Goal: Task Accomplishment & Management: Manage account settings

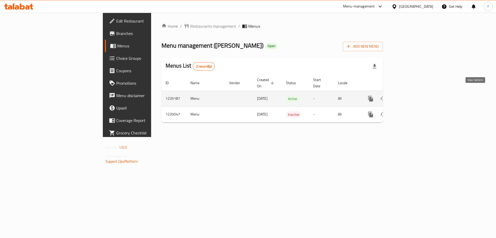
click at [411, 95] on icon "enhanced table" at bounding box center [408, 98] width 6 height 6
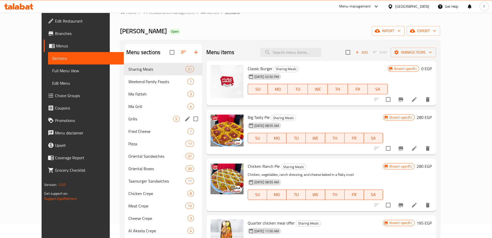
scroll to position [26, 0]
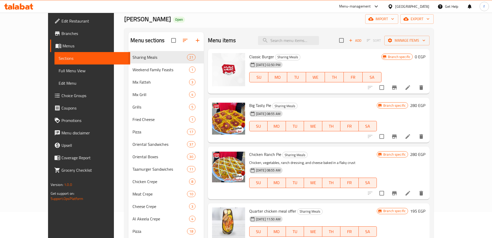
click at [410, 89] on icon at bounding box center [408, 87] width 5 height 5
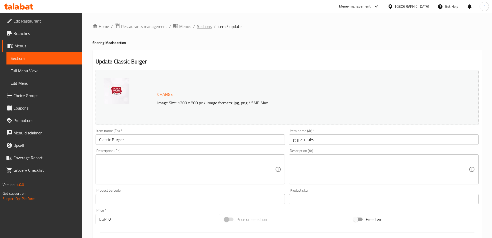
click at [207, 27] on span "Sections" at bounding box center [204, 26] width 15 height 6
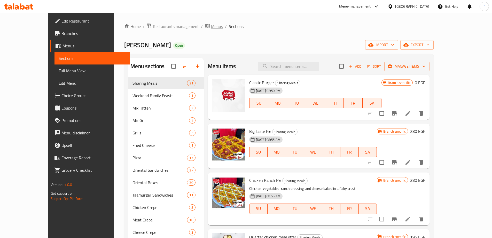
click at [211, 26] on span "Menus" at bounding box center [217, 26] width 12 height 6
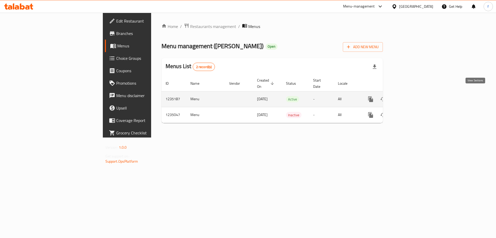
click at [410, 97] on icon "enhanced table" at bounding box center [408, 99] width 5 height 5
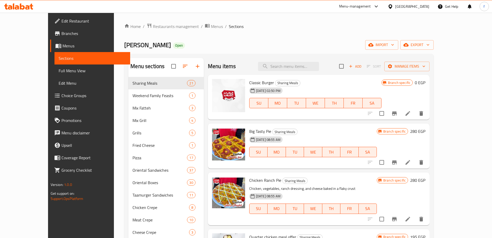
click at [63, 49] on span "Menus" at bounding box center [95, 46] width 64 height 6
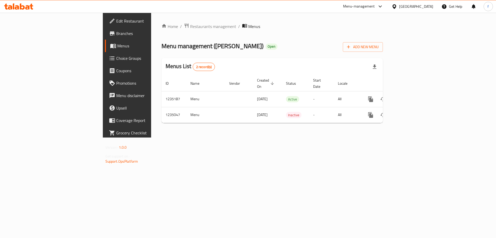
click at [116, 32] on span "Branches" at bounding box center [148, 33] width 65 height 6
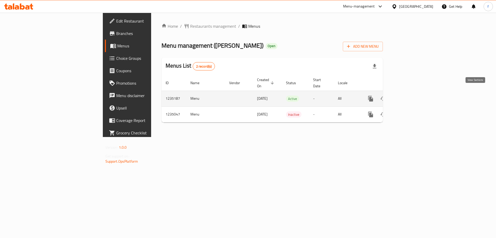
click at [411, 95] on icon "enhanced table" at bounding box center [408, 98] width 6 height 6
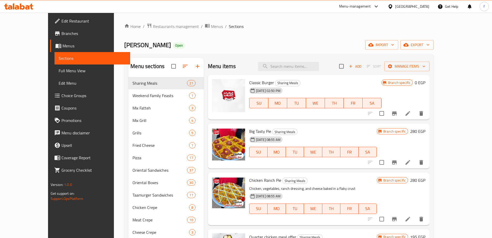
click at [415, 111] on li at bounding box center [408, 113] width 14 height 9
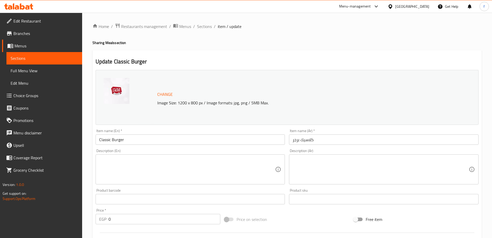
click at [42, 57] on span "Sections" at bounding box center [44, 58] width 67 height 6
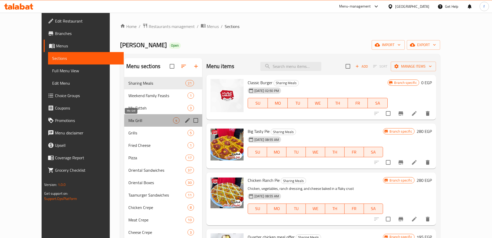
click at [152, 123] on span "Mix Grill" at bounding box center [150, 120] width 45 height 6
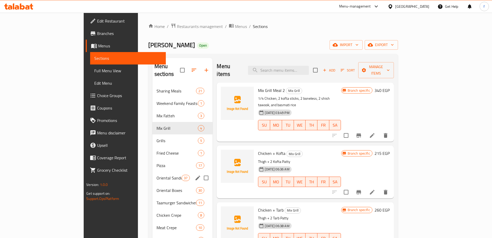
click at [153, 174] on div "Oriental Sandwiches 37" at bounding box center [183, 177] width 60 height 12
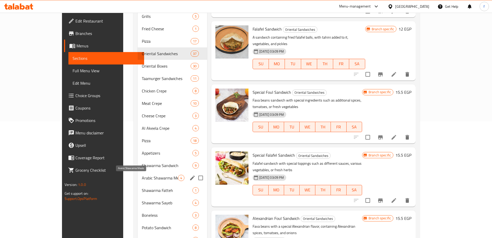
scroll to position [129, 0]
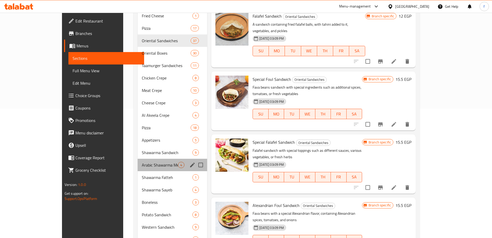
click at [143, 170] on div "Arabic Shawarma Meals 4" at bounding box center [173, 164] width 70 height 12
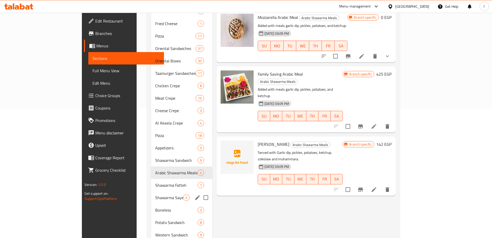
click at [151, 191] on div "Shawarma Sayeb 4" at bounding box center [181, 197] width 61 height 12
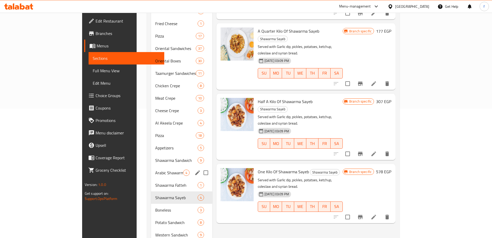
scroll to position [233, 0]
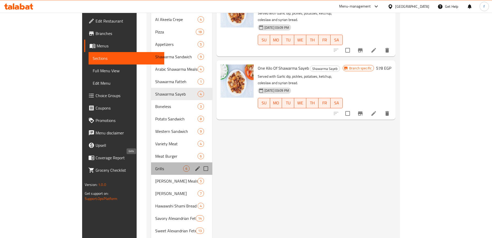
click at [155, 165] on span "Grills" at bounding box center [169, 168] width 28 height 6
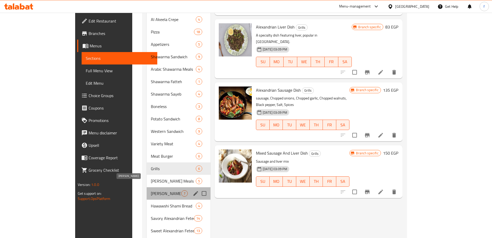
click at [151, 190] on span "[PERSON_NAME]" at bounding box center [166, 193] width 31 height 6
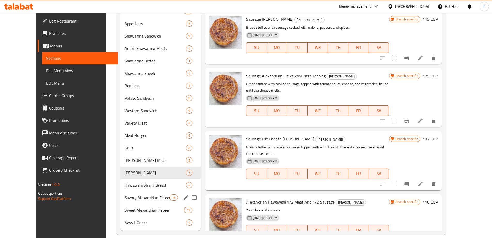
scroll to position [253, 0]
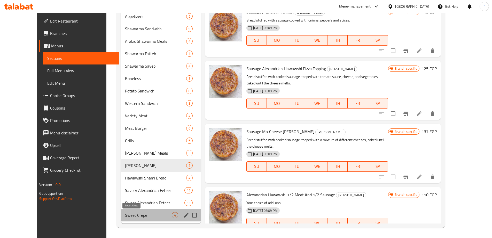
click at [143, 215] on span "Sweet Crepe" at bounding box center [148, 215] width 47 height 6
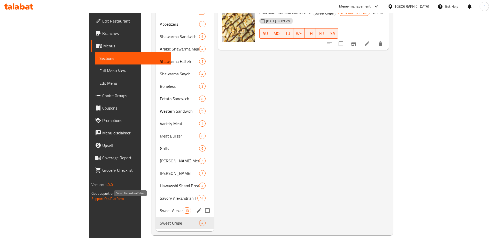
click at [160, 207] on span "Sweet Alexandrian Feteer" at bounding box center [171, 210] width 23 height 6
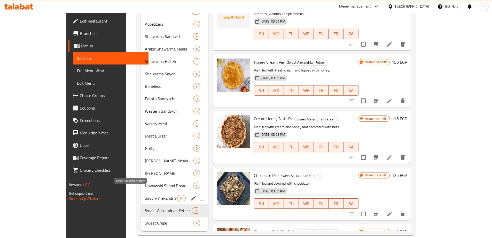
click at [145, 195] on span "Savory Alexandrian Feteer" at bounding box center [161, 198] width 33 height 6
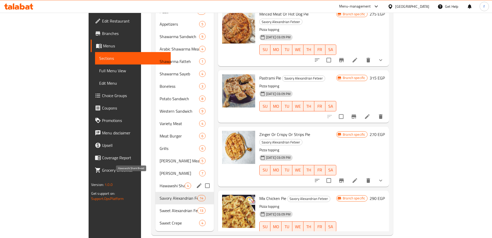
click at [160, 182] on span "Hawawshi Shami Bread" at bounding box center [172, 185] width 25 height 6
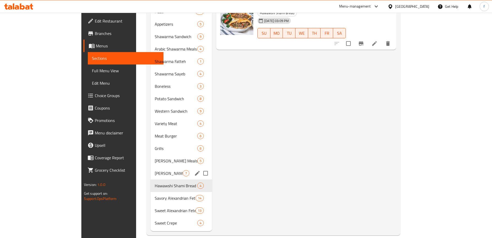
click at [151, 171] on div "Alexandrian Hawawshi 7" at bounding box center [182, 173] width 62 height 12
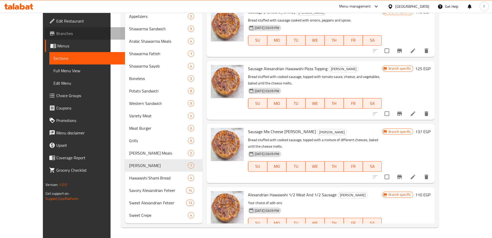
click at [56, 36] on span "Branches" at bounding box center [88, 33] width 65 height 6
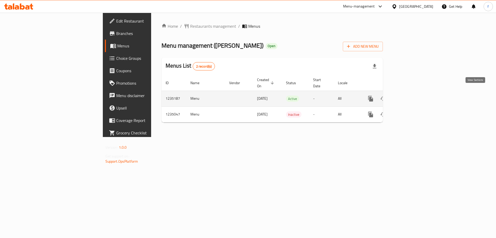
click at [411, 95] on icon "enhanced table" at bounding box center [408, 98] width 6 height 6
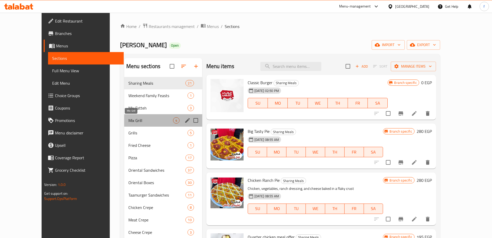
click at [139, 120] on span "Mix Grill" at bounding box center [150, 120] width 45 height 6
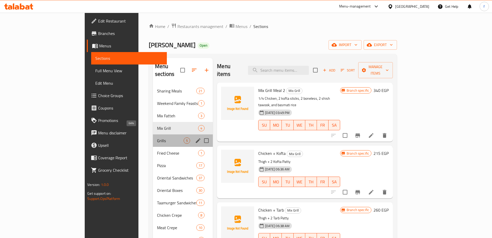
click at [157, 137] on span "Grills" at bounding box center [170, 140] width 27 height 6
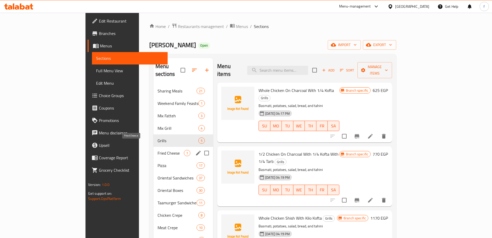
click at [158, 150] on span "Fried Cheese" at bounding box center [171, 153] width 26 height 6
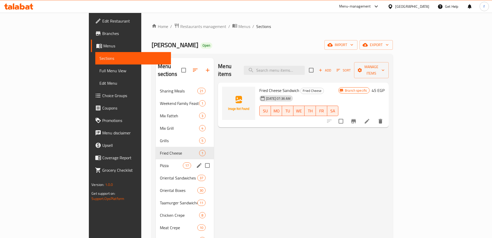
click at [160, 162] on span "Pizza" at bounding box center [171, 165] width 23 height 6
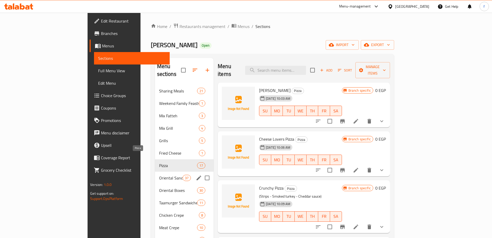
click at [159, 174] on span "Oriental Sandwiches" at bounding box center [171, 177] width 24 height 6
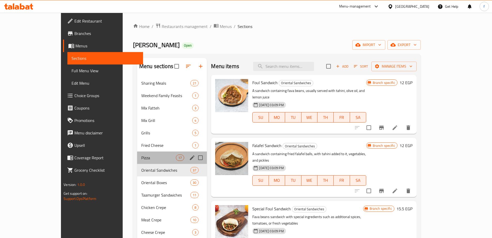
click at [137, 161] on div "Pizza 17" at bounding box center [172, 157] width 70 height 12
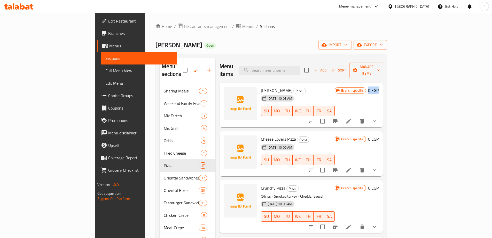
drag, startPoint x: 459, startPoint y: 83, endPoint x: 469, endPoint y: 83, distance: 10.4
click at [379, 87] on div "Branch specific 0 EGP" at bounding box center [357, 90] width 44 height 7
click at [342, 118] on button "Branch-specific-item" at bounding box center [335, 121] width 12 height 12
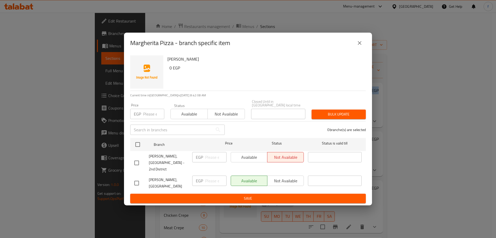
click at [357, 46] on icon "close" at bounding box center [360, 43] width 6 height 6
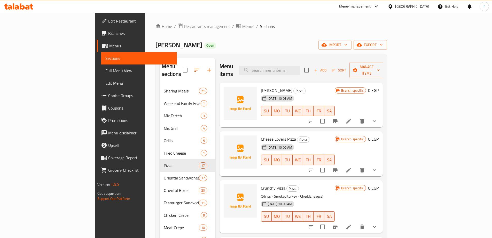
click at [108, 34] on span "Branches" at bounding box center [140, 33] width 65 height 6
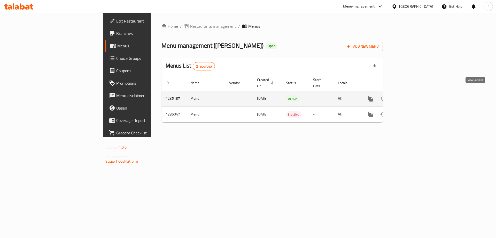
click at [411, 95] on icon "enhanced table" at bounding box center [408, 98] width 6 height 6
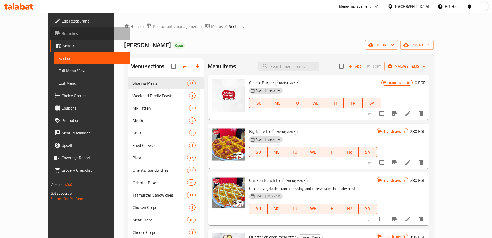
click at [62, 34] on span "Branches" at bounding box center [94, 33] width 65 height 6
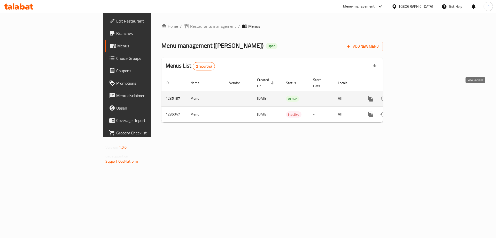
click at [414, 92] on link "enhanced table" at bounding box center [408, 98] width 12 height 12
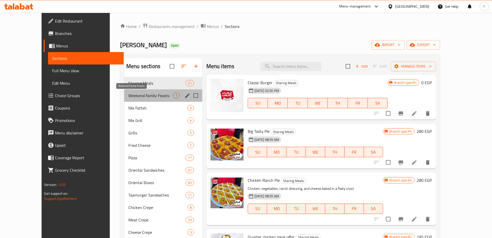
click at [134, 95] on span "Weekend Family Feasts" at bounding box center [150, 95] width 45 height 6
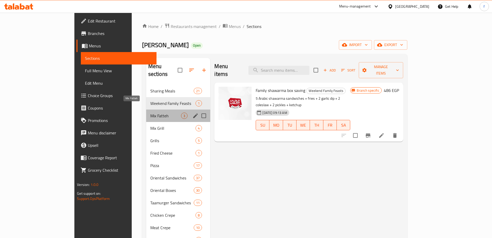
click at [150, 112] on span "Mix Fatteh" at bounding box center [165, 115] width 31 height 6
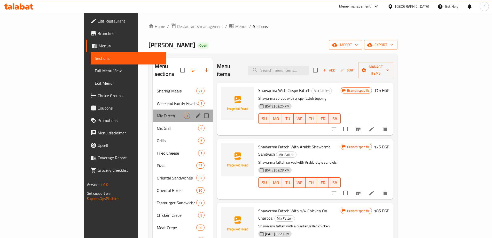
click at [153, 113] on div "Mix Fatteh 3" at bounding box center [183, 115] width 60 height 12
click at [153, 125] on div "Mix Grill 4" at bounding box center [183, 128] width 60 height 12
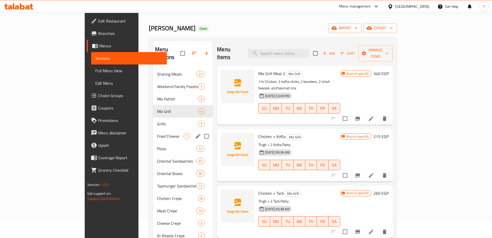
scroll to position [26, 0]
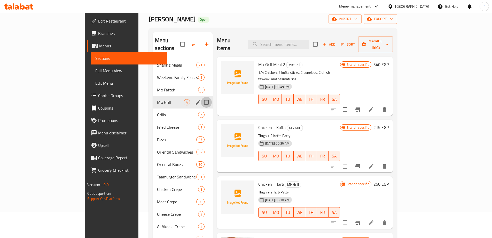
click at [201, 97] on input "Menu sections" at bounding box center [206, 102] width 11 height 11
checkbox input "true"
click at [201, 84] on input "Menu sections" at bounding box center [206, 89] width 11 height 11
checkbox input "true"
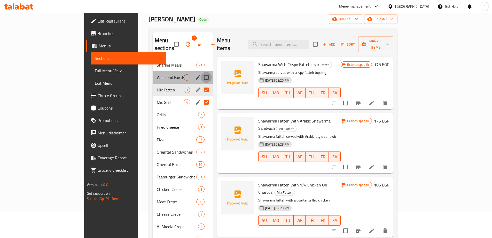
click at [201, 72] on input "Menu sections" at bounding box center [206, 77] width 11 height 11
checkbox input "true"
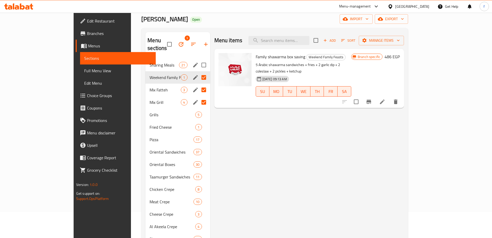
click at [199, 59] on input "Menu sections" at bounding box center [204, 64] width 11 height 11
checkbox input "true"
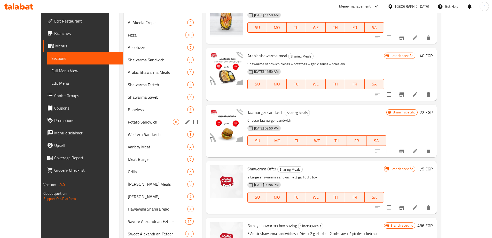
scroll to position [253, 0]
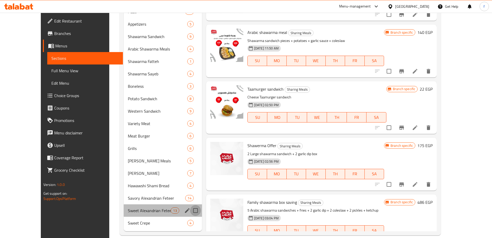
click at [190, 205] on input "Menu sections" at bounding box center [195, 210] width 11 height 11
checkbox input "true"
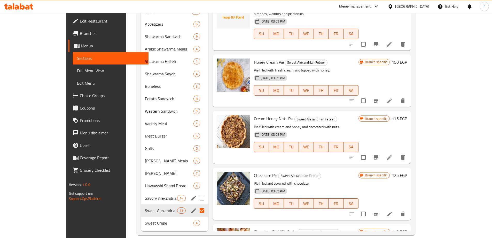
click at [197, 192] on input "Menu sections" at bounding box center [202, 197] width 11 height 11
checkbox input "true"
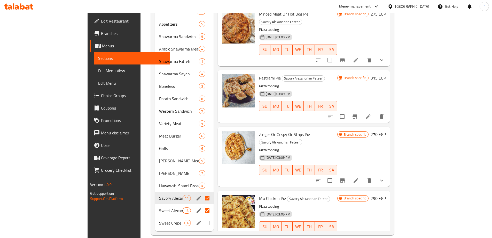
click at [202, 217] on input "Menu sections" at bounding box center [207, 222] width 11 height 11
checkbox input "true"
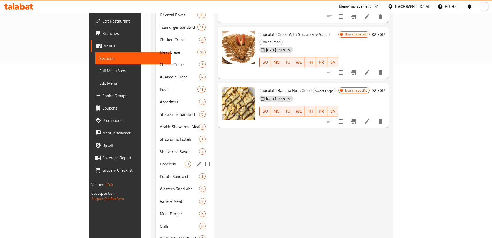
scroll to position [149, 0]
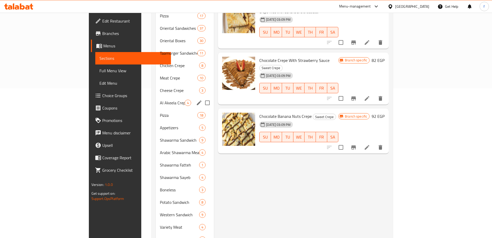
click at [202, 97] on input "Menu sections" at bounding box center [207, 102] width 11 height 11
checkbox input "true"
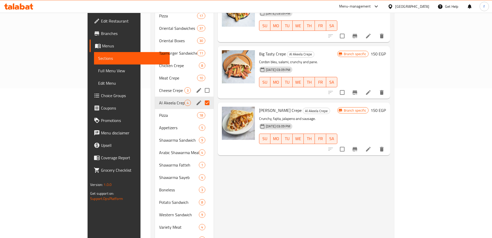
click at [202, 85] on input "Menu sections" at bounding box center [207, 90] width 11 height 11
checkbox input "true"
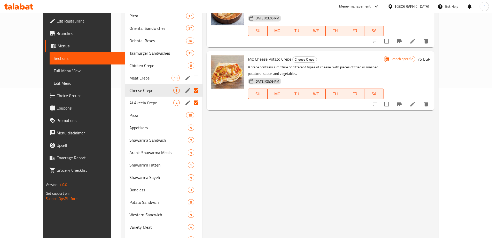
click at [191, 72] on input "Menu sections" at bounding box center [196, 77] width 11 height 11
checkbox input "true"
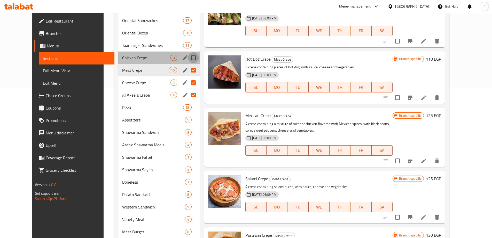
click at [188, 56] on input "Menu sections" at bounding box center [193, 57] width 11 height 11
checkbox input "true"
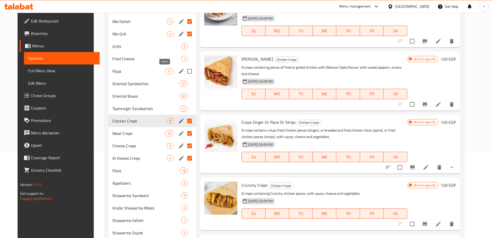
scroll to position [72, 0]
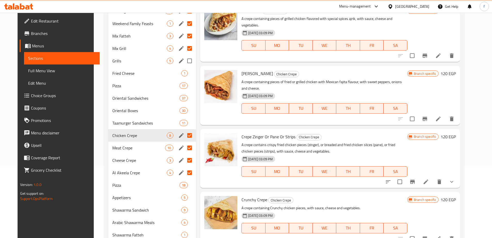
click at [185, 64] on input "Menu sections" at bounding box center [189, 60] width 11 height 11
checkbox input "true"
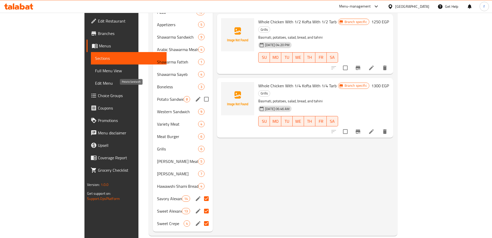
scroll to position [253, 0]
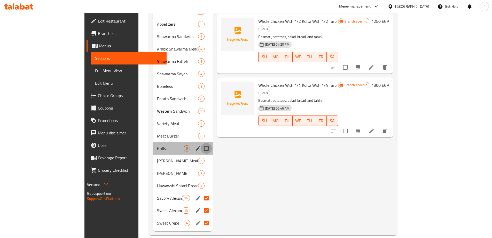
click at [201, 143] on input "Menu sections" at bounding box center [206, 148] width 11 height 11
checkbox input "true"
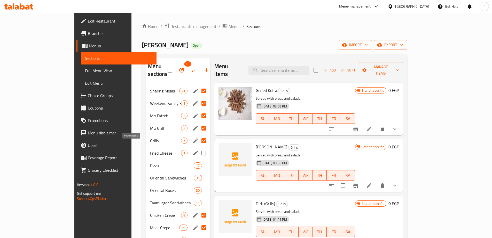
click at [150, 150] on span "Fried Cheese" at bounding box center [165, 153] width 31 height 6
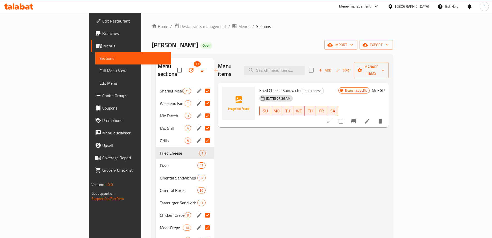
click at [375, 116] on li at bounding box center [367, 120] width 14 height 9
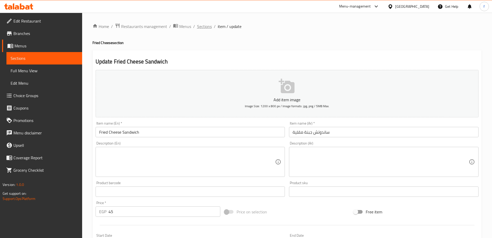
click at [205, 27] on span "Sections" at bounding box center [204, 26] width 15 height 6
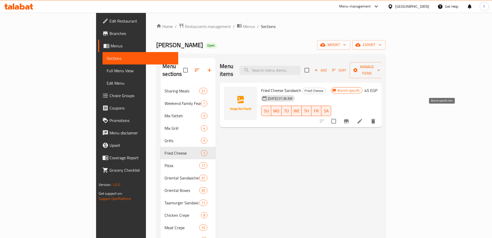
click at [350, 118] on icon "Branch-specific-item" at bounding box center [347, 121] width 6 height 6
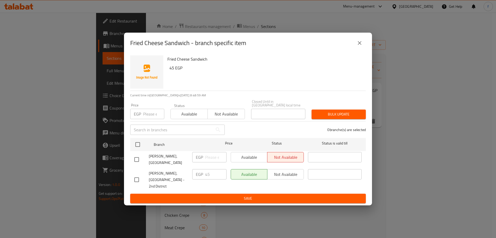
click at [90, 61] on div "Fried Cheese Sandwich - branch specific item Fried Cheese Sandwich 45 EGP Curre…" at bounding box center [248, 119] width 496 height 238
click at [361, 46] on icon "close" at bounding box center [360, 43] width 6 height 6
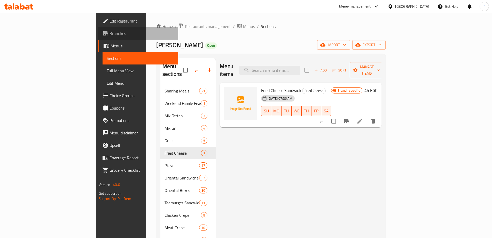
click at [98, 30] on link "Branches" at bounding box center [138, 33] width 80 height 12
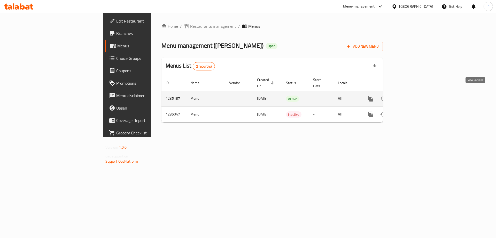
click at [414, 94] on link "enhanced table" at bounding box center [408, 98] width 12 height 12
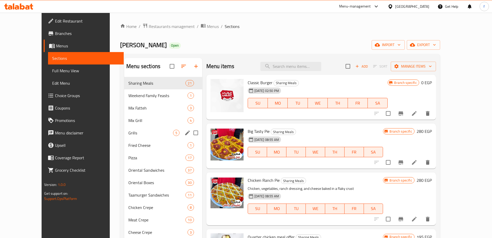
click at [137, 138] on div "Grills 5" at bounding box center [163, 132] width 78 height 12
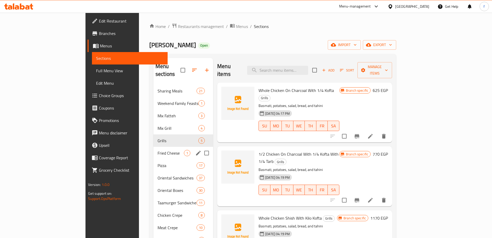
click at [154, 147] on div "Fried Cheese 1" at bounding box center [184, 153] width 60 height 12
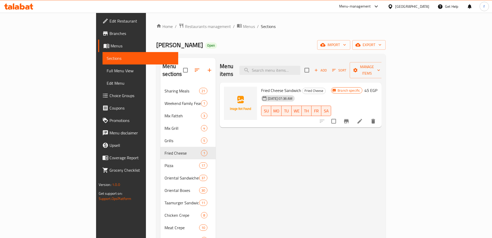
click at [363, 118] on icon at bounding box center [360, 121] width 6 height 6
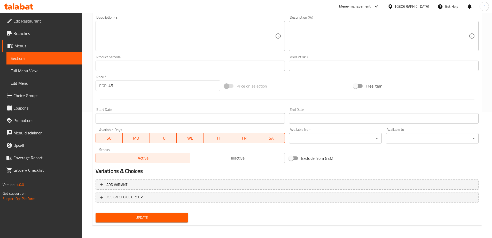
scroll to position [128, 0]
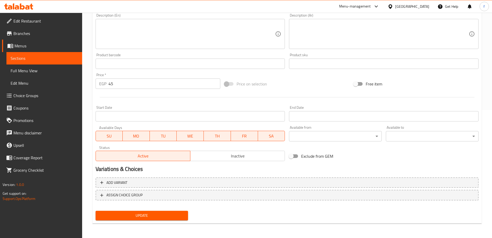
click at [38, 57] on span "Sections" at bounding box center [44, 58] width 67 height 6
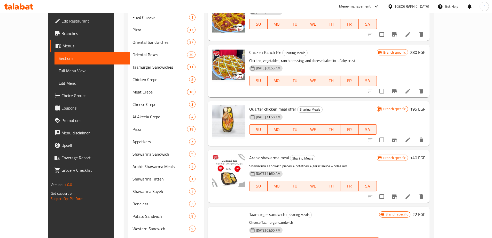
scroll to position [72, 0]
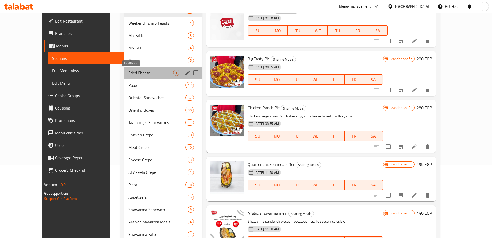
click at [128, 75] on span "Fried Cheese" at bounding box center [150, 73] width 45 height 6
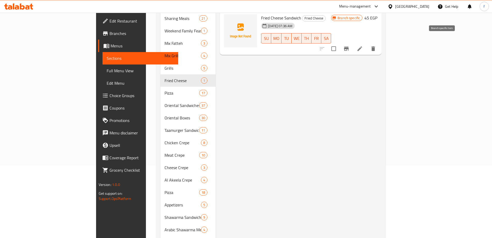
click at [349, 47] on icon "Branch-specific-item" at bounding box center [346, 49] width 5 height 4
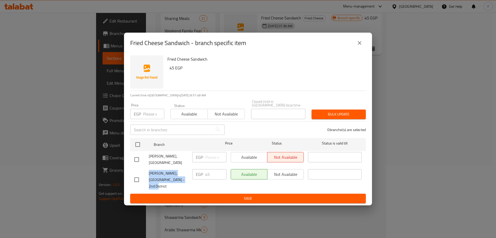
drag, startPoint x: 156, startPoint y: 173, endPoint x: 184, endPoint y: 181, distance: 29.4
click at [184, 181] on div "[PERSON_NAME], [GEOGRAPHIC_DATA] - 2nd District" at bounding box center [161, 180] width 58 height 26
click at [362, 46] on icon "close" at bounding box center [360, 43] width 6 height 6
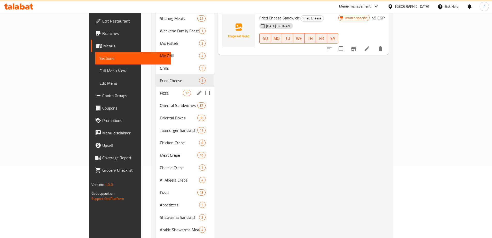
click at [156, 89] on div "Pizza 17" at bounding box center [185, 93] width 58 height 12
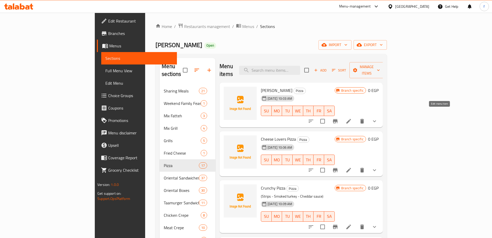
click at [351, 119] on icon at bounding box center [349, 121] width 5 height 5
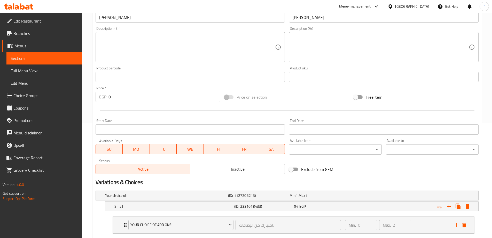
scroll to position [11, 0]
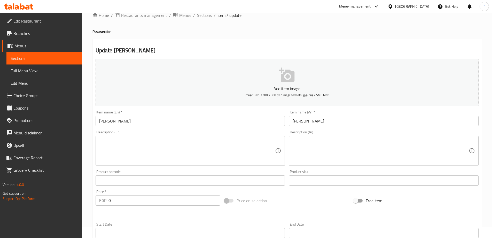
click at [56, 60] on span "Sections" at bounding box center [44, 58] width 67 height 6
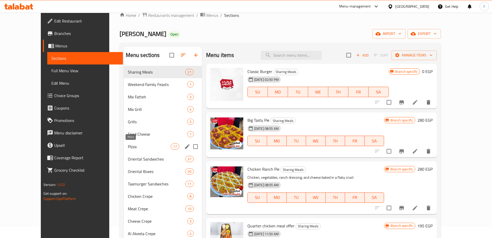
click at [128, 147] on span "Pizza" at bounding box center [149, 146] width 43 height 6
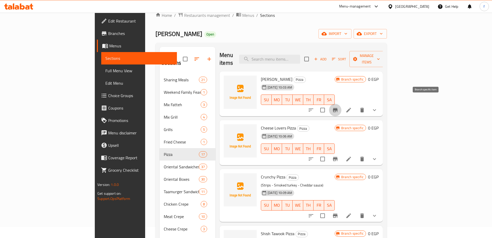
click at [338, 108] on icon "Branch-specific-item" at bounding box center [335, 110] width 5 height 4
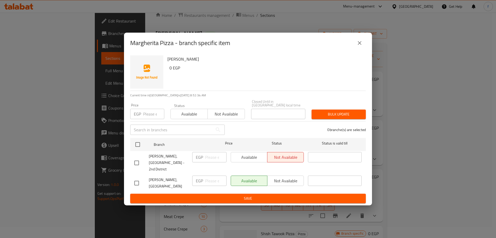
click at [441, 118] on div "Margherita Pizza - branch specific item Margherita Pizza 0 EGP Current time in …" at bounding box center [248, 119] width 496 height 238
click at [362, 46] on icon "close" at bounding box center [360, 43] width 6 height 6
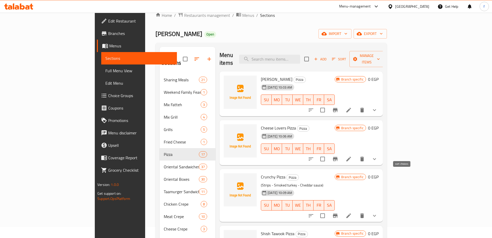
click at [314, 157] on icon "sort-choices" at bounding box center [311, 158] width 5 height 3
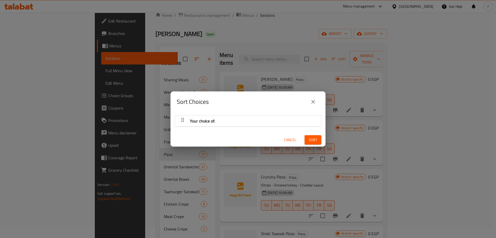
click at [241, 118] on div "Your choice of:" at bounding box center [248, 121] width 141 height 12
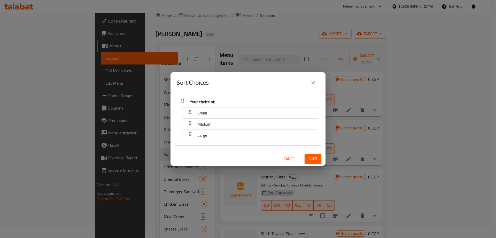
click at [206, 114] on span "Small" at bounding box center [202, 113] width 10 height 8
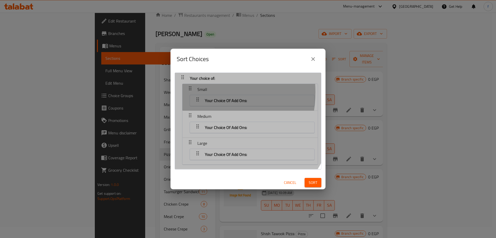
click at [193, 92] on div "button" at bounding box center [190, 89] width 10 height 12
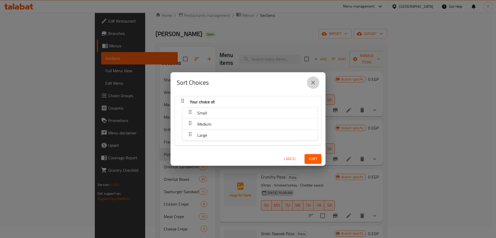
click at [315, 84] on icon "close" at bounding box center [313, 82] width 6 height 6
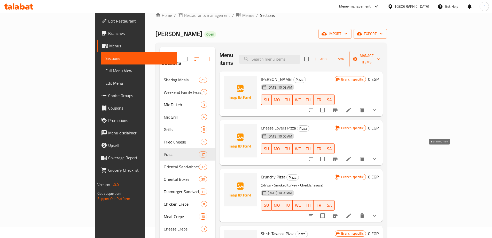
click at [352, 156] on icon at bounding box center [349, 159] width 6 height 6
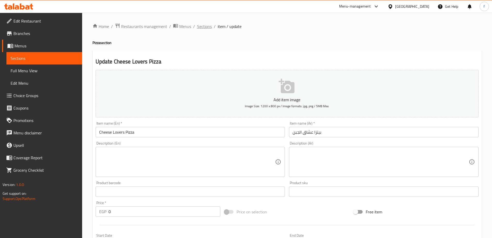
click at [205, 29] on span "Sections" at bounding box center [204, 26] width 15 height 6
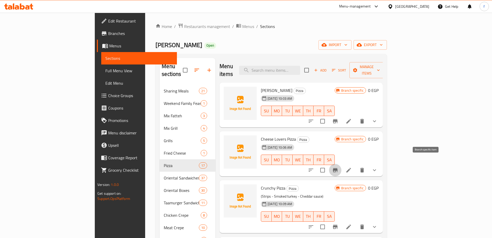
click at [338, 168] on icon "Branch-specific-item" at bounding box center [335, 170] width 5 height 4
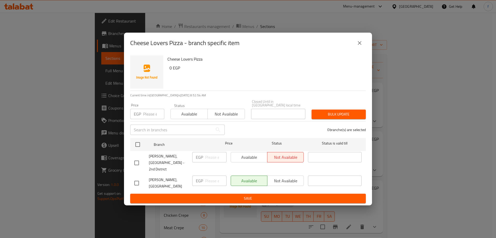
click at [362, 46] on icon "close" at bounding box center [360, 43] width 6 height 6
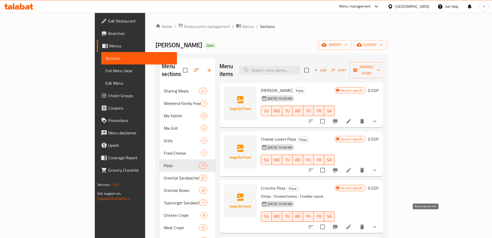
click at [338, 224] on icon "Branch-specific-item" at bounding box center [335, 226] width 5 height 4
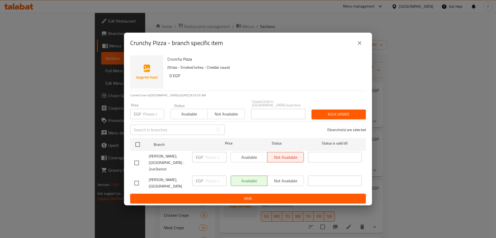
click at [393, 114] on div "Crunchy Pizza - branch specific item Crunchy Pizza (Strips - Smoked turkey - Ch…" at bounding box center [248, 119] width 496 height 238
click at [361, 46] on icon "close" at bounding box center [360, 43] width 6 height 6
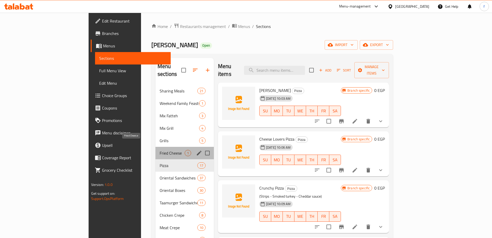
click at [160, 150] on span "Fried Cheese" at bounding box center [172, 153] width 25 height 6
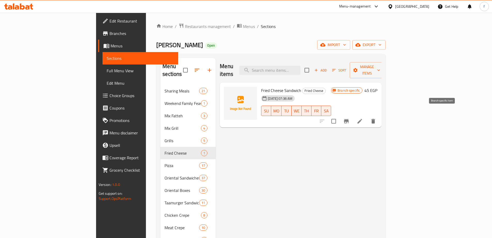
click at [350, 118] on icon "Branch-specific-item" at bounding box center [347, 121] width 6 height 6
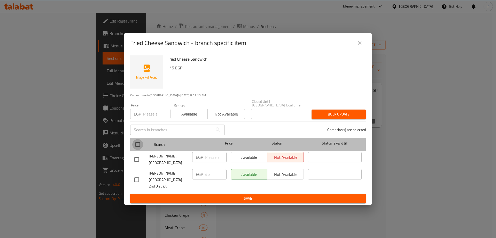
click at [138, 148] on input "checkbox" at bounding box center [137, 144] width 11 height 11
checkbox input "true"
click at [138, 148] on input "checkbox" at bounding box center [137, 144] width 11 height 11
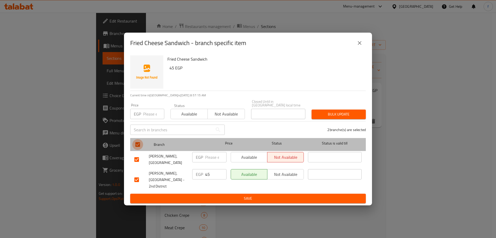
checkbox input "false"
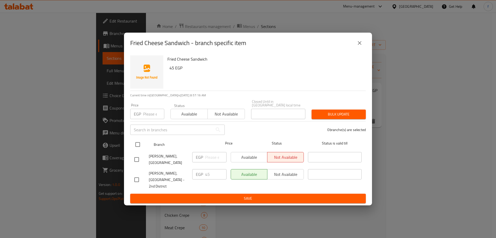
click at [138, 148] on input "checkbox" at bounding box center [137, 144] width 11 height 11
checkbox input "true"
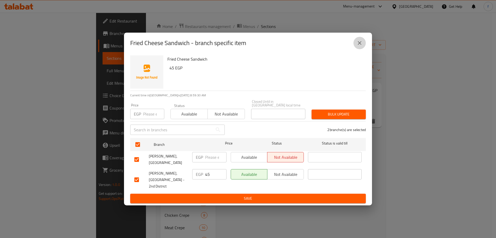
click at [359, 46] on icon "close" at bounding box center [360, 43] width 6 height 6
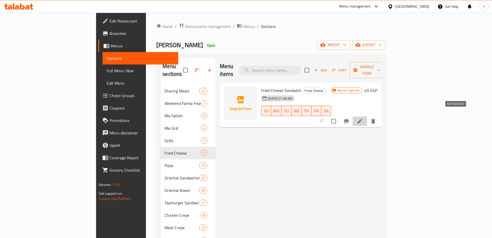
click at [363, 118] on icon at bounding box center [360, 121] width 6 height 6
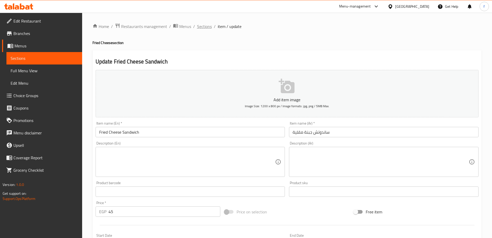
click at [204, 27] on span "Sections" at bounding box center [204, 26] width 15 height 6
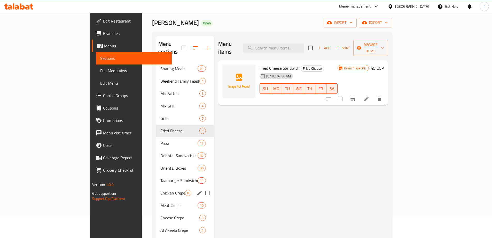
scroll to position [52, 0]
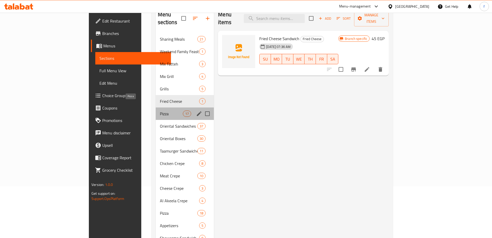
click at [160, 110] on span "Pizza" at bounding box center [171, 113] width 23 height 6
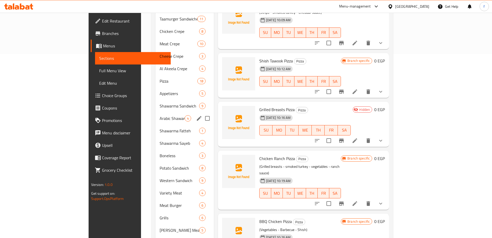
scroll to position [253, 0]
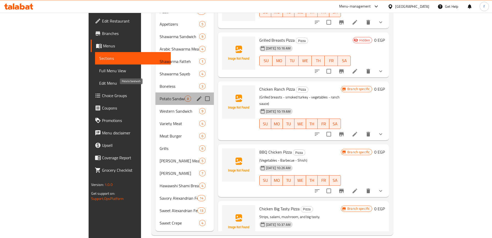
click at [160, 95] on span "Potato Sandwich" at bounding box center [172, 98] width 25 height 6
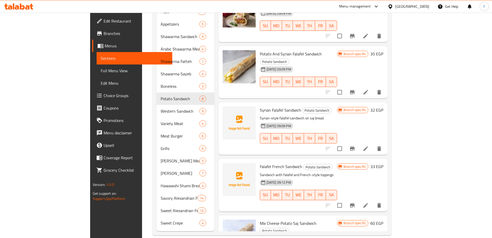
scroll to position [8, 0]
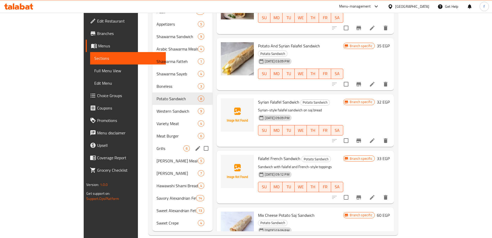
click at [157, 145] on span "Grills" at bounding box center [170, 148] width 27 height 6
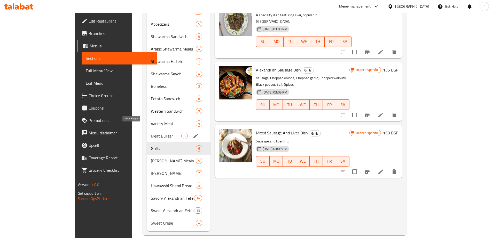
click at [151, 133] on span "Meat Burger" at bounding box center [166, 136] width 31 height 6
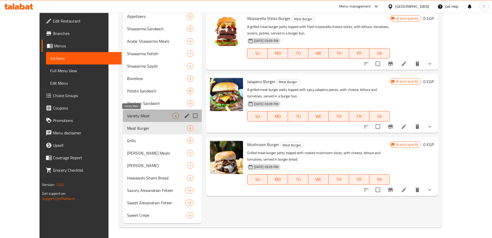
click at [129, 116] on span "Variety Meat" at bounding box center [149, 115] width 45 height 6
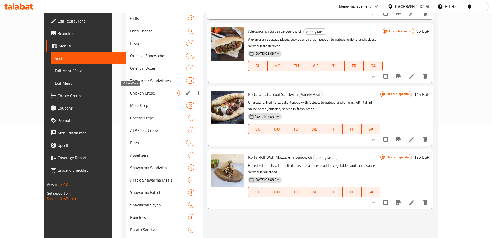
scroll to position [129, 0]
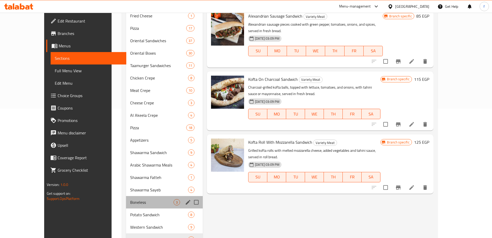
click at [128, 198] on div "Boneless 3" at bounding box center [164, 202] width 77 height 12
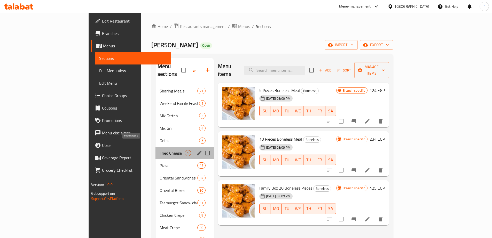
click at [160, 150] on span "Fried Cheese" at bounding box center [172, 153] width 25 height 6
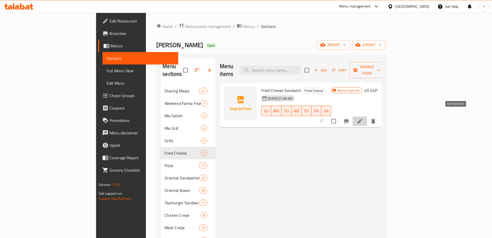
click at [362, 119] on icon at bounding box center [360, 121] width 5 height 5
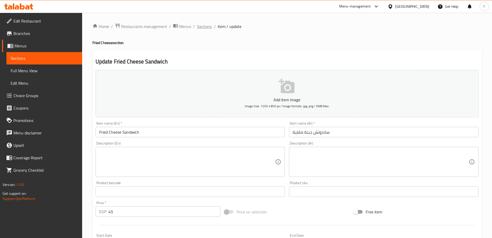
click at [203, 29] on span "Sections" at bounding box center [204, 26] width 15 height 6
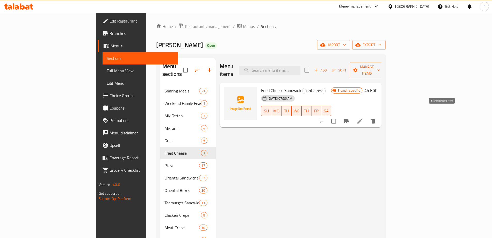
click at [350, 118] on icon "Branch-specific-item" at bounding box center [347, 121] width 6 height 6
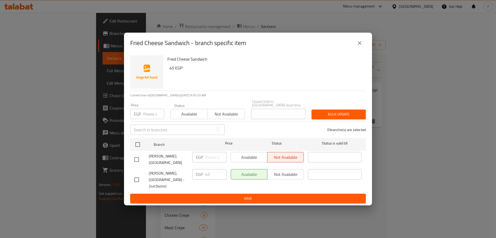
click at [362, 46] on icon "close" at bounding box center [360, 43] width 6 height 6
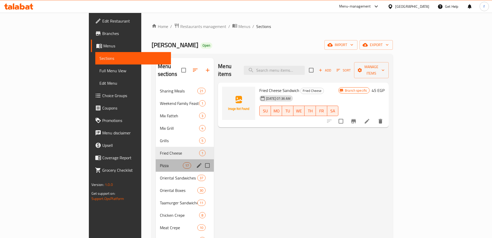
click at [156, 162] on div "Pizza 17" at bounding box center [185, 165] width 58 height 12
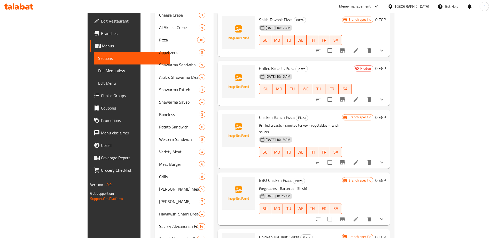
scroll to position [253, 0]
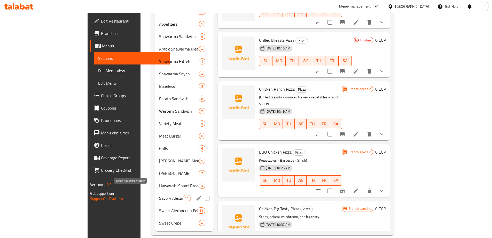
click at [159, 195] on span "Savory Alexandrian Feteer" at bounding box center [171, 198] width 24 height 6
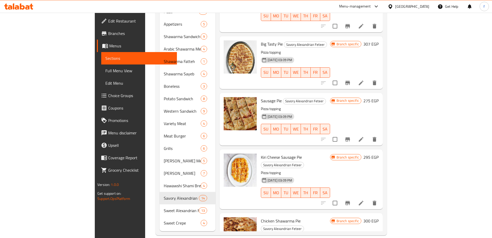
scroll to position [385, 0]
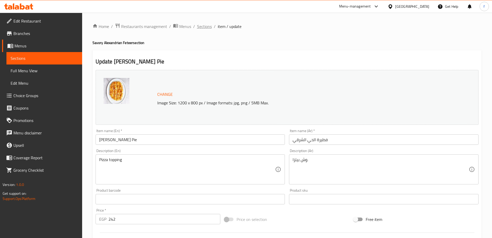
click at [203, 27] on span "Sections" at bounding box center [204, 26] width 15 height 6
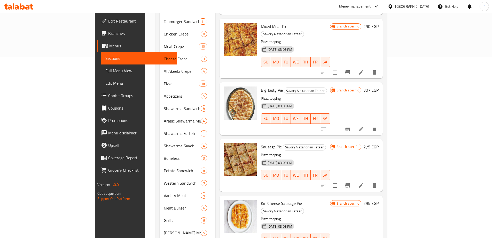
scroll to position [253, 0]
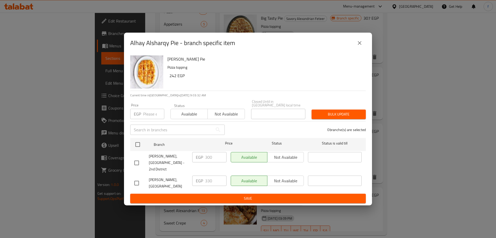
click at [361, 49] on button "close" at bounding box center [360, 43] width 12 height 12
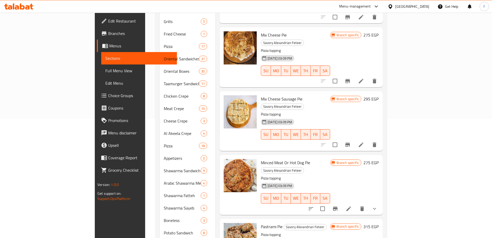
scroll to position [0, 0]
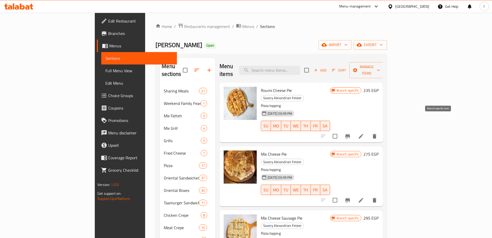
click at [351, 133] on icon "Branch-specific-item" at bounding box center [348, 136] width 6 height 6
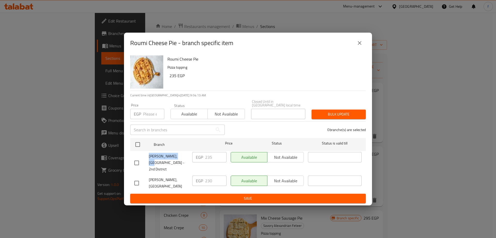
drag, startPoint x: 149, startPoint y: 159, endPoint x: 176, endPoint y: 157, distance: 27.0
click at [176, 157] on div "[PERSON_NAME], [GEOGRAPHIC_DATA] - 2nd District" at bounding box center [161, 163] width 58 height 26
drag, startPoint x: 152, startPoint y: 165, endPoint x: 171, endPoint y: 164, distance: 18.9
click at [171, 164] on span "[PERSON_NAME], [GEOGRAPHIC_DATA] - 2nd District" at bounding box center [168, 162] width 39 height 19
click at [214, 158] on div "EGP 235 ​" at bounding box center [209, 157] width 34 height 10
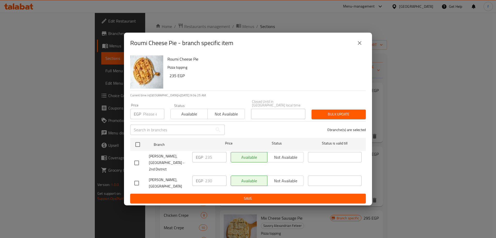
click at [359, 46] on icon "close" at bounding box center [360, 43] width 6 height 6
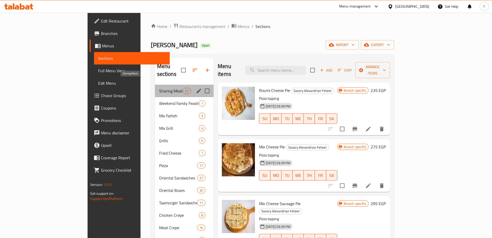
click at [159, 88] on span "Sharing Meals" at bounding box center [171, 91] width 24 height 6
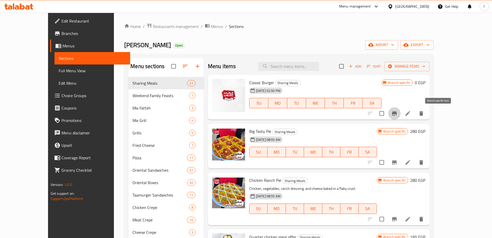
click at [401, 112] on button "Branch-specific-item" at bounding box center [394, 113] width 12 height 12
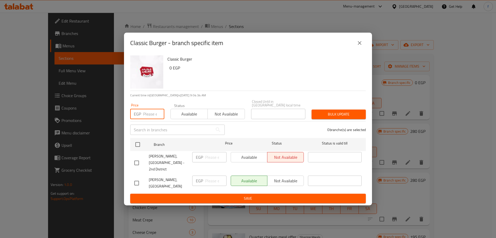
click at [155, 114] on input "number" at bounding box center [153, 114] width 21 height 10
click at [259, 90] on div "Classic Burger 0 EGP" at bounding box center [264, 71] width 199 height 37
click at [361, 46] on icon "close" at bounding box center [360, 43] width 6 height 6
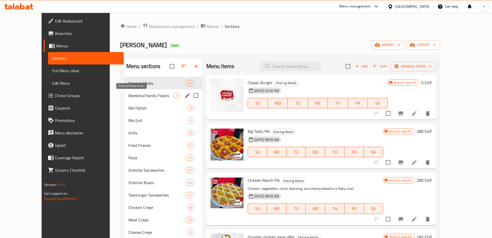
click at [128, 94] on span "Weekend Family Feasts" at bounding box center [150, 95] width 45 height 6
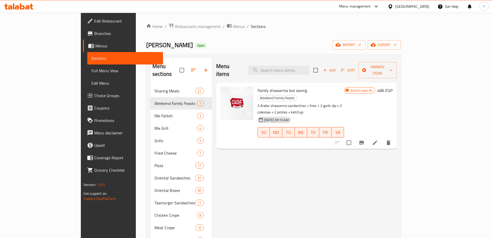
click at [378, 139] on icon at bounding box center [375, 142] width 6 height 6
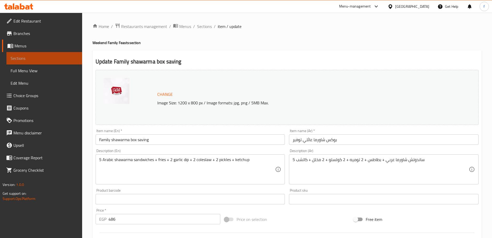
click at [36, 56] on span "Sections" at bounding box center [44, 58] width 67 height 6
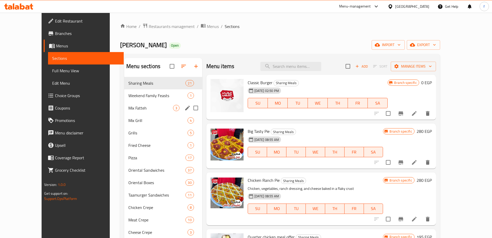
click at [127, 113] on div "Mix Fatteh 3" at bounding box center [163, 108] width 78 height 12
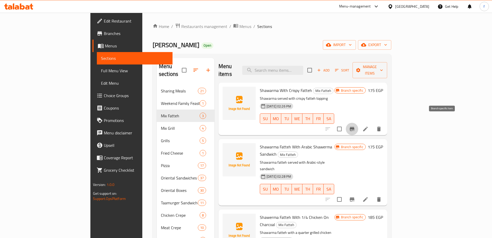
click at [359, 123] on button "Branch-specific-item" at bounding box center [352, 129] width 12 height 12
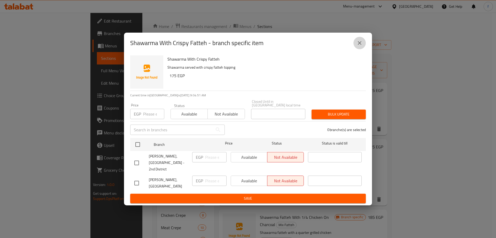
click at [361, 45] on icon "close" at bounding box center [360, 43] width 4 height 4
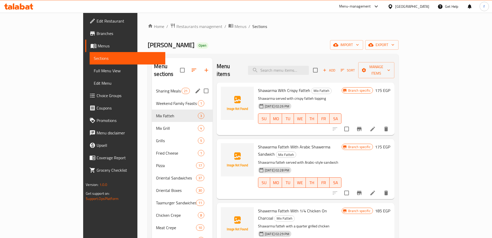
click at [156, 88] on span "Sharing Meals" at bounding box center [168, 91] width 25 height 6
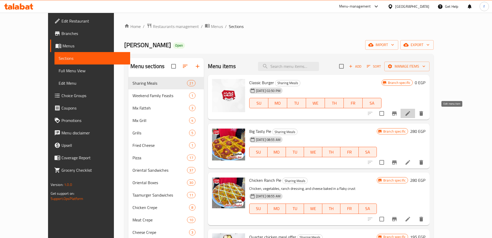
click at [411, 111] on icon at bounding box center [408, 113] width 6 height 6
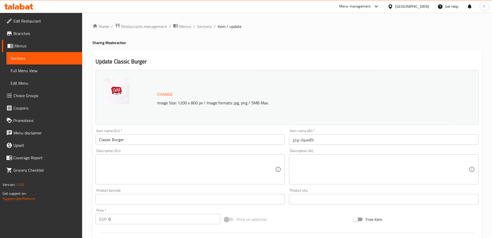
click at [27, 44] on span "Menus" at bounding box center [46, 46] width 64 height 6
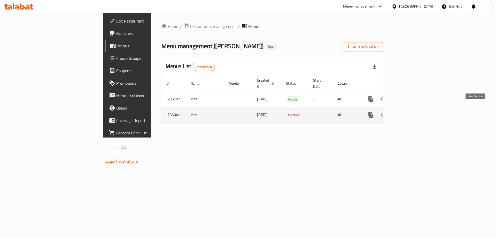
click at [411, 112] on icon "enhanced table" at bounding box center [408, 115] width 6 height 6
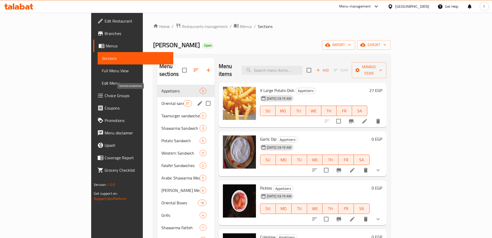
click at [162, 100] on span "Oriental sandwiches" at bounding box center [173, 103] width 22 height 6
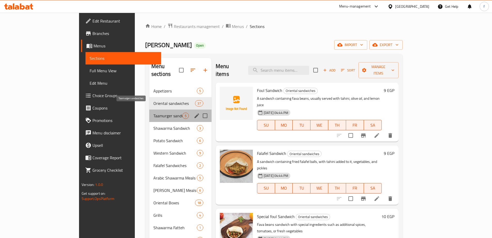
click at [154, 112] on span "Taamurger sandwiches" at bounding box center [168, 115] width 29 height 6
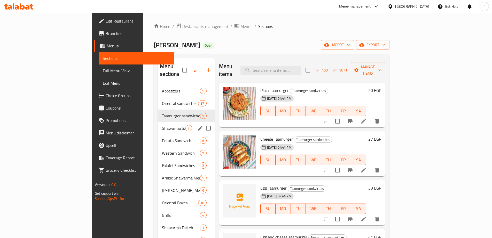
click at [162, 125] on span "Shawarma Sandwich" at bounding box center [174, 128] width 24 height 6
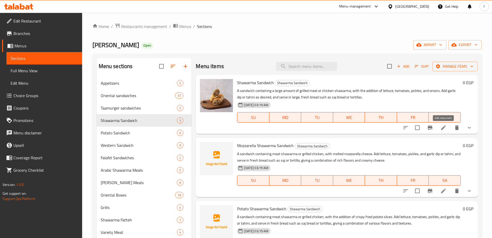
click at [444, 127] on icon at bounding box center [443, 127] width 5 height 5
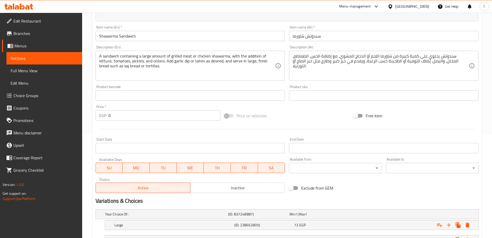
scroll to position [162, 0]
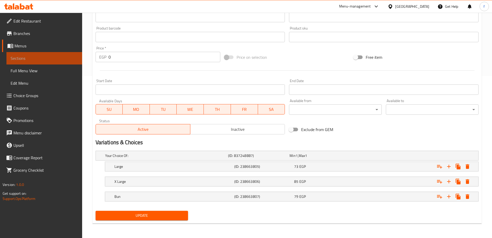
click at [35, 60] on span "Sections" at bounding box center [44, 58] width 67 height 6
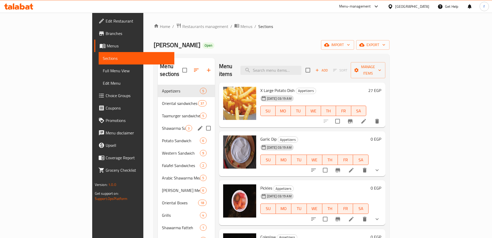
click at [158, 113] on div "Taamurger sandwiches 5" at bounding box center [186, 115] width 57 height 12
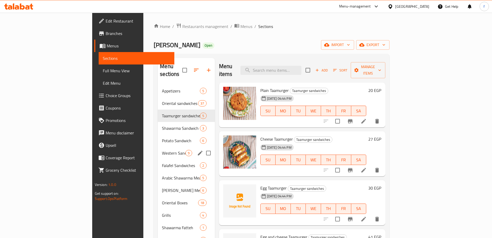
click at [158, 149] on div "Western Sandwich 9" at bounding box center [186, 153] width 57 height 12
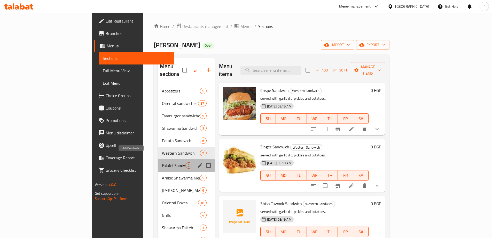
drag, startPoint x: 113, startPoint y: 157, endPoint x: 115, endPoint y: 173, distance: 15.8
click at [162, 162] on span "Falafel Sandwiches" at bounding box center [174, 165] width 24 height 6
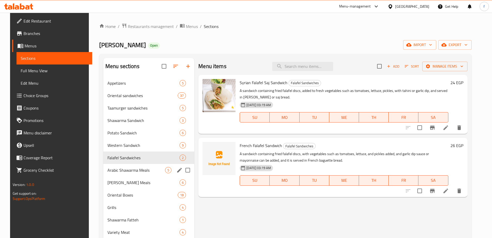
drag, startPoint x: 115, startPoint y: 176, endPoint x: 118, endPoint y: 185, distance: 9.1
click at [115, 177] on div "Alhay Alsharqy Meals 6" at bounding box center [148, 182] width 91 height 12
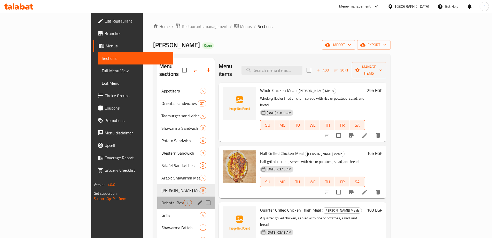
click at [157, 196] on div "Oriental Boxes 18" at bounding box center [185, 202] width 57 height 12
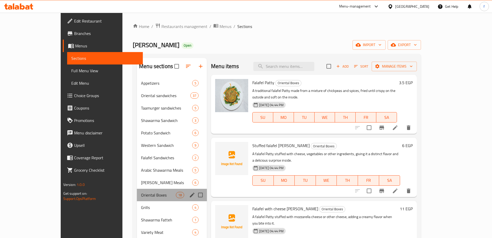
click at [137, 198] on div "Oriental Boxes 18" at bounding box center [172, 194] width 70 height 12
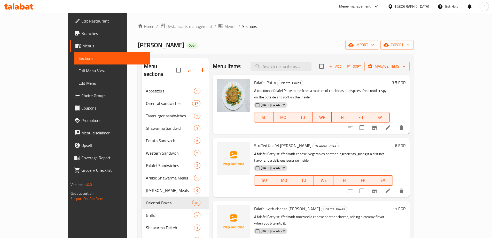
click at [79, 58] on span "Sections" at bounding box center [112, 58] width 67 height 6
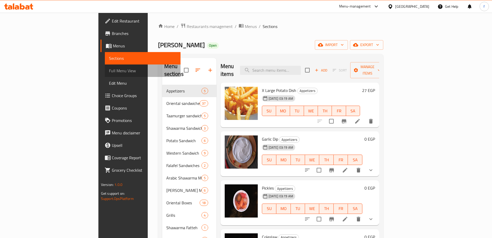
click at [109, 71] on span "Full Menu View" at bounding box center [142, 70] width 67 height 6
click at [113, 44] on span "Menus" at bounding box center [145, 46] width 64 height 6
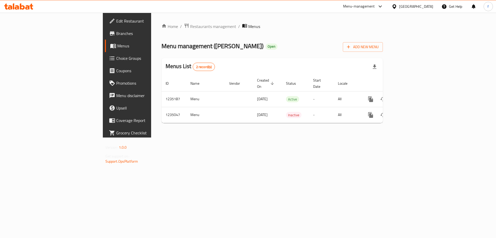
click at [117, 44] on span "Menus" at bounding box center [149, 46] width 64 height 6
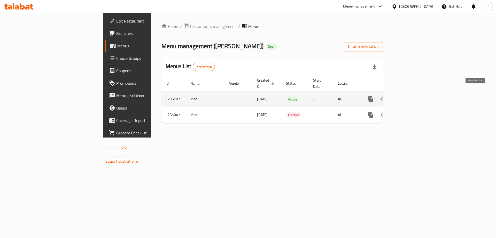
click at [411, 96] on icon "enhanced table" at bounding box center [408, 99] width 6 height 6
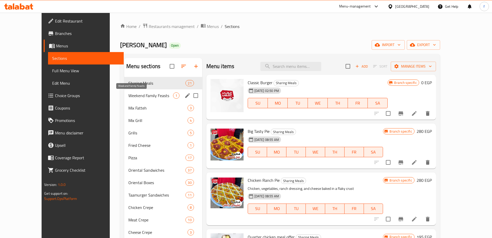
click at [128, 94] on span "Weekend Family Feasts" at bounding box center [150, 95] width 45 height 6
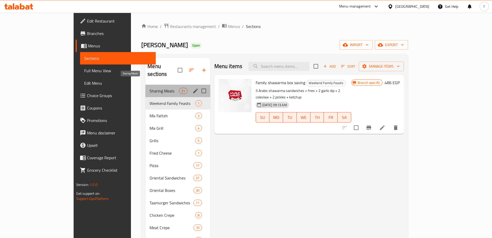
click at [150, 88] on span "Sharing Meals" at bounding box center [164, 91] width 29 height 6
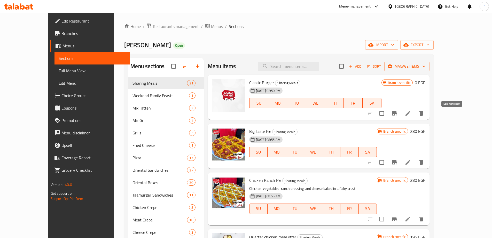
click at [411, 111] on icon at bounding box center [408, 113] width 6 height 6
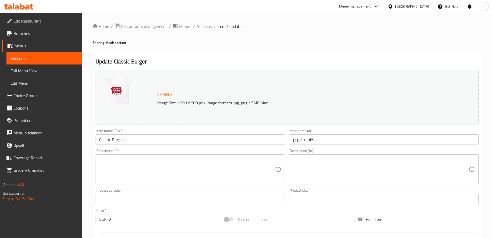
click at [41, 51] on link "Menus" at bounding box center [42, 46] width 80 height 12
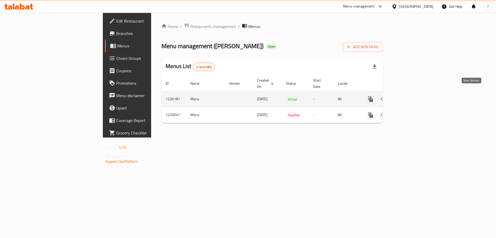
click at [411, 96] on icon "enhanced table" at bounding box center [408, 99] width 6 height 6
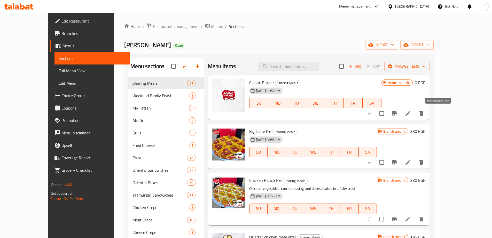
click at [397, 113] on icon "Branch-specific-item" at bounding box center [394, 113] width 5 height 4
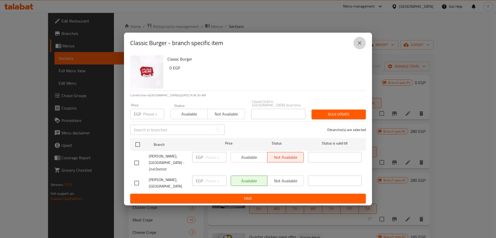
click at [356, 49] on button "close" at bounding box center [360, 43] width 12 height 12
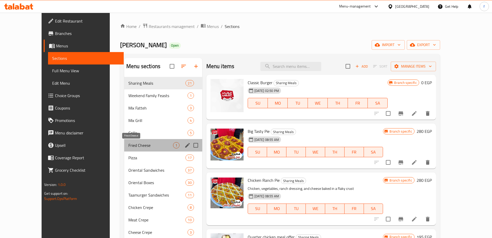
click at [128, 147] on span "Fried Cheese" at bounding box center [150, 145] width 45 height 6
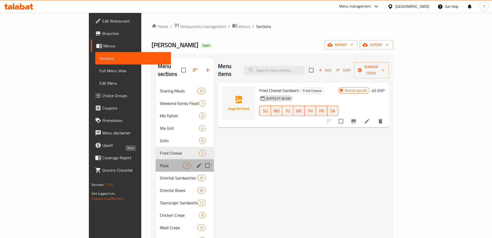
click at [160, 162] on span "Pizza" at bounding box center [171, 165] width 23 height 6
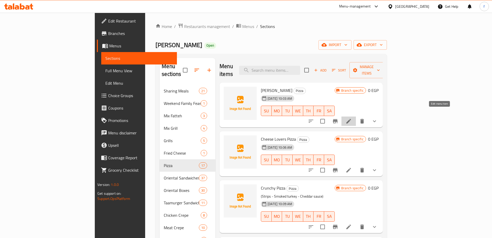
click at [352, 118] on icon at bounding box center [349, 121] width 6 height 6
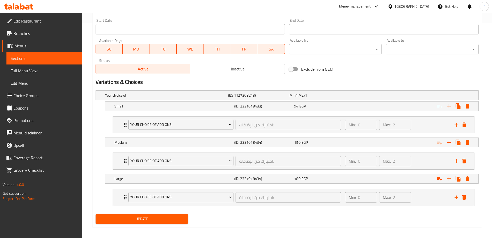
scroll to position [218, 0]
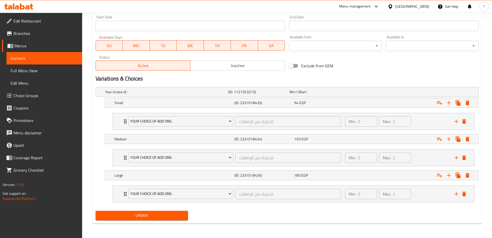
click at [45, 52] on link "Sections" at bounding box center [44, 58] width 76 height 12
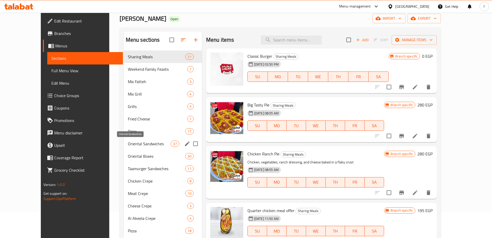
scroll to position [98, 0]
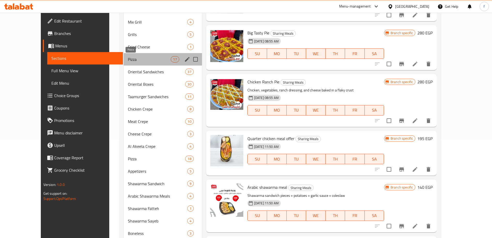
click at [128, 61] on span "Pizza" at bounding box center [149, 59] width 43 height 6
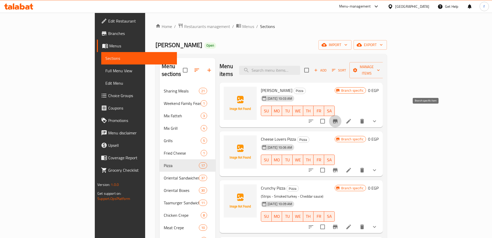
click at [338, 119] on icon "Branch-specific-item" at bounding box center [335, 121] width 5 height 4
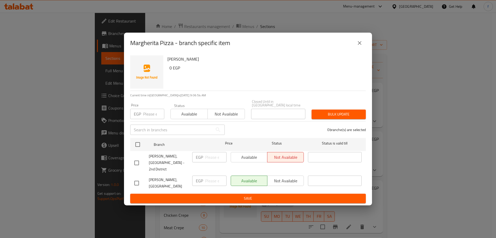
click at [141, 177] on input "checkbox" at bounding box center [136, 182] width 11 height 11
click at [207, 177] on input "number" at bounding box center [215, 180] width 21 height 10
click at [204, 162] on div "EGP ​" at bounding box center [209, 157] width 34 height 10
click at [136, 177] on input "checkbox" at bounding box center [136, 182] width 11 height 11
checkbox input "false"
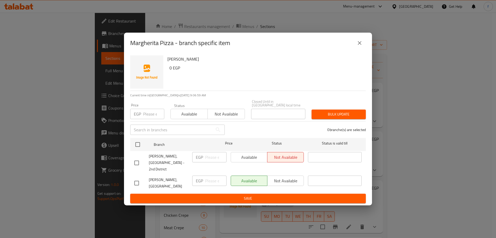
click at [136, 162] on input "checkbox" at bounding box center [136, 162] width 11 height 11
checkbox input "true"
click at [360, 45] on icon "close" at bounding box center [360, 43] width 6 height 6
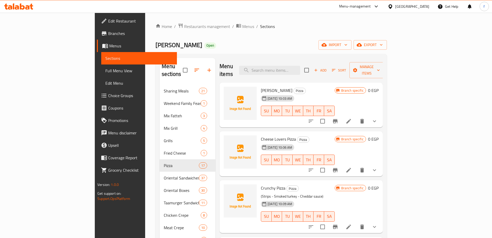
click at [351, 119] on icon at bounding box center [349, 121] width 5 height 5
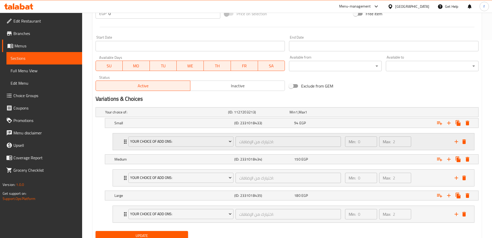
scroll to position [218, 0]
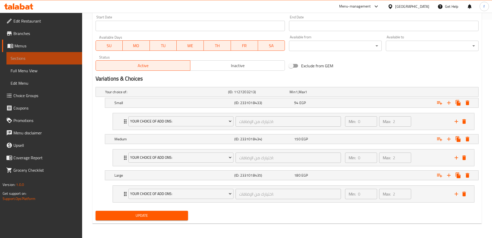
click at [33, 58] on span "Sections" at bounding box center [44, 58] width 67 height 6
click at [35, 49] on link "Menus" at bounding box center [42, 46] width 80 height 12
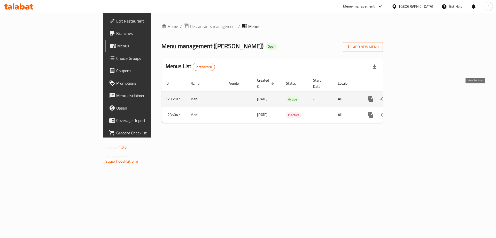
click at [411, 96] on icon "enhanced table" at bounding box center [408, 99] width 6 height 6
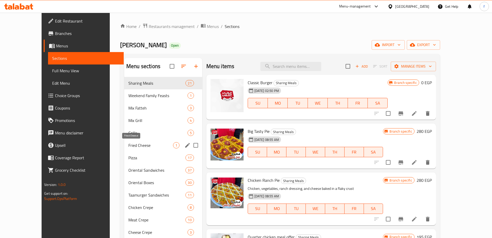
click at [128, 143] on span "Fried Cheese" at bounding box center [150, 145] width 45 height 6
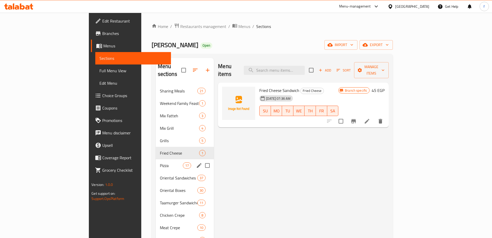
click at [156, 159] on div "Pizza 17" at bounding box center [185, 165] width 58 height 12
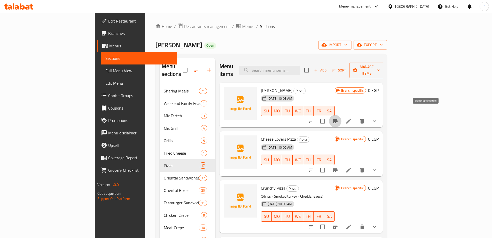
click at [339, 118] on icon "Branch-specific-item" at bounding box center [335, 121] width 6 height 6
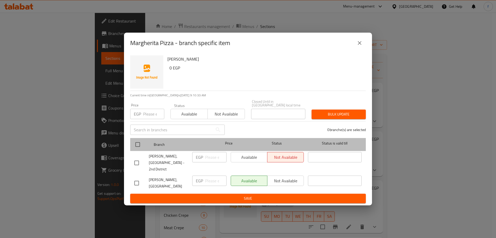
click at [144, 141] on div at bounding box center [141, 144] width 19 height 15
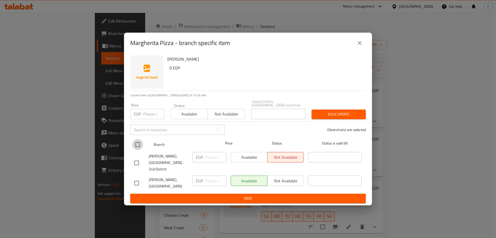
click at [133, 143] on input "checkbox" at bounding box center [137, 144] width 11 height 11
checkbox input "true"
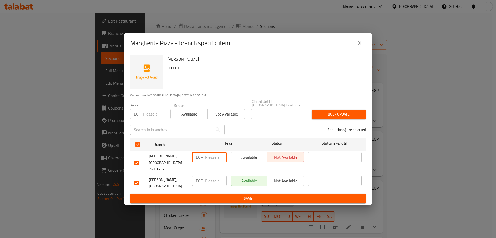
click at [217, 159] on input "number" at bounding box center [215, 157] width 21 height 10
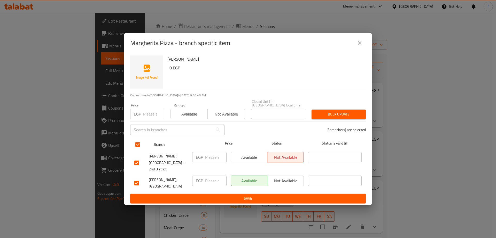
click at [136, 145] on input "checkbox" at bounding box center [137, 144] width 11 height 11
checkbox input "false"
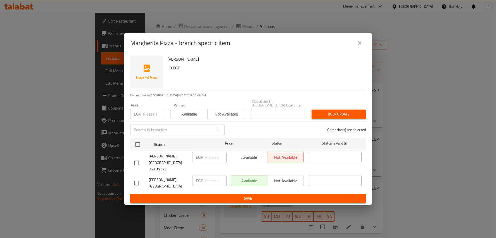
click at [136, 160] on input "checkbox" at bounding box center [136, 162] width 11 height 11
checkbox input "true"
click at [358, 44] on button "close" at bounding box center [360, 43] width 12 height 12
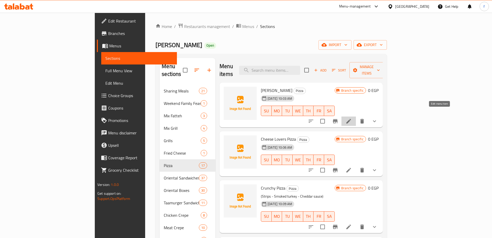
click at [352, 118] on icon at bounding box center [349, 121] width 6 height 6
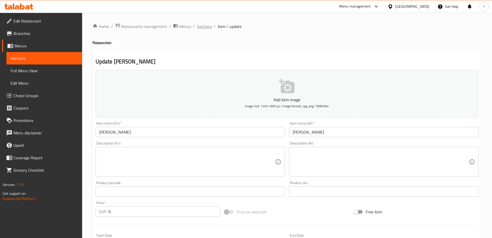
click at [208, 25] on span "Sections" at bounding box center [204, 26] width 15 height 6
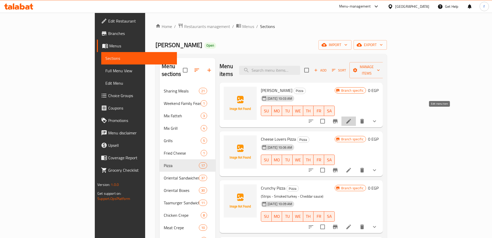
click at [352, 118] on icon at bounding box center [349, 121] width 6 height 6
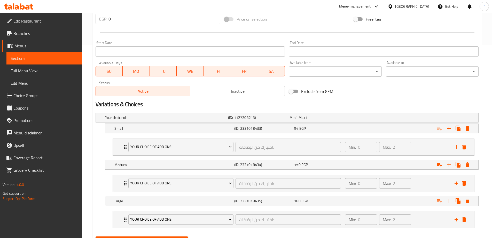
scroll to position [218, 0]
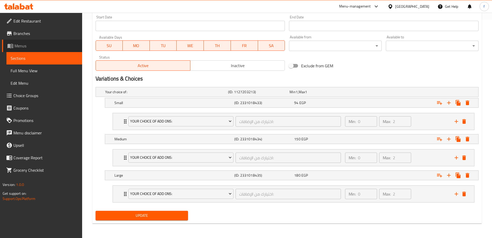
click at [40, 45] on span "Menus" at bounding box center [46, 46] width 64 height 6
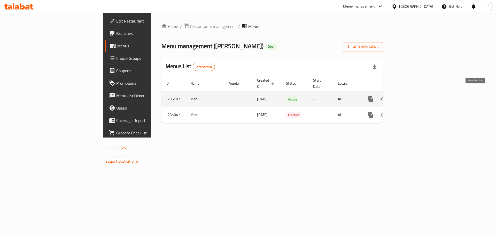
click at [411, 96] on icon "enhanced table" at bounding box center [408, 99] width 6 height 6
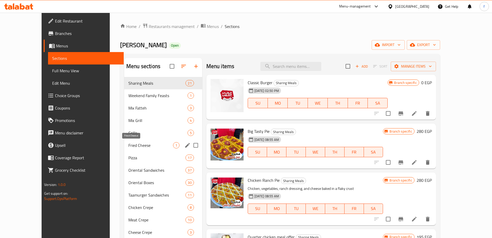
click at [128, 144] on span "Fried Cheese" at bounding box center [150, 145] width 45 height 6
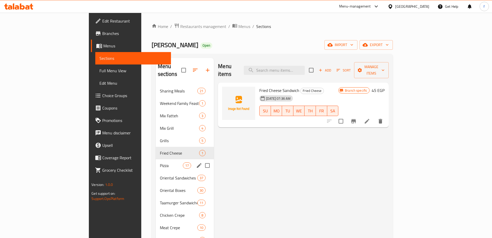
click at [156, 159] on div "Pizza 17" at bounding box center [185, 165] width 58 height 12
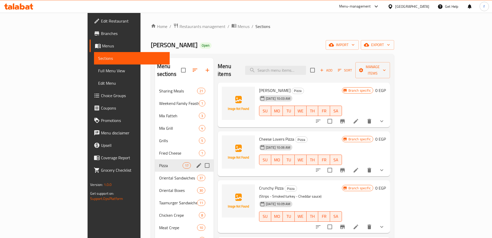
click at [159, 162] on span "Pizza" at bounding box center [171, 165] width 24 height 6
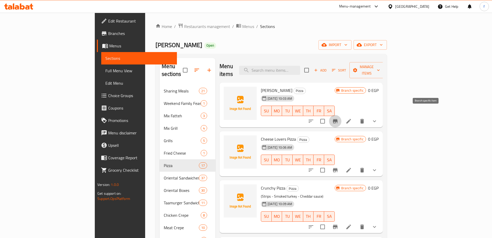
click at [342, 117] on button "Branch-specific-item" at bounding box center [335, 121] width 12 height 12
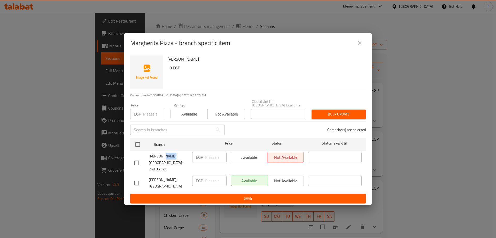
drag, startPoint x: 161, startPoint y: 158, endPoint x: 177, endPoint y: 163, distance: 17.3
click at [173, 161] on span "Alhay Alsharqy, El Shorouk - 2nd District" at bounding box center [168, 162] width 39 height 19
click at [362, 45] on icon "close" at bounding box center [360, 43] width 6 height 6
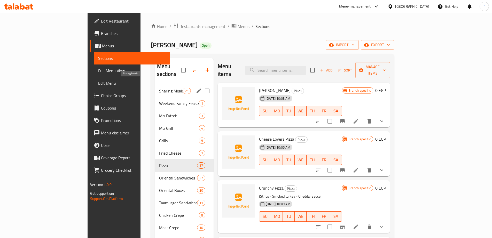
click at [159, 88] on span "Sharing Meals" at bounding box center [171, 91] width 24 height 6
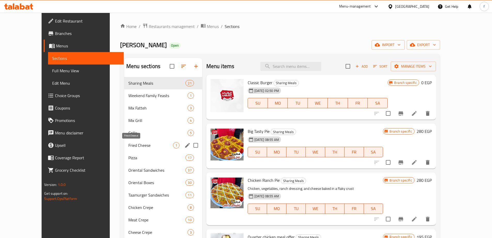
click at [130, 148] on span "Fried Cheese" at bounding box center [150, 145] width 45 height 6
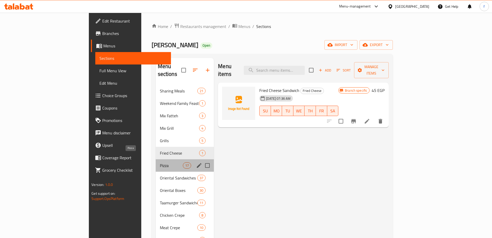
click at [160, 162] on span "Pizza" at bounding box center [171, 165] width 23 height 6
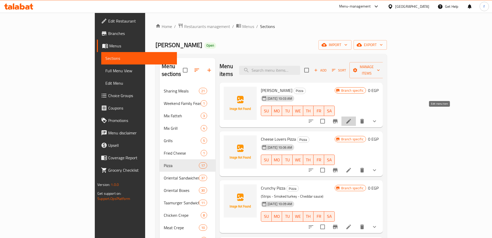
click at [351, 119] on icon at bounding box center [349, 121] width 5 height 5
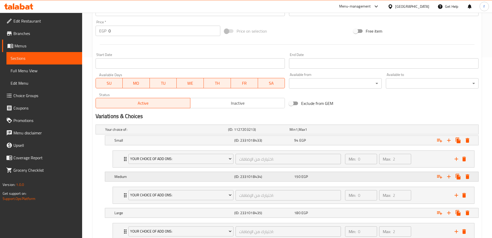
scroll to position [218, 0]
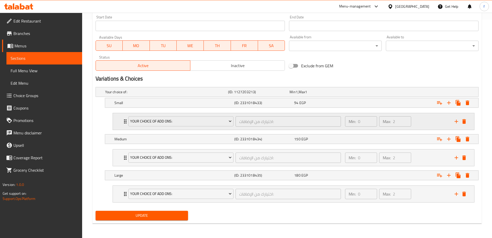
click at [119, 120] on div "Your Choice Of Add Ons: اختيارك من الإضافات: ​ Min: 0 ​ Max: 2 ​" at bounding box center [294, 121] width 362 height 17
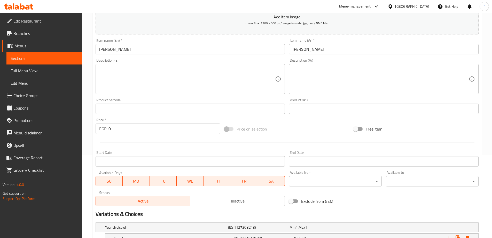
scroll to position [57, 0]
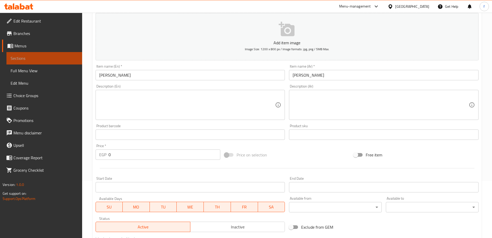
click at [31, 60] on span "Sections" at bounding box center [44, 58] width 67 height 6
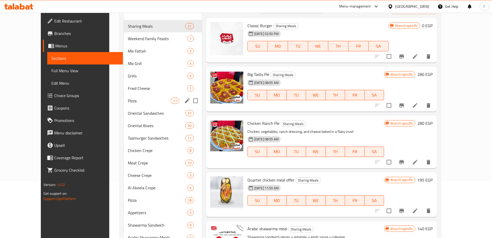
click at [128, 104] on div "Pizza 17" at bounding box center [163, 100] width 78 height 12
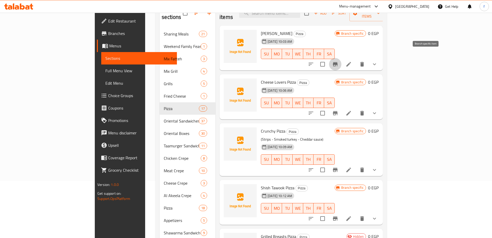
click at [342, 58] on button "Branch-specific-item" at bounding box center [335, 64] width 12 height 12
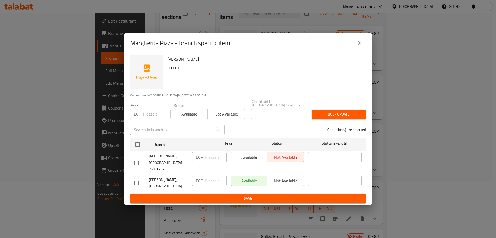
click at [248, 158] on div "Available Not available" at bounding box center [267, 157] width 73 height 10
click at [139, 159] on input "checkbox" at bounding box center [136, 162] width 11 height 11
checkbox input "true"
click at [239, 158] on span "Available" at bounding box center [249, 156] width 32 height 7
click at [357, 49] on button "close" at bounding box center [360, 43] width 12 height 12
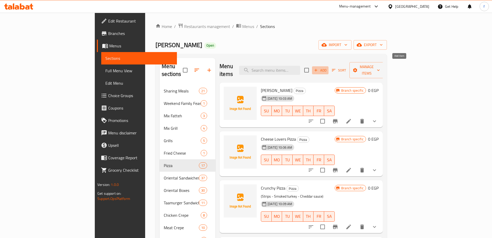
click at [327, 67] on span "Add" at bounding box center [321, 70] width 14 height 6
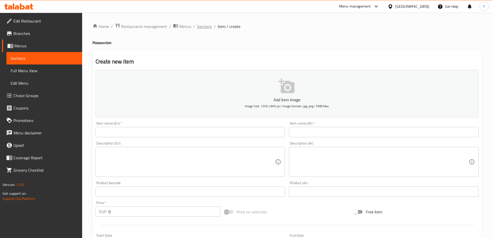
click at [209, 28] on span "Sections" at bounding box center [204, 26] width 15 height 6
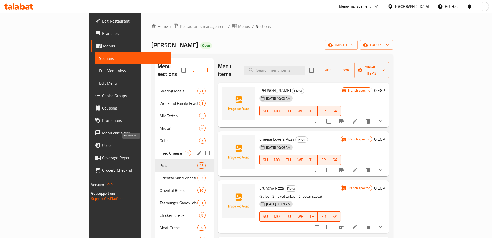
click at [160, 150] on span "Fried Cheese" at bounding box center [172, 153] width 25 height 6
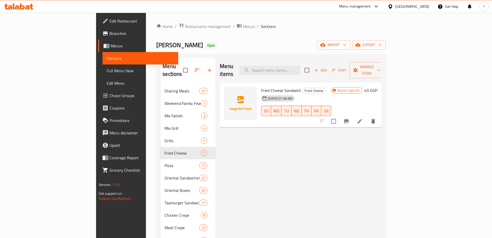
click at [367, 116] on li at bounding box center [360, 120] width 14 height 9
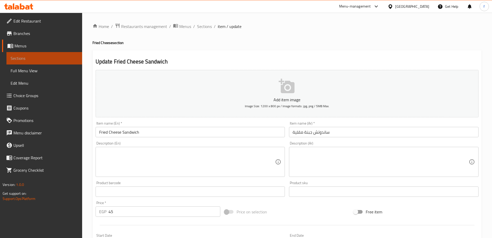
click at [40, 58] on span "Sections" at bounding box center [44, 58] width 67 height 6
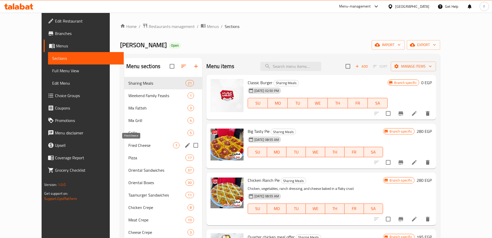
click at [128, 146] on span "Fried Cheese" at bounding box center [150, 145] width 45 height 6
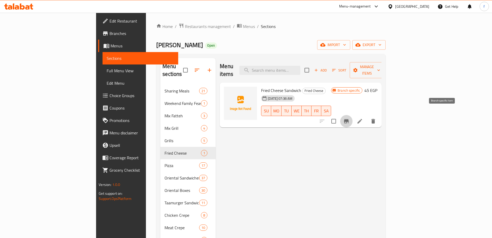
click at [353, 115] on button "Branch-specific-item" at bounding box center [346, 121] width 12 height 12
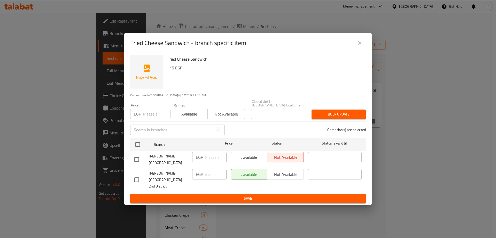
drag, startPoint x: 360, startPoint y: 49, endPoint x: 361, endPoint y: 58, distance: 8.6
click at [360, 46] on icon "close" at bounding box center [360, 43] width 6 height 6
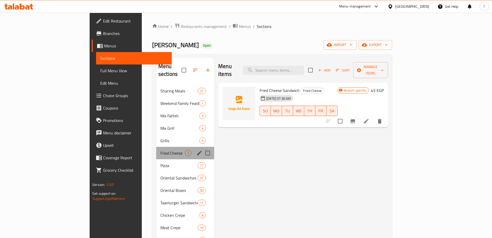
click at [156, 149] on div "Fried Cheese 1" at bounding box center [185, 153] width 58 height 12
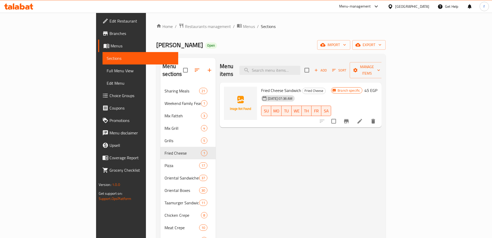
click at [261, 86] on span "Fried Cheese Sandwich" at bounding box center [281, 90] width 40 height 8
copy h6 "Fried Cheese Sandwich"
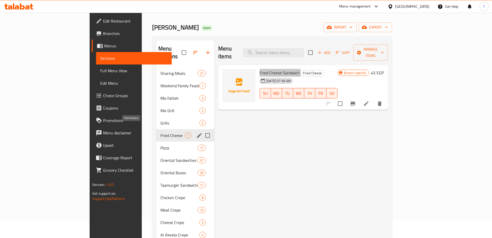
scroll to position [26, 0]
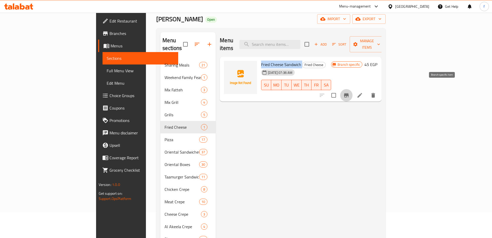
click at [349, 93] on icon "Branch-specific-item" at bounding box center [346, 95] width 5 height 4
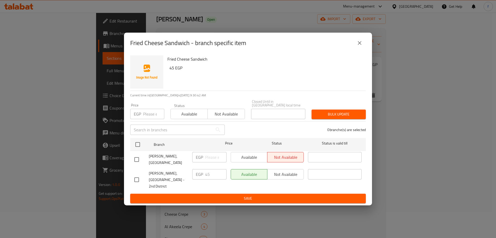
click at [359, 45] on icon "close" at bounding box center [360, 43] width 4 height 4
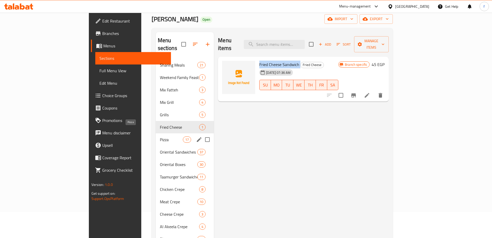
click at [160, 136] on span "Pizza" at bounding box center [171, 139] width 23 height 6
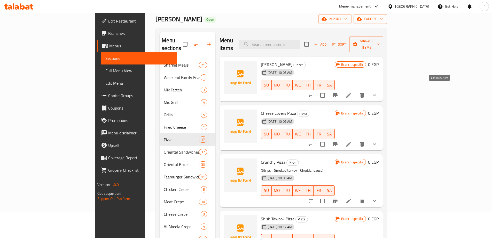
click at [352, 92] on icon at bounding box center [349, 95] width 6 height 6
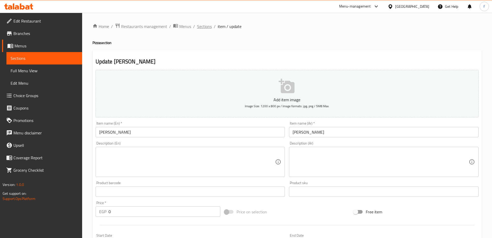
click at [200, 29] on span "Sections" at bounding box center [204, 26] width 15 height 6
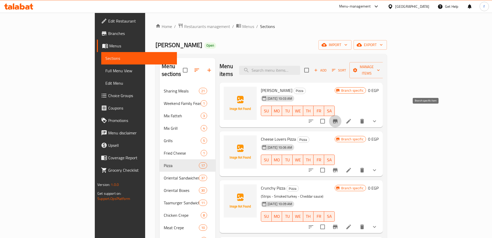
click at [338, 119] on icon "Branch-specific-item" at bounding box center [335, 121] width 5 height 4
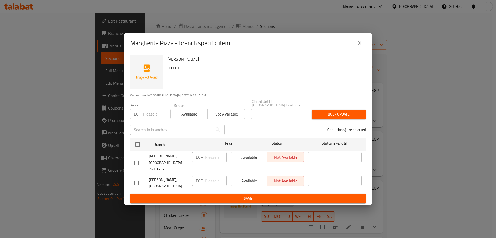
click at [254, 156] on div "Available Not available" at bounding box center [267, 157] width 73 height 10
click at [135, 162] on input "checkbox" at bounding box center [136, 162] width 11 height 11
checkbox input "true"
click at [252, 159] on span "Available" at bounding box center [249, 156] width 32 height 7
click at [203, 158] on p "EGP" at bounding box center [199, 157] width 7 height 6
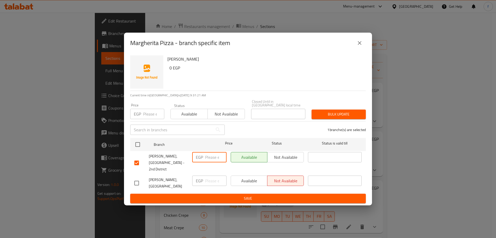
click at [211, 159] on input "number" at bounding box center [215, 157] width 21 height 10
drag, startPoint x: 262, startPoint y: 50, endPoint x: 266, endPoint y: 70, distance: 20.9
click at [266, 75] on div "Margherita Pizza - branch specific item Margherita Pizza 0 EGP Current time in …" at bounding box center [248, 119] width 248 height 172
click at [266, 62] on h6 "Margherita Pizza" at bounding box center [264, 58] width 194 height 7
click at [231, 195] on span "Save" at bounding box center [247, 198] width 227 height 6
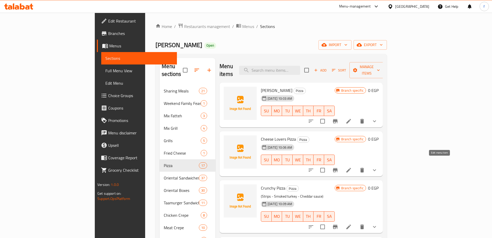
click at [352, 167] on icon at bounding box center [349, 170] width 6 height 6
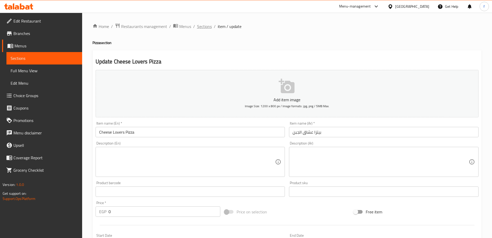
click at [208, 26] on span "Sections" at bounding box center [204, 26] width 15 height 6
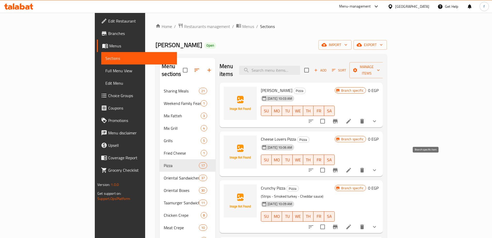
click at [338, 168] on icon "Branch-specific-item" at bounding box center [335, 170] width 5 height 4
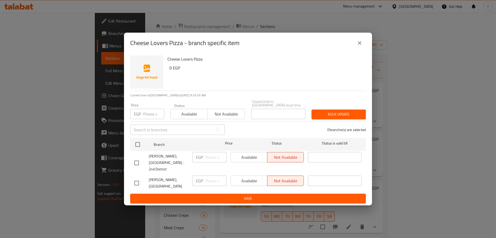
click at [138, 160] on input "checkbox" at bounding box center [136, 162] width 11 height 11
checkbox input "true"
click at [257, 160] on span "Available" at bounding box center [249, 156] width 32 height 7
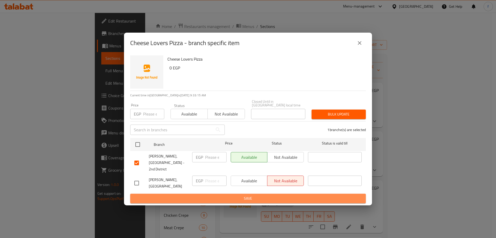
click at [250, 195] on span "Save" at bounding box center [247, 198] width 227 height 6
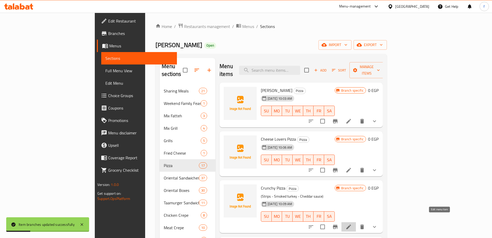
click at [352, 223] on icon at bounding box center [349, 226] width 6 height 6
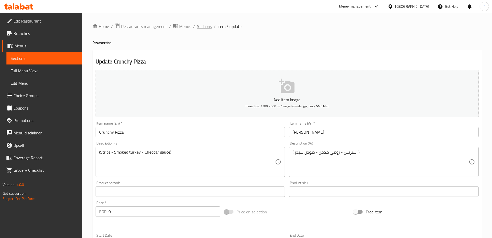
click at [209, 28] on span "Sections" at bounding box center [204, 26] width 15 height 6
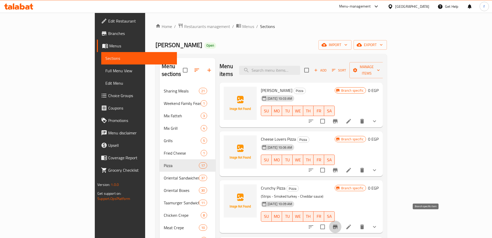
click at [339, 223] on icon "Branch-specific-item" at bounding box center [335, 226] width 6 height 6
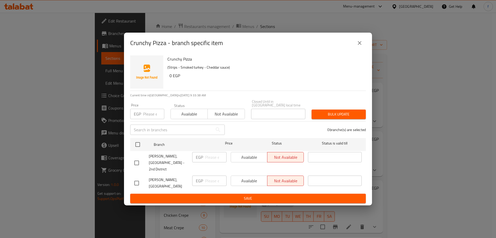
click at [138, 163] on input "checkbox" at bounding box center [136, 162] width 11 height 11
checkbox input "true"
click at [251, 161] on span "Available" at bounding box center [249, 156] width 32 height 7
click at [279, 195] on span "Save" at bounding box center [247, 198] width 227 height 6
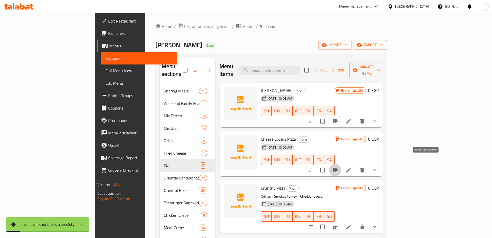
click at [338, 168] on icon "Branch-specific-item" at bounding box center [335, 170] width 5 height 4
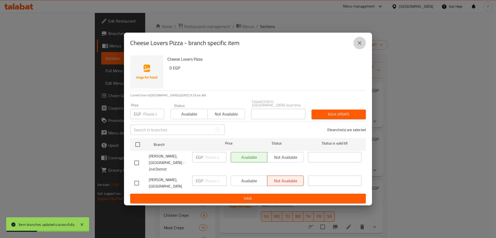
click at [363, 47] on button "close" at bounding box center [360, 43] width 12 height 12
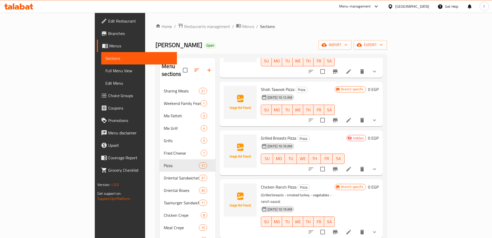
scroll to position [129, 0]
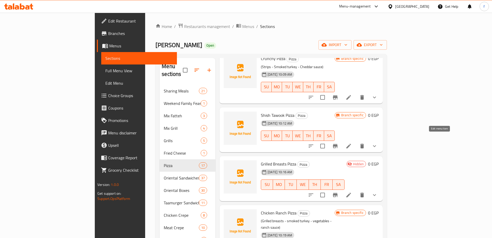
click at [352, 143] on icon at bounding box center [349, 146] width 6 height 6
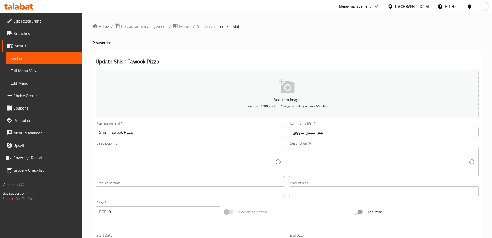
click at [208, 27] on span "Sections" at bounding box center [204, 26] width 15 height 6
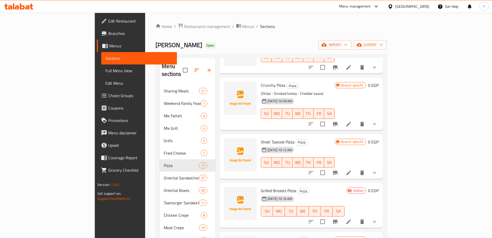
scroll to position [103, 0]
click at [338, 170] on icon "Branch-specific-item" at bounding box center [335, 172] width 5 height 4
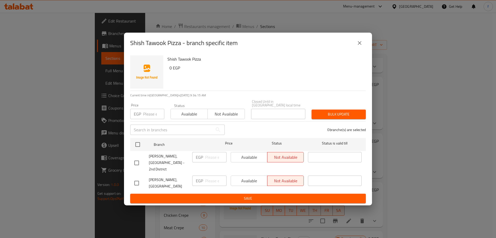
click at [138, 160] on input "checkbox" at bounding box center [136, 162] width 11 height 11
checkbox input "true"
click at [249, 155] on span "Available" at bounding box center [249, 156] width 32 height 7
click at [274, 193] on button "Save" at bounding box center [248, 198] width 236 height 10
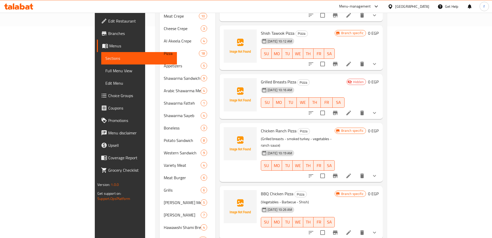
scroll to position [201, 0]
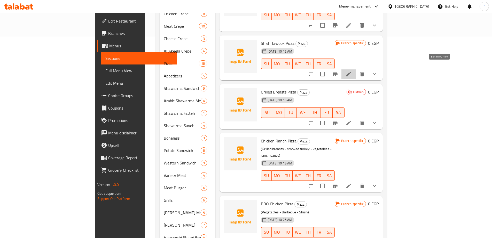
click at [351, 72] on icon at bounding box center [349, 74] width 5 height 5
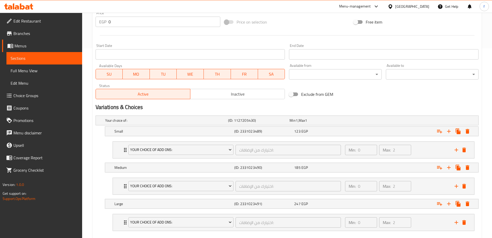
scroll to position [218, 0]
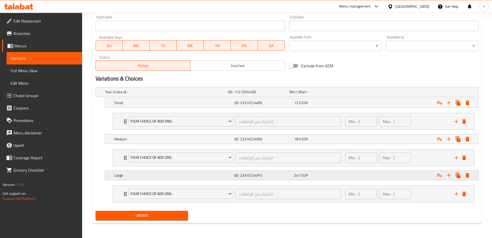
click at [326, 174] on div "247 EGP" at bounding box center [323, 174] width 58 height 5
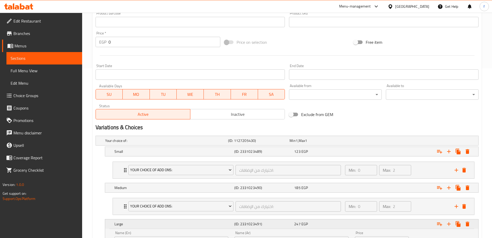
scroll to position [214, 0]
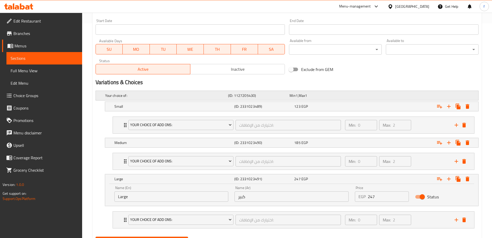
click at [335, 94] on div "Min 1 , Max 1" at bounding box center [319, 95] width 59 height 5
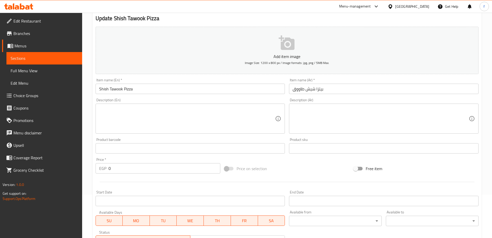
scroll to position [0, 0]
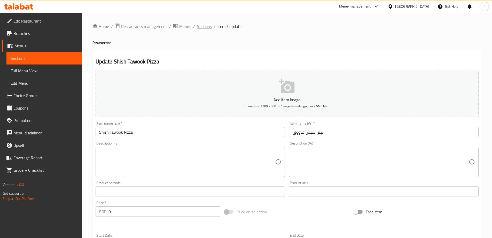
click at [206, 26] on span "Sections" at bounding box center [204, 26] width 15 height 6
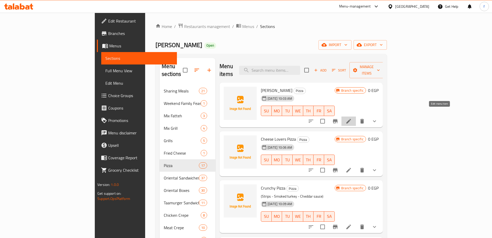
click at [352, 118] on icon at bounding box center [349, 121] width 6 height 6
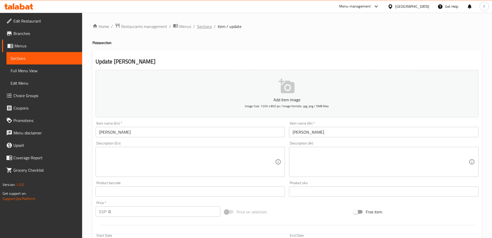
click at [204, 26] on span "Sections" at bounding box center [204, 26] width 15 height 6
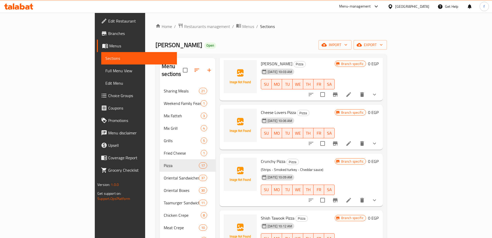
scroll to position [155, 0]
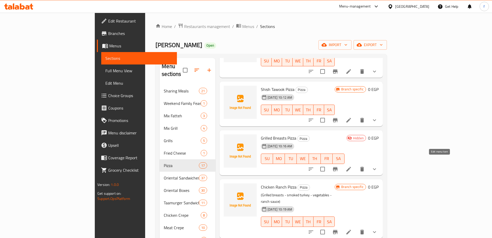
click at [352, 166] on icon at bounding box center [349, 169] width 6 height 6
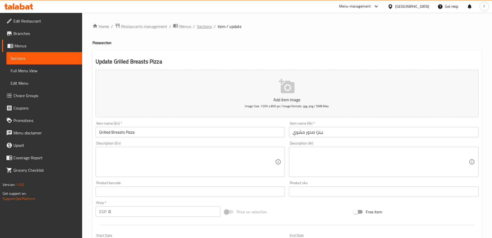
click at [204, 27] on span "Sections" at bounding box center [204, 26] width 15 height 6
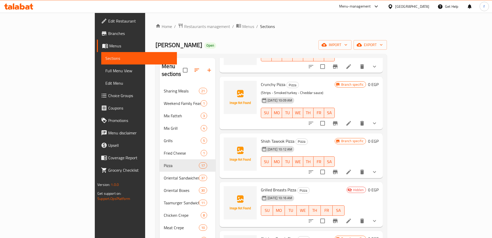
scroll to position [129, 0]
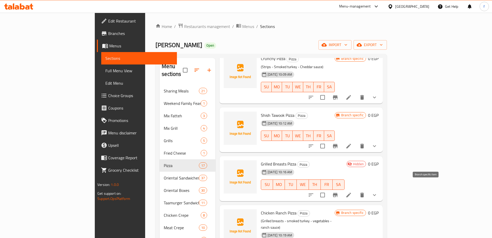
click at [338, 193] on icon "Branch-specific-item" at bounding box center [335, 195] width 5 height 4
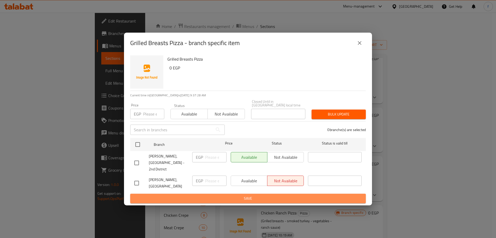
click at [292, 195] on span "Save" at bounding box center [247, 198] width 227 height 6
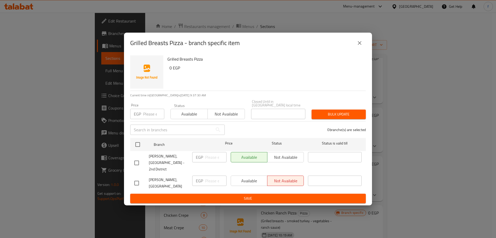
click at [289, 195] on span "Save" at bounding box center [247, 198] width 227 height 6
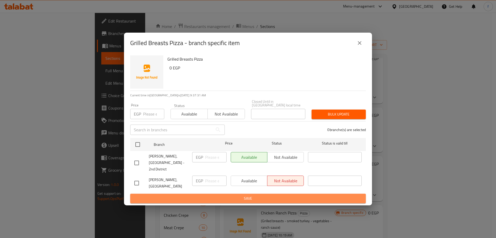
click at [295, 195] on span "Save" at bounding box center [247, 198] width 227 height 6
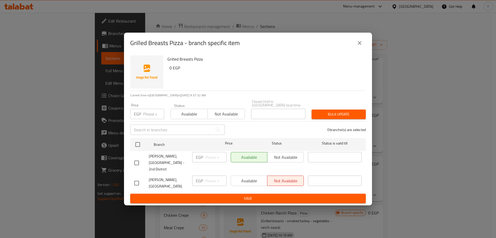
click at [357, 46] on icon "close" at bounding box center [360, 43] width 6 height 6
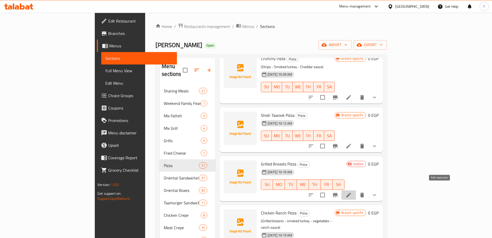
click at [352, 192] on icon at bounding box center [349, 195] width 6 height 6
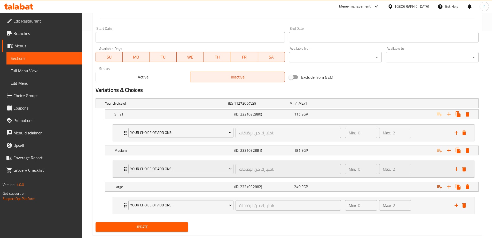
scroll to position [207, 0]
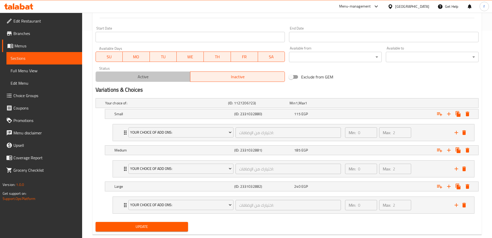
click at [164, 77] on span "Active" at bounding box center [143, 76] width 90 height 7
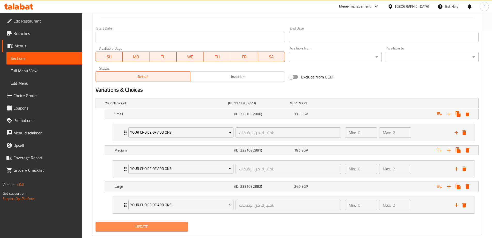
click at [181, 227] on span "Update" at bounding box center [142, 226] width 85 height 6
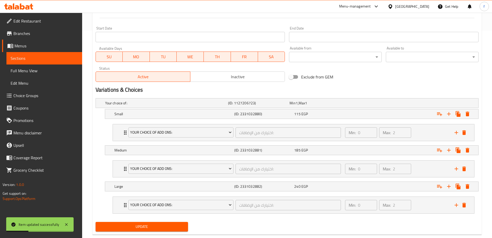
click at [73, 57] on span "Sections" at bounding box center [44, 58] width 67 height 6
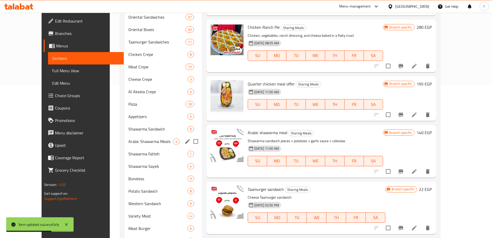
scroll to position [98, 0]
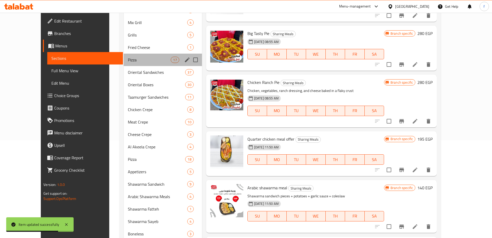
click at [124, 64] on div "Pizza 17" at bounding box center [163, 60] width 78 height 12
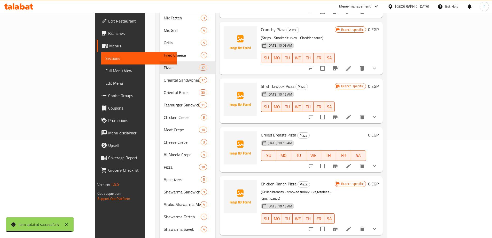
scroll to position [103, 0]
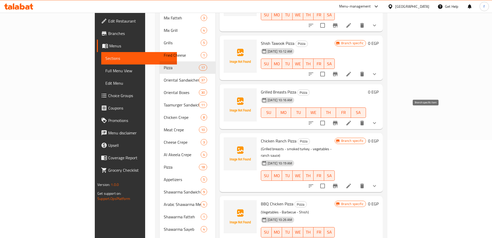
click at [338, 121] on icon "Branch-specific-item" at bounding box center [335, 123] width 5 height 4
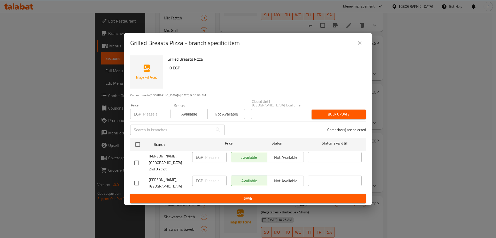
click at [290, 175] on div "Available Not available" at bounding box center [267, 180] width 73 height 10
click at [136, 177] on input "checkbox" at bounding box center [136, 182] width 11 height 11
checkbox input "true"
click at [283, 177] on span "Not available" at bounding box center [286, 180] width 32 height 7
click at [279, 195] on span "Save" at bounding box center [247, 198] width 227 height 6
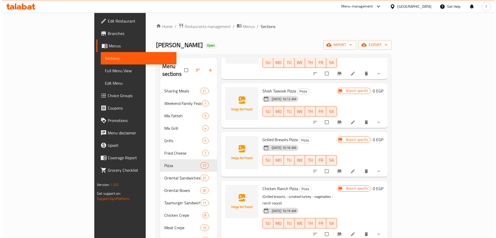
scroll to position [155, 0]
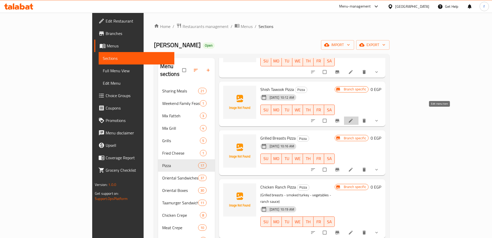
click at [353, 119] on icon at bounding box center [351, 121] width 4 height 4
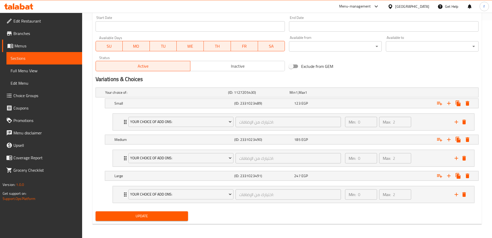
scroll to position [218, 0]
click at [434, 198] on div "Min: 0 ​ Max: 2 ​" at bounding box center [397, 193] width 110 height 17
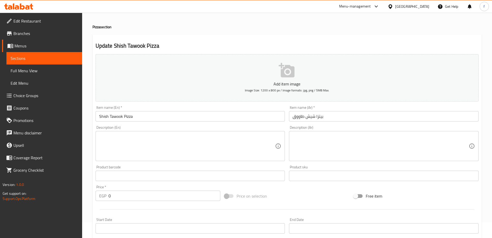
scroll to position [0, 0]
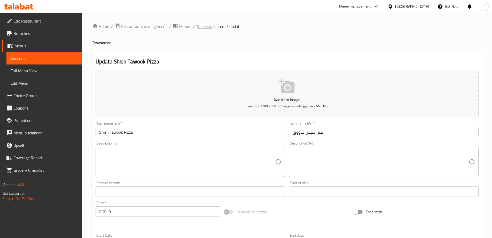
click at [204, 27] on span "Sections" at bounding box center [204, 26] width 15 height 6
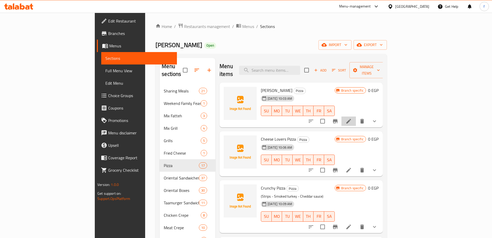
click at [356, 116] on li at bounding box center [349, 120] width 14 height 9
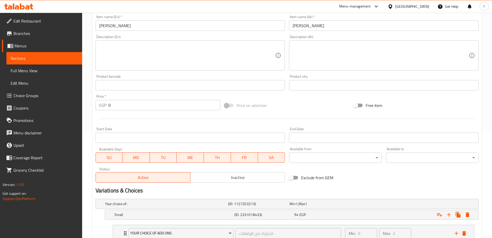
scroll to position [218, 0]
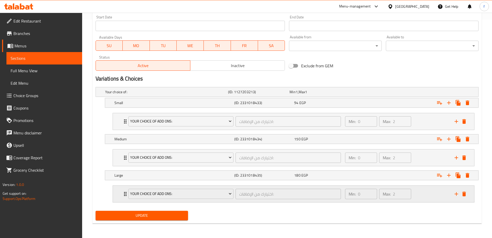
click at [421, 194] on div "Min: 0 ​ Max: 2 ​" at bounding box center [397, 193] width 110 height 17
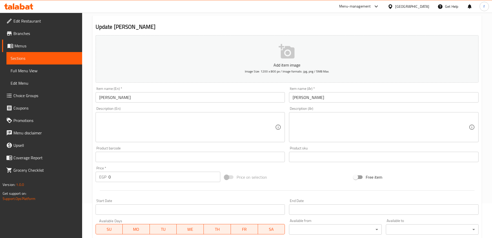
scroll to position [0, 0]
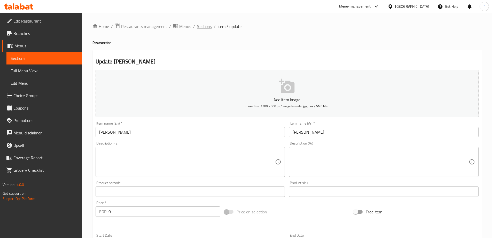
click at [204, 26] on span "Sections" at bounding box center [204, 26] width 15 height 6
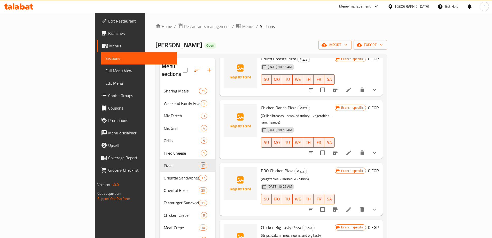
scroll to position [222, 0]
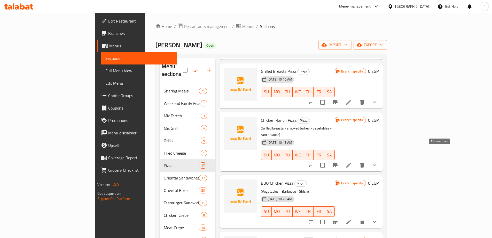
click at [352, 162] on icon at bounding box center [349, 165] width 6 height 6
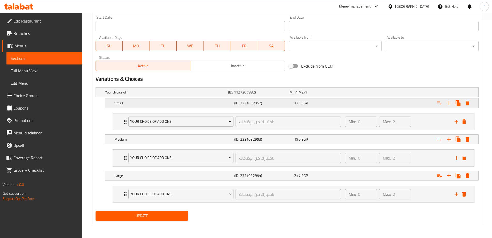
scroll to position [218, 0]
click at [425, 192] on div "Min: 0 ​ Max: 2 ​" at bounding box center [397, 193] width 110 height 17
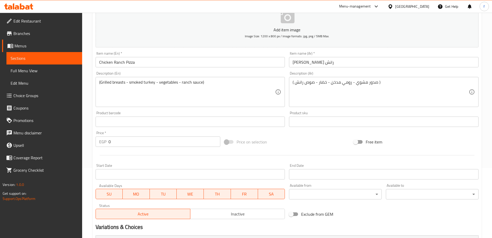
scroll to position [0, 0]
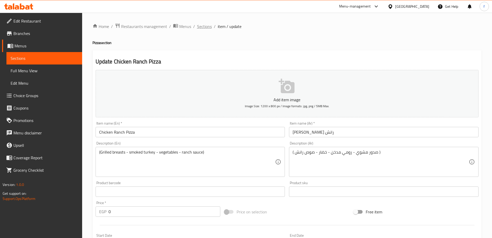
click at [209, 25] on span "Sections" at bounding box center [204, 26] width 15 height 6
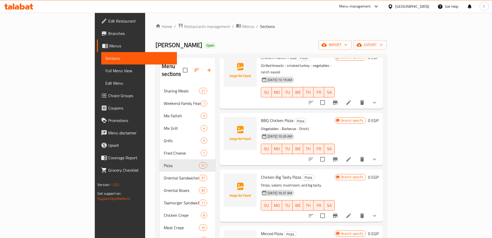
scroll to position [207, 0]
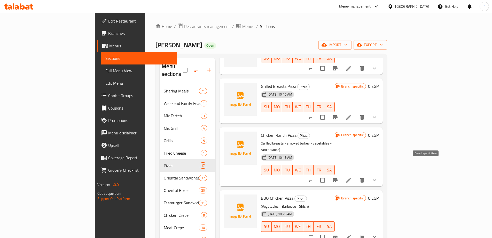
click at [339, 177] on icon "Branch-specific-item" at bounding box center [335, 180] width 6 height 6
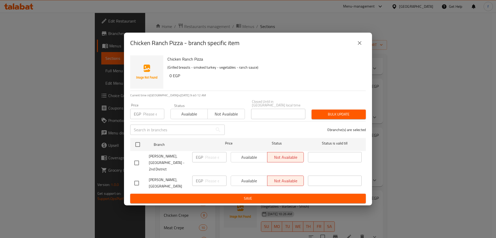
click at [136, 161] on input "checkbox" at bounding box center [136, 162] width 11 height 11
checkbox input "true"
click at [255, 162] on button "Available" at bounding box center [249, 157] width 37 height 10
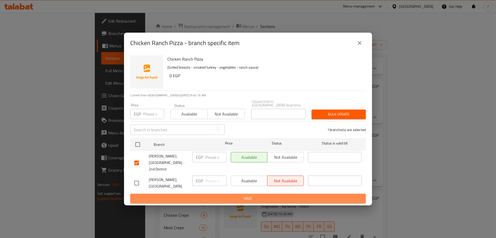
click at [279, 193] on button "Save" at bounding box center [248, 198] width 236 height 10
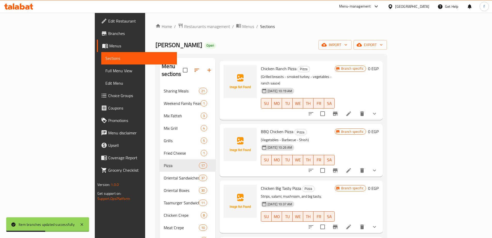
scroll to position [284, 0]
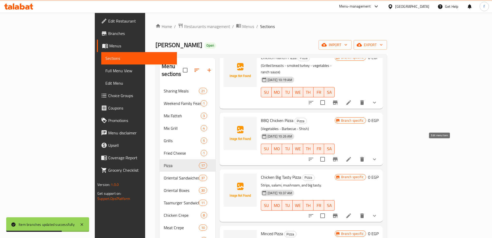
click at [352, 156] on icon at bounding box center [349, 159] width 6 height 6
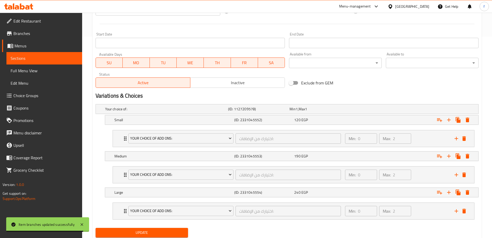
scroll to position [218, 0]
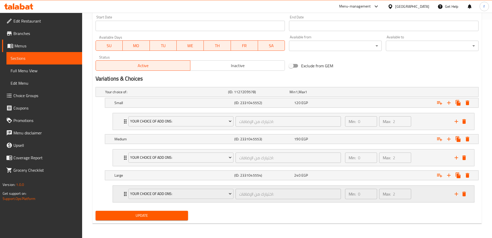
click at [430, 197] on div "Min: 0 ​ Max: 2 ​" at bounding box center [397, 193] width 110 height 17
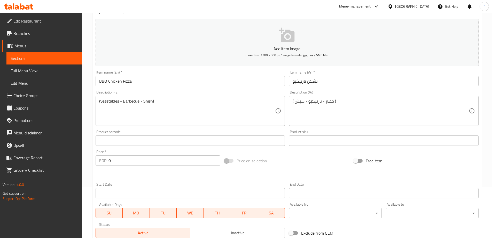
scroll to position [0, 0]
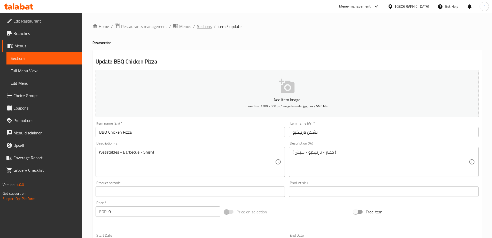
click at [203, 27] on span "Sections" at bounding box center [204, 26] width 15 height 6
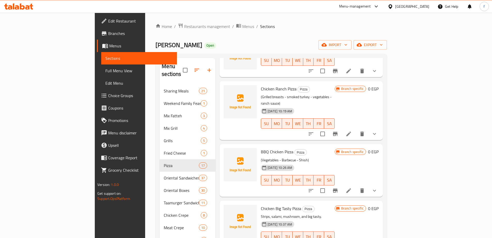
scroll to position [284, 0]
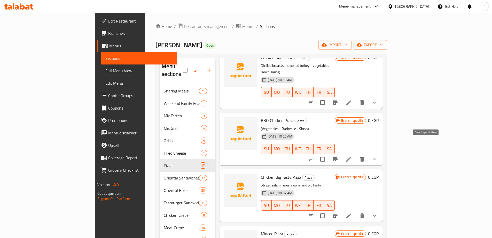
click at [338, 157] on icon "Branch-specific-item" at bounding box center [335, 159] width 5 height 4
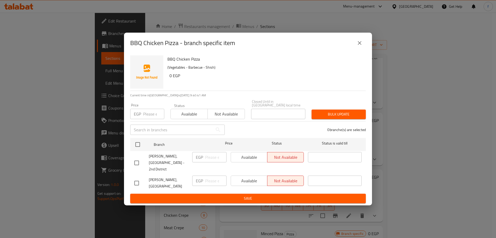
click at [141, 163] on input "checkbox" at bounding box center [136, 162] width 11 height 11
checkbox input "true"
click at [250, 161] on span "Available" at bounding box center [249, 156] width 32 height 7
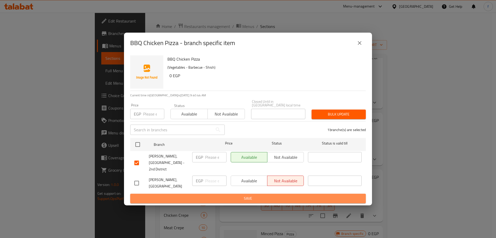
click at [263, 195] on span "Save" at bounding box center [247, 198] width 227 height 6
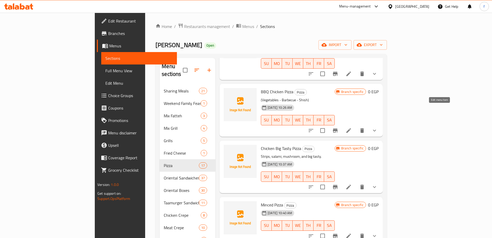
scroll to position [336, 0]
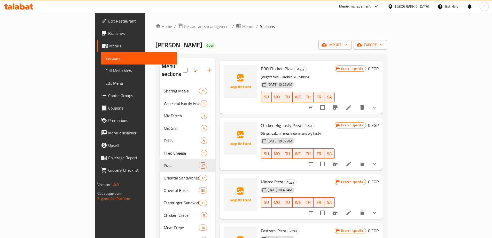
click at [356, 159] on li at bounding box center [349, 163] width 14 height 9
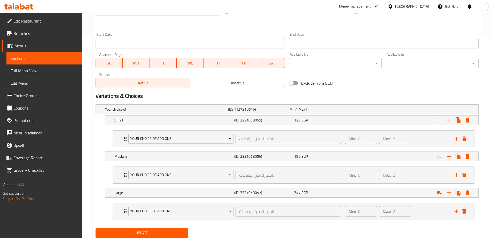
scroll to position [218, 0]
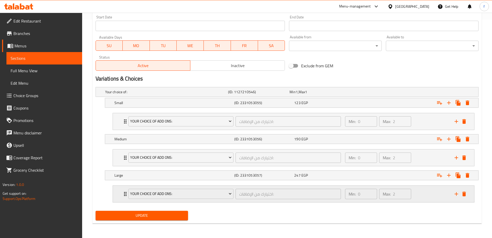
click at [434, 192] on div "Min: 0 ​ Max: 2 ​" at bounding box center [397, 193] width 110 height 17
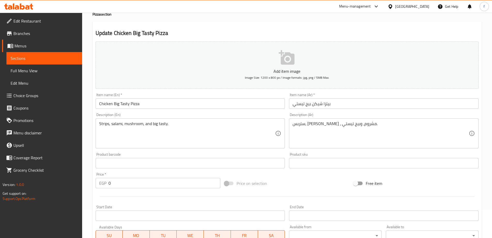
scroll to position [0, 0]
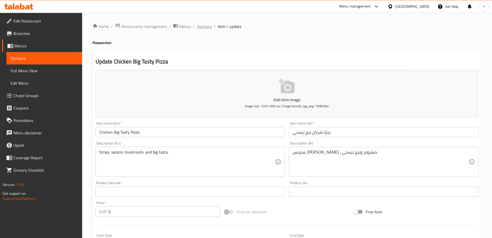
click at [203, 26] on span "Sections" at bounding box center [204, 26] width 15 height 6
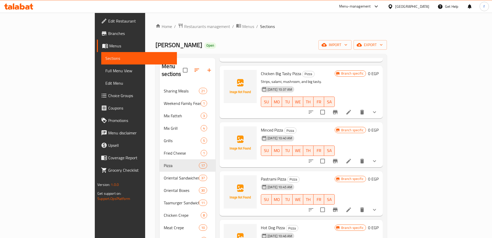
scroll to position [310, 0]
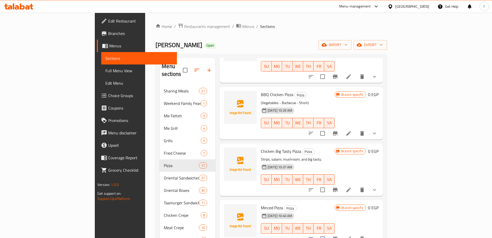
click at [339, 186] on icon "Branch-specific-item" at bounding box center [335, 189] width 6 height 6
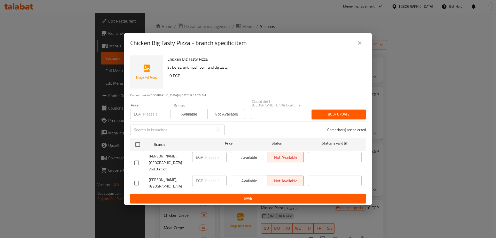
click at [138, 160] on input "checkbox" at bounding box center [136, 162] width 11 height 11
checkbox input "true"
click at [247, 158] on span "Available" at bounding box center [249, 156] width 32 height 7
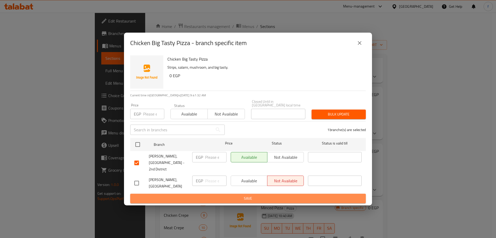
click at [275, 195] on span "Save" at bounding box center [247, 198] width 227 height 6
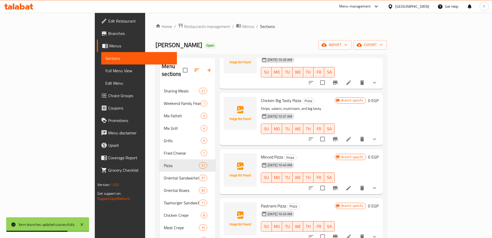
scroll to position [362, 0]
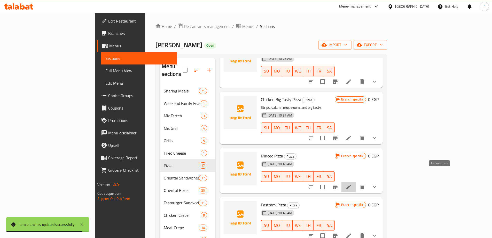
click at [351, 184] on icon at bounding box center [349, 186] width 5 height 5
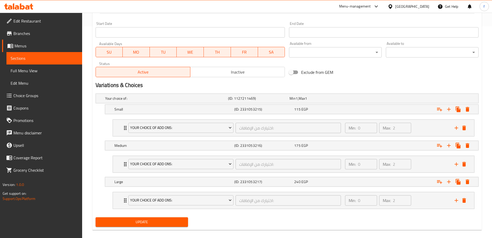
scroll to position [218, 0]
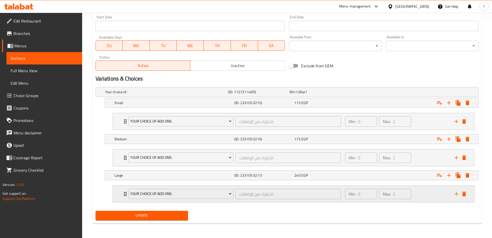
click at [431, 190] on div "Min: 0 ​ Max: 2 ​" at bounding box center [397, 193] width 110 height 17
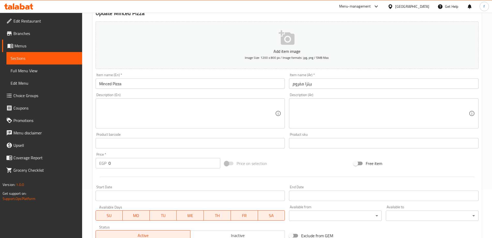
scroll to position [0, 0]
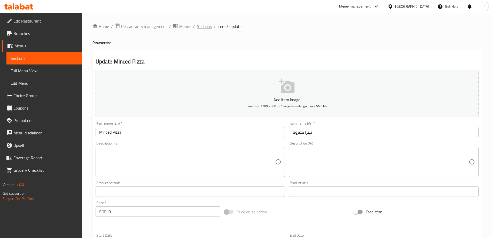
click at [205, 26] on span "Sections" at bounding box center [204, 26] width 15 height 6
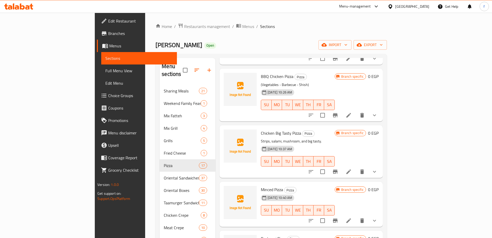
scroll to position [362, 0]
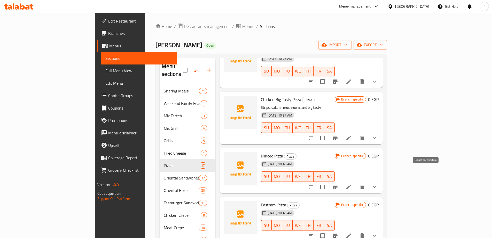
click at [339, 184] on icon "Branch-specific-item" at bounding box center [335, 187] width 6 height 6
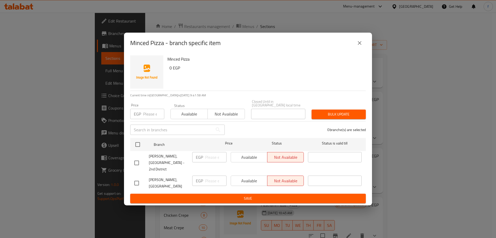
click at [135, 161] on input "checkbox" at bounding box center [136, 162] width 11 height 11
checkbox input "true"
click at [250, 157] on span "Available" at bounding box center [249, 156] width 32 height 7
click at [257, 193] on button "Save" at bounding box center [248, 198] width 236 height 10
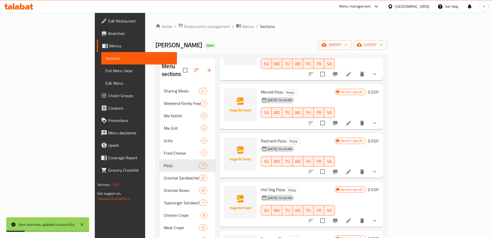
scroll to position [439, 0]
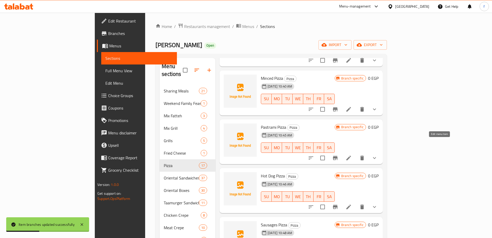
click at [352, 155] on icon at bounding box center [349, 158] width 6 height 6
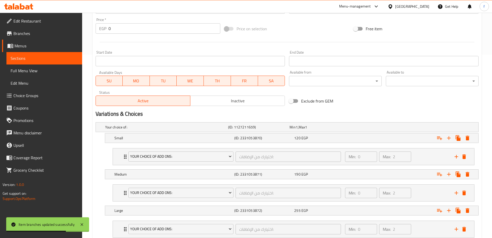
scroll to position [218, 0]
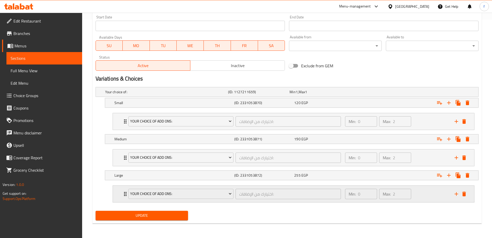
click at [423, 195] on div "Min: 0 ​ Max: 2 ​" at bounding box center [397, 193] width 110 height 17
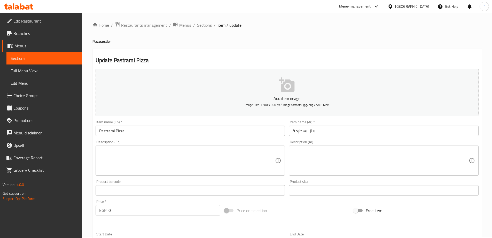
scroll to position [0, 0]
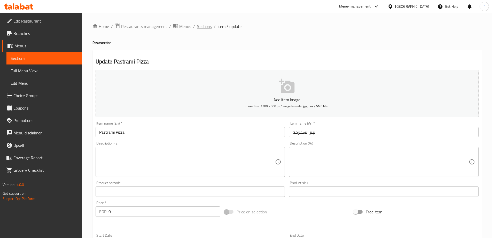
click at [204, 25] on span "Sections" at bounding box center [204, 26] width 15 height 6
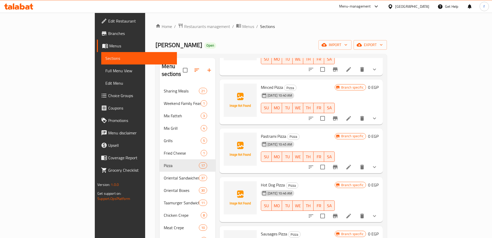
scroll to position [454, 0]
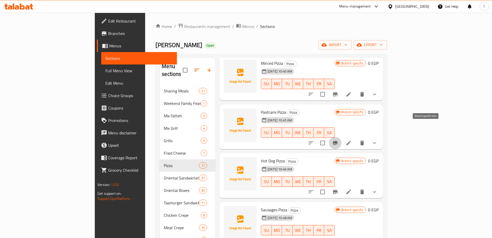
click at [338, 141] on icon "Branch-specific-item" at bounding box center [335, 143] width 5 height 4
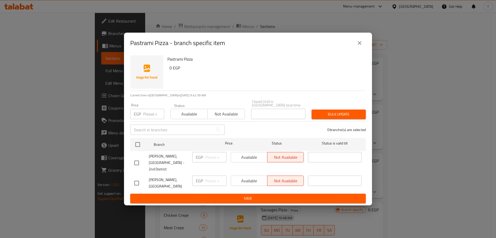
click at [168, 162] on span "[PERSON_NAME], [GEOGRAPHIC_DATA] - 2nd District" at bounding box center [168, 162] width 39 height 19
click at [138, 159] on input "checkbox" at bounding box center [136, 162] width 11 height 11
checkbox input "true"
click at [234, 159] on span "Available" at bounding box center [249, 156] width 32 height 7
click at [273, 195] on span "Save" at bounding box center [247, 198] width 227 height 6
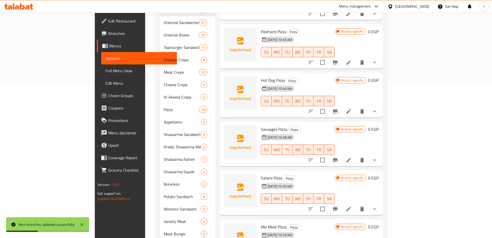
scroll to position [377, 0]
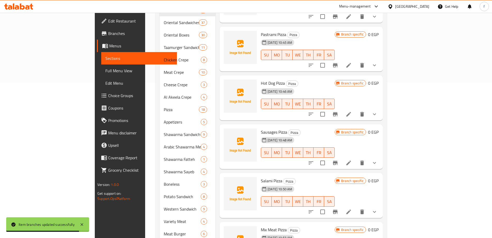
click at [261, 79] on span "Hot Dog Pizza" at bounding box center [273, 83] width 24 height 8
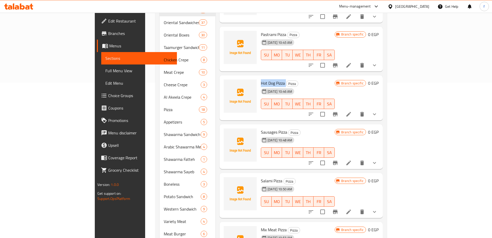
copy h6 "Hot Dog Pizza"
click at [351, 112] on icon at bounding box center [349, 114] width 5 height 5
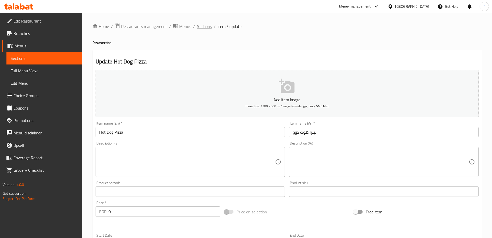
click at [206, 27] on span "Sections" at bounding box center [204, 26] width 15 height 6
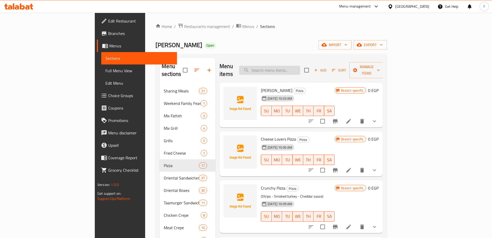
click at [300, 66] on input "search" at bounding box center [269, 70] width 61 height 9
paste input "Hot Dog Pizza"
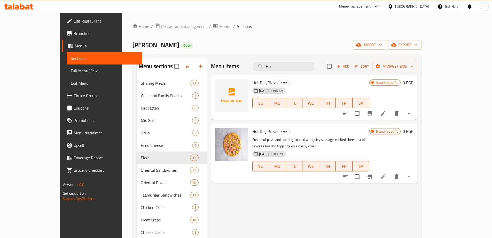
type input "H"
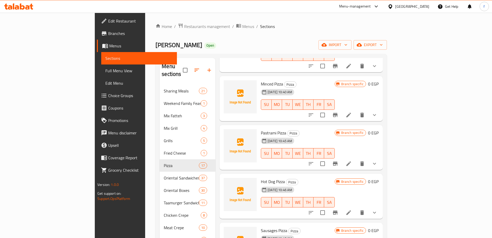
scroll to position [454, 0]
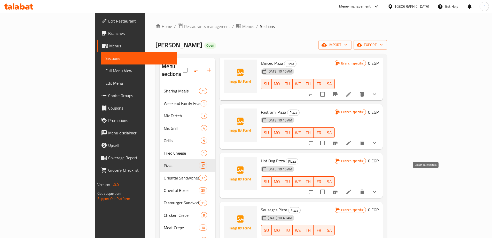
click at [338, 189] on icon "Branch-specific-item" at bounding box center [335, 191] width 5 height 4
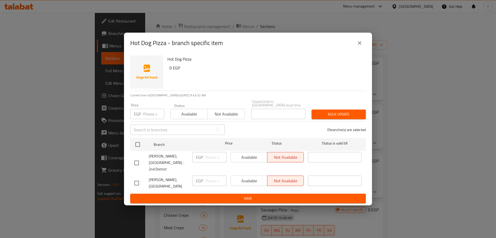
click at [139, 160] on input "checkbox" at bounding box center [136, 162] width 11 height 11
checkbox input "true"
click at [250, 160] on span "Available" at bounding box center [249, 156] width 32 height 7
click at [256, 195] on span "Save" at bounding box center [247, 198] width 227 height 6
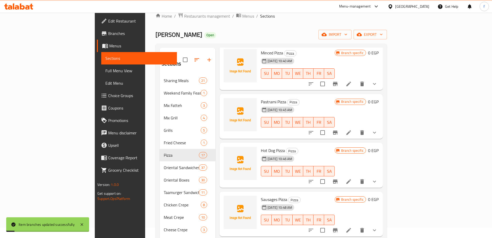
scroll to position [78, 0]
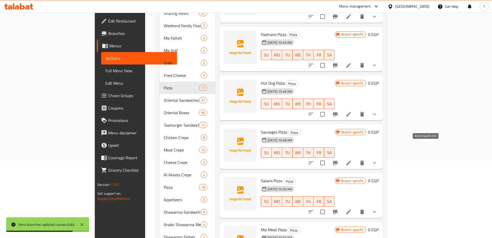
click at [339, 159] on icon "Branch-specific-item" at bounding box center [335, 162] width 6 height 6
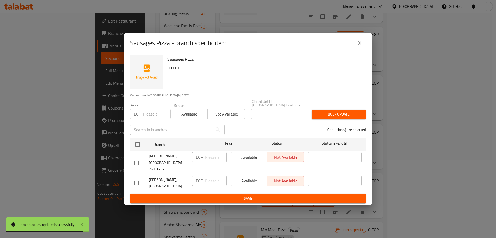
click at [137, 161] on input "checkbox" at bounding box center [136, 162] width 11 height 11
checkbox input "true"
click at [246, 160] on span "Available" at bounding box center [249, 156] width 32 height 7
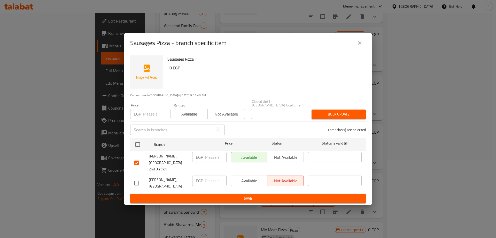
click at [277, 195] on span "Save" at bounding box center [247, 198] width 227 height 6
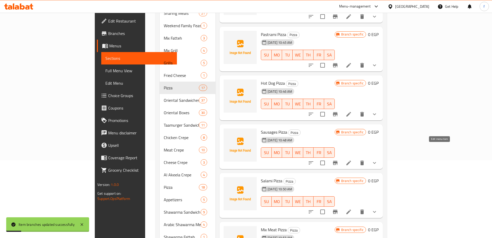
click at [351, 160] on icon at bounding box center [349, 162] width 5 height 5
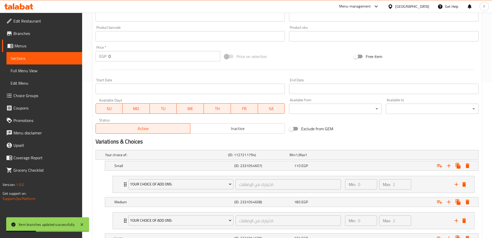
scroll to position [218, 0]
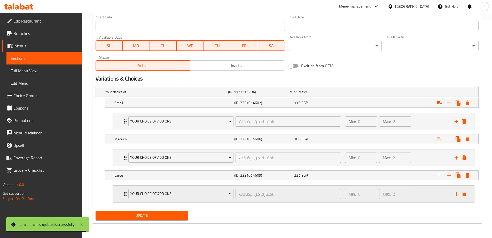
click at [425, 194] on div "Min: 0 ​ Max: 2 ​" at bounding box center [397, 193] width 110 height 17
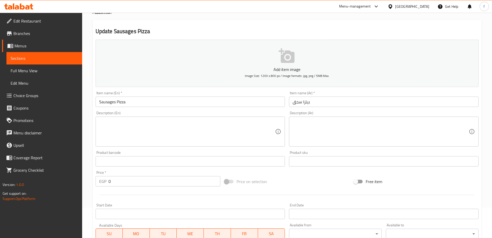
scroll to position [0, 0]
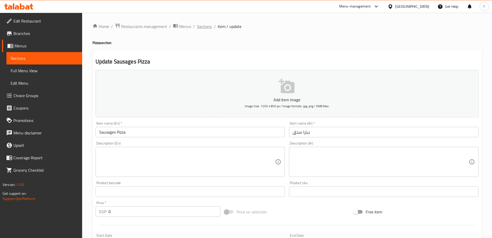
click at [203, 25] on span "Sections" at bounding box center [204, 26] width 15 height 6
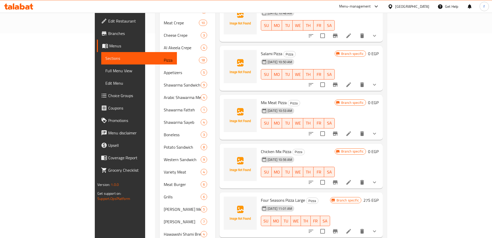
scroll to position [201, 0]
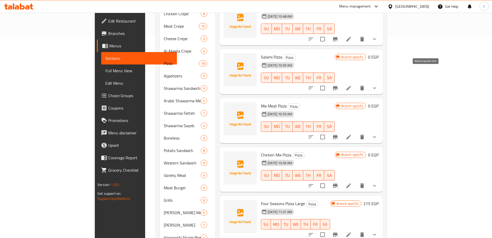
click at [338, 86] on icon "Branch-specific-item" at bounding box center [335, 88] width 5 height 4
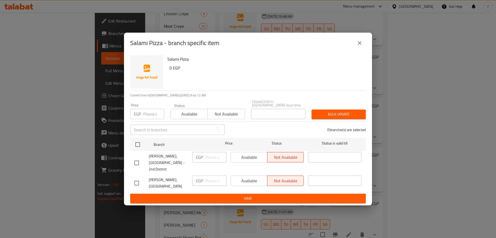
click at [140, 162] on input "checkbox" at bounding box center [136, 162] width 11 height 11
checkbox input "true"
click at [244, 159] on span "Available" at bounding box center [249, 156] width 32 height 7
click at [280, 195] on span "Save" at bounding box center [247, 198] width 227 height 6
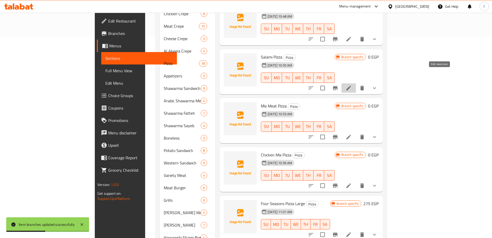
click at [352, 85] on icon at bounding box center [349, 88] width 6 height 6
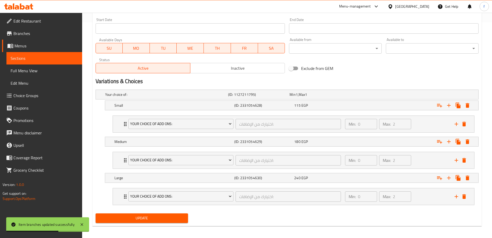
scroll to position [218, 0]
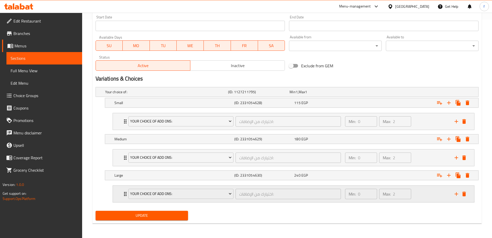
click at [422, 196] on div "Min: 0 ​ Max: 2 ​" at bounding box center [397, 193] width 110 height 17
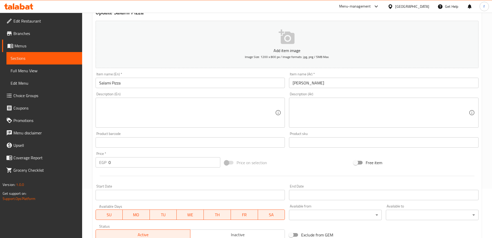
scroll to position [0, 0]
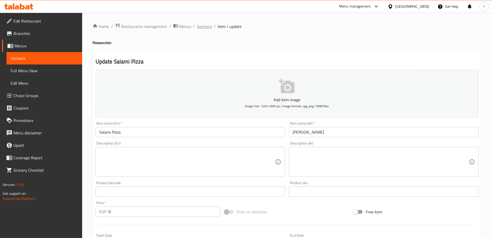
click at [205, 27] on span "Sections" at bounding box center [204, 26] width 15 height 6
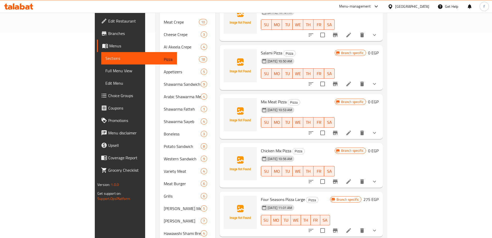
scroll to position [207, 0]
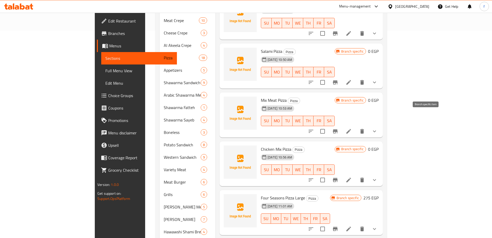
click at [338, 129] on icon "Branch-specific-item" at bounding box center [335, 131] width 5 height 4
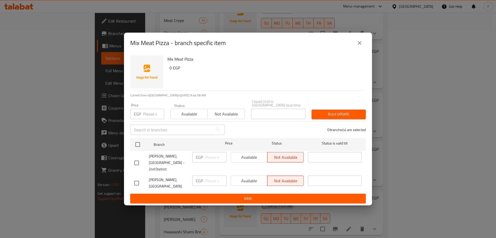
click at [139, 159] on input "checkbox" at bounding box center [136, 162] width 11 height 11
checkbox input "true"
click at [255, 156] on span "Available" at bounding box center [249, 156] width 32 height 7
click at [267, 195] on span "Save" at bounding box center [247, 198] width 227 height 6
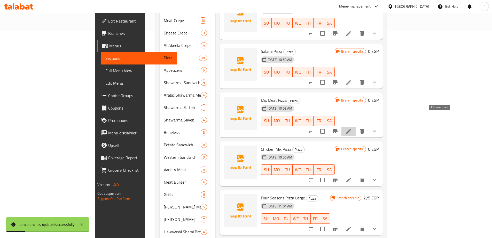
click at [352, 128] on icon at bounding box center [349, 131] width 6 height 6
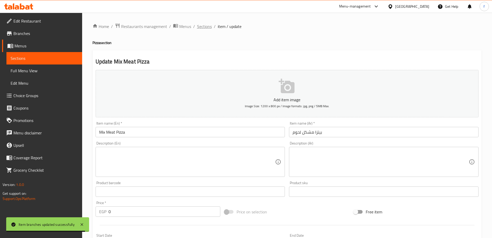
click at [209, 29] on span "Sections" at bounding box center [204, 26] width 15 height 6
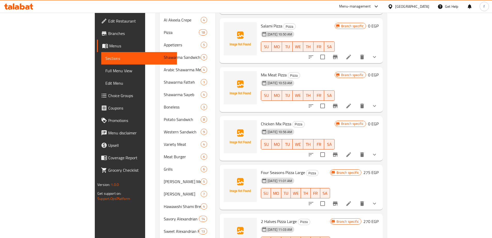
scroll to position [233, 0]
click at [339, 151] on icon "Branch-specific-item" at bounding box center [335, 154] width 6 height 6
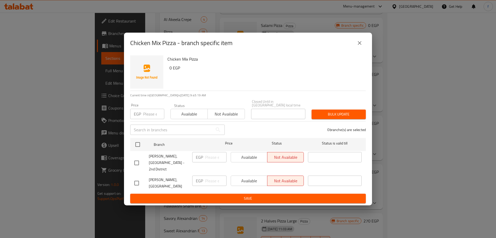
click at [136, 160] on input "checkbox" at bounding box center [136, 162] width 11 height 11
checkbox input "true"
click at [247, 157] on span "Available" at bounding box center [249, 156] width 32 height 7
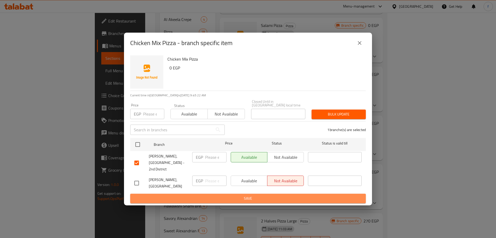
click at [270, 193] on button "Save" at bounding box center [248, 198] width 236 height 10
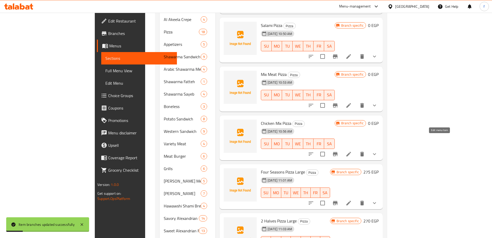
click at [352, 151] on icon at bounding box center [349, 154] width 6 height 6
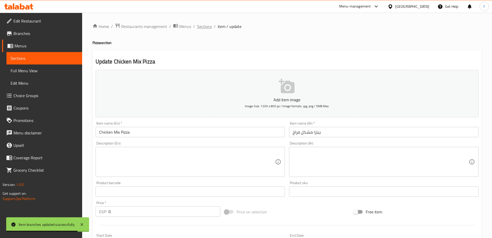
click at [200, 25] on span "Sections" at bounding box center [204, 26] width 15 height 6
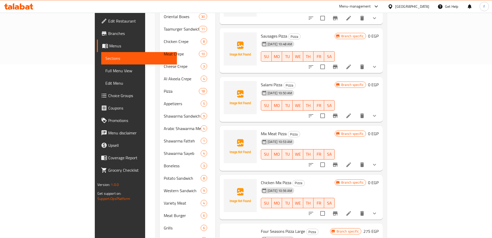
scroll to position [253, 0]
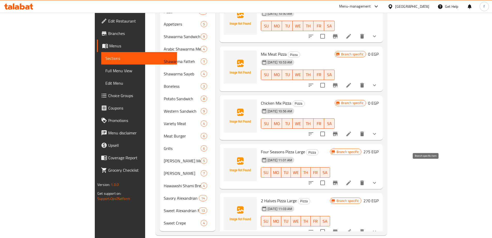
click at [338, 180] on icon "Branch-specific-item" at bounding box center [335, 182] width 5 height 4
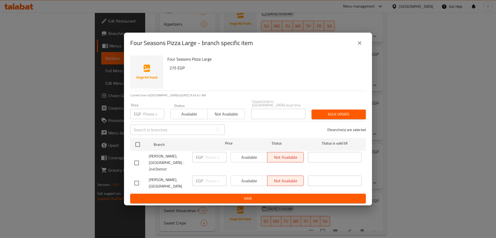
click at [153, 160] on span "Alhay Alsharqy, El Shorouk - 2nd District" at bounding box center [168, 162] width 39 height 19
click at [139, 160] on input "checkbox" at bounding box center [136, 162] width 11 height 11
checkbox input "true"
click at [247, 159] on span "Available" at bounding box center [249, 156] width 32 height 7
click at [271, 195] on span "Save" at bounding box center [247, 198] width 227 height 6
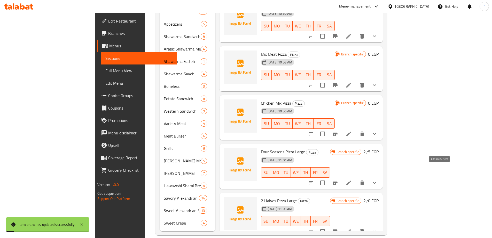
click at [352, 179] on icon at bounding box center [349, 182] width 6 height 6
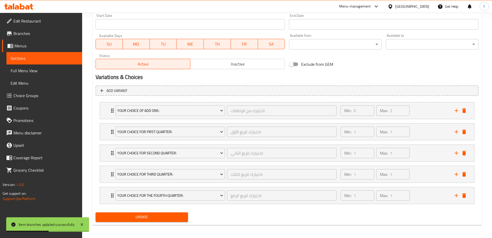
scroll to position [221, 0]
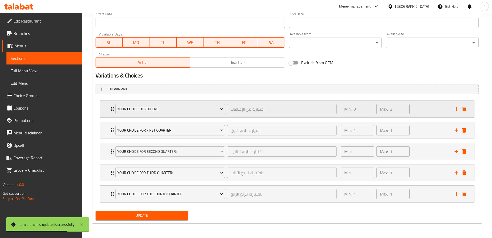
click at [429, 111] on div "Min: 0 ​ Max: 2 ​" at bounding box center [395, 109] width 114 height 17
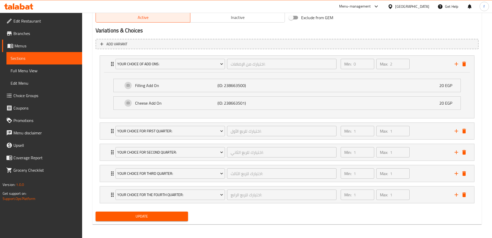
scroll to position [267, 0]
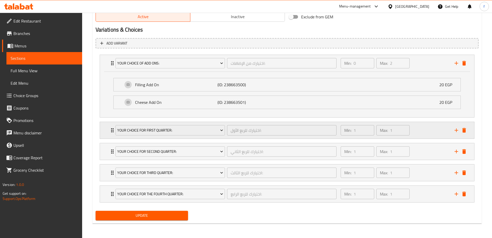
click at [438, 137] on div "Min: 1 ​ Max: 1 ​" at bounding box center [395, 130] width 114 height 17
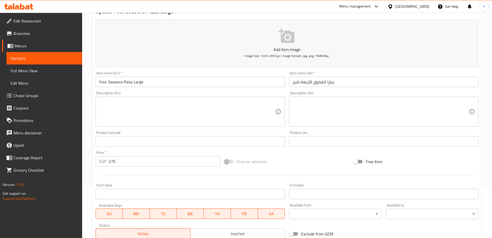
scroll to position [0, 0]
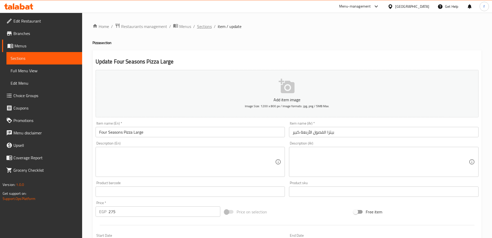
click at [203, 25] on span "Sections" at bounding box center [204, 26] width 15 height 6
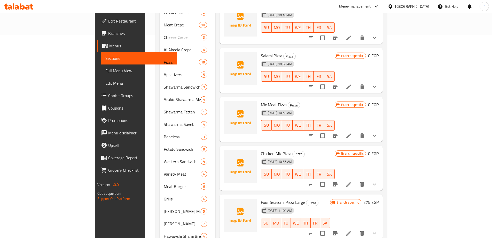
scroll to position [253, 0]
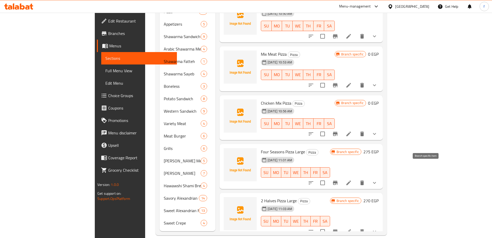
click at [338, 180] on icon "Branch-specific-item" at bounding box center [335, 182] width 5 height 4
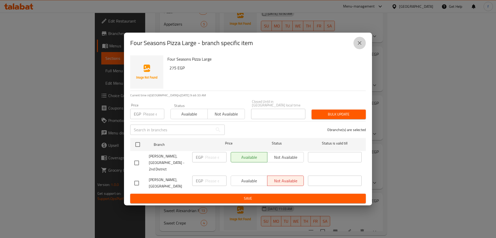
click at [362, 46] on icon "close" at bounding box center [360, 43] width 6 height 6
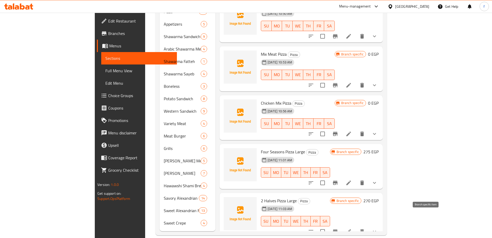
click at [338, 229] on icon "Branch-specific-item" at bounding box center [335, 231] width 5 height 4
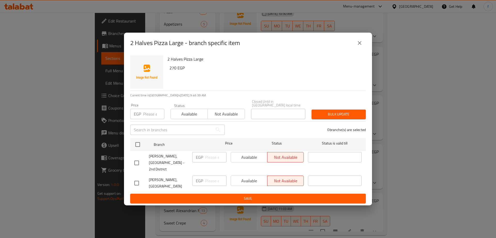
click at [136, 160] on input "checkbox" at bounding box center [136, 162] width 11 height 11
checkbox input "true"
click at [250, 159] on span "Available" at bounding box center [249, 156] width 32 height 7
click at [269, 195] on span "Save" at bounding box center [247, 198] width 227 height 6
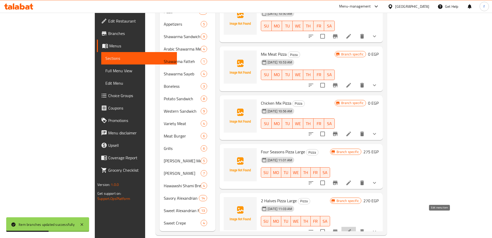
click at [351, 229] on icon at bounding box center [349, 231] width 5 height 5
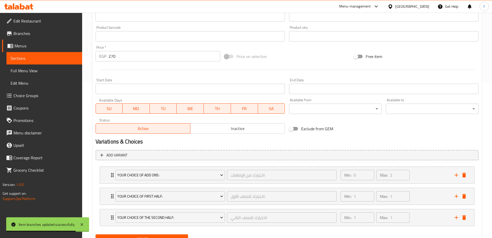
scroll to position [179, 0]
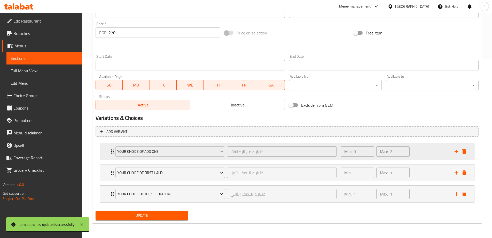
click at [421, 153] on div "Min: 0 ​ Max: 2 ​" at bounding box center [395, 151] width 114 height 17
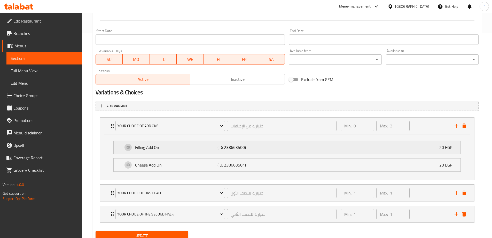
scroll to position [224, 0]
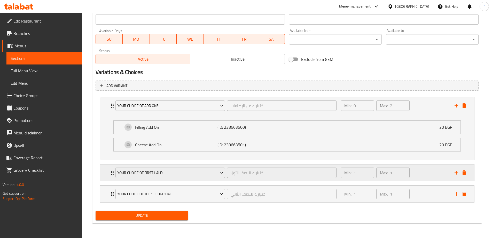
click at [428, 174] on div "Min: 1 ​ Max: 1 ​" at bounding box center [395, 172] width 114 height 17
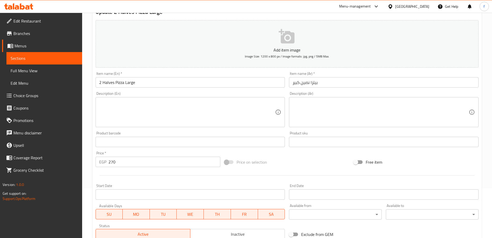
scroll to position [0, 0]
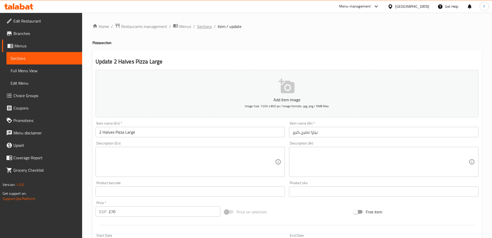
click at [207, 29] on span "Sections" at bounding box center [204, 26] width 15 height 6
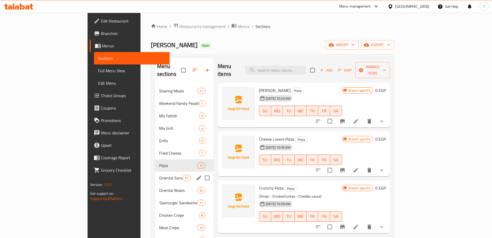
click at [155, 171] on div "Oriental Sandwiches 37" at bounding box center [184, 177] width 59 height 12
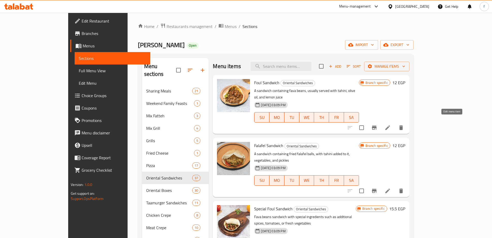
click at [391, 124] on icon at bounding box center [388, 127] width 6 height 6
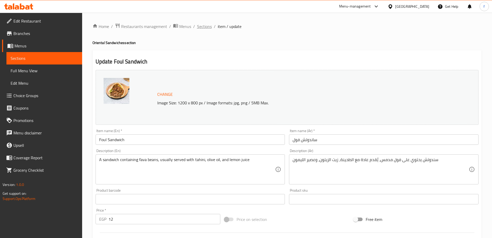
click at [204, 26] on span "Sections" at bounding box center [204, 26] width 15 height 6
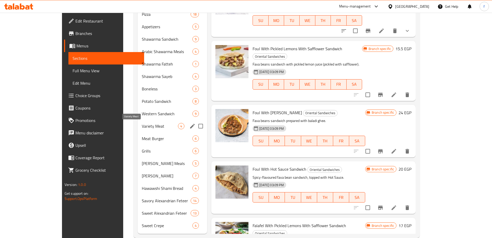
scroll to position [253, 0]
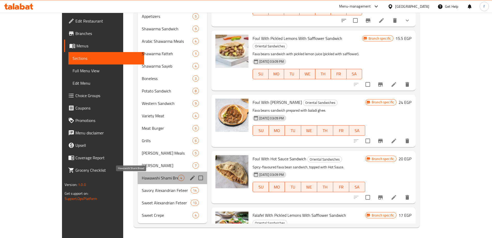
click at [151, 179] on span "Hawawshi Shami Bread" at bounding box center [160, 177] width 36 height 6
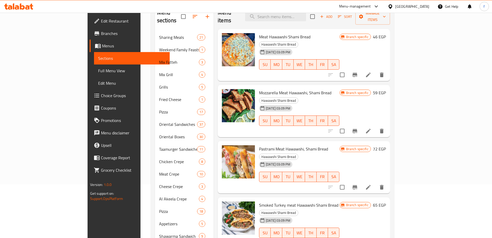
scroll to position [20, 0]
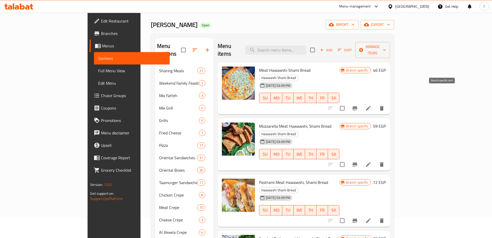
click at [357, 106] on icon "Branch-specific-item" at bounding box center [355, 108] width 5 height 4
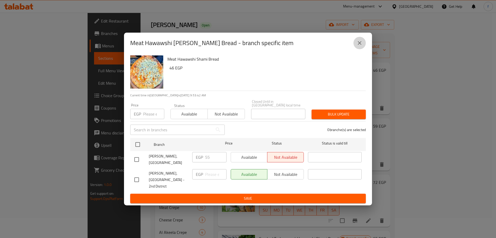
click at [363, 47] on button "close" at bounding box center [360, 43] width 12 height 12
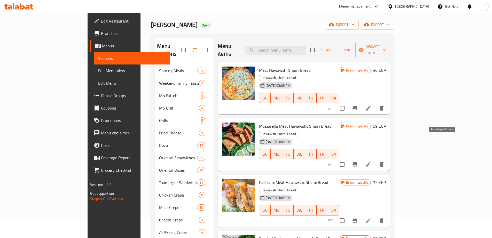
click at [357, 162] on icon "Branch-specific-item" at bounding box center [355, 164] width 5 height 4
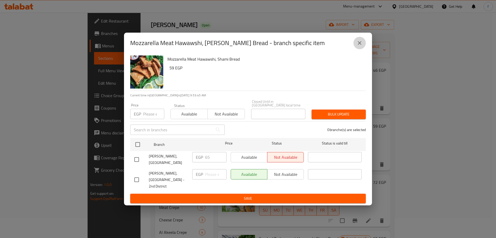
click at [361, 46] on icon "close" at bounding box center [360, 43] width 6 height 6
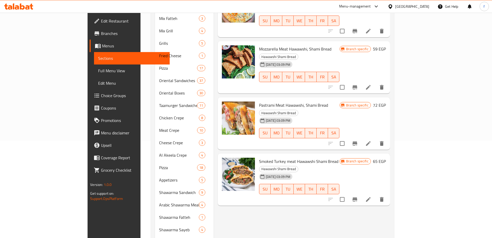
scroll to position [98, 0]
click at [358, 140] on icon "Branch-specific-item" at bounding box center [355, 143] width 6 height 6
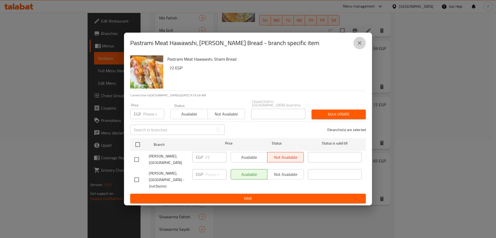
click at [364, 48] on button "close" at bounding box center [360, 43] width 12 height 12
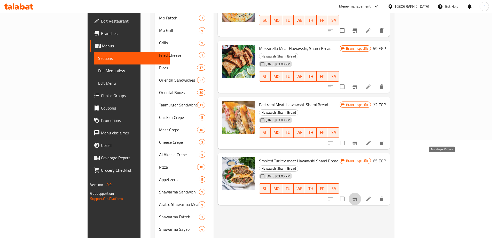
click at [357, 196] on icon "Branch-specific-item" at bounding box center [355, 198] width 5 height 4
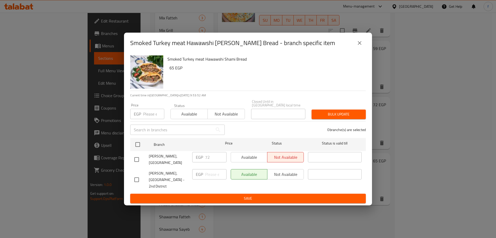
click at [359, 45] on icon "close" at bounding box center [360, 43] width 4 height 4
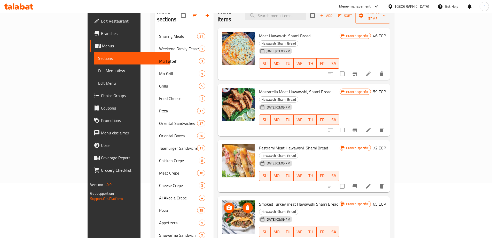
scroll to position [0, 0]
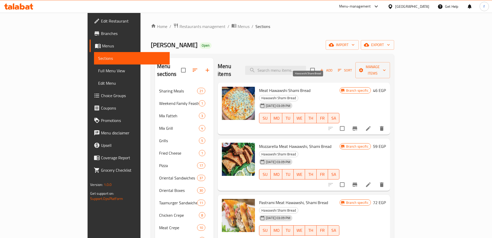
click at [298, 95] on span "Hawawshi Shami Bread" at bounding box center [279, 98] width 39 height 6
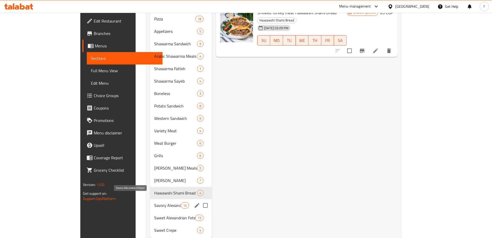
scroll to position [253, 0]
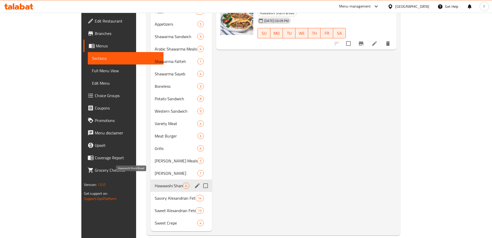
click at [155, 182] on span "Hawawshi Shami Bread" at bounding box center [169, 185] width 28 height 6
drag, startPoint x: 114, startPoint y: 164, endPoint x: 116, endPoint y: 175, distance: 11.3
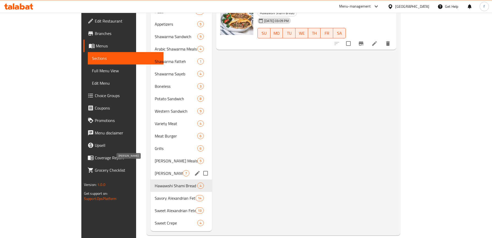
click at [155, 170] on span "Alexandrian Hawawshi" at bounding box center [169, 173] width 28 height 6
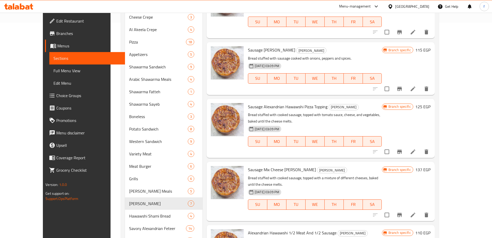
scroll to position [253, 0]
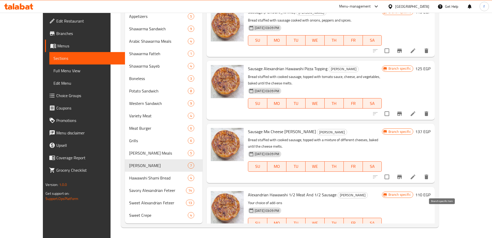
click at [403, 230] on icon "Branch-specific-item" at bounding box center [400, 233] width 6 height 6
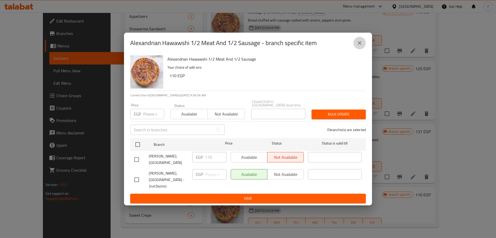
click at [361, 46] on icon "close" at bounding box center [360, 43] width 6 height 6
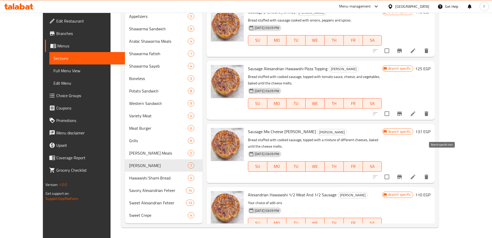
click at [403, 173] on icon "Branch-specific-item" at bounding box center [400, 176] width 6 height 6
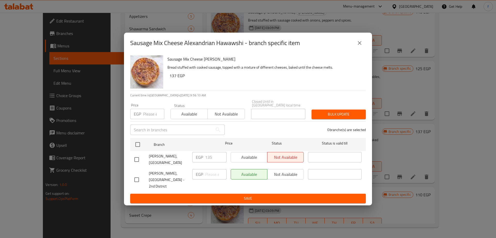
click at [358, 46] on icon "close" at bounding box center [360, 43] width 6 height 6
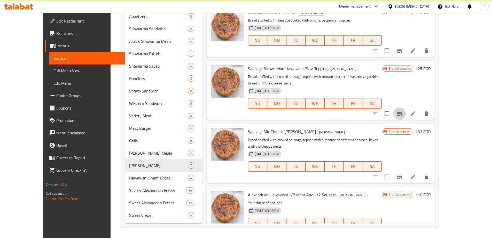
click at [403, 110] on icon "Branch-specific-item" at bounding box center [400, 113] width 6 height 6
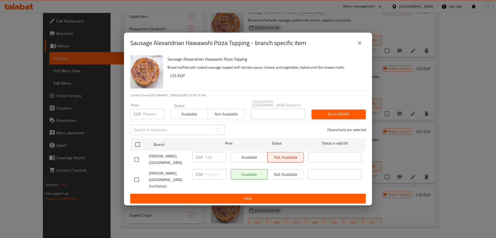
click at [361, 46] on icon "close" at bounding box center [360, 43] width 6 height 6
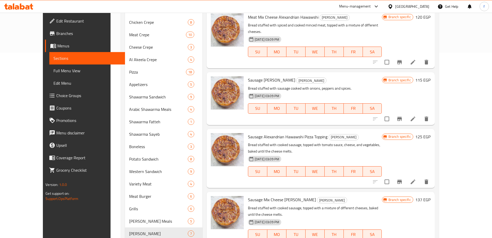
scroll to position [175, 0]
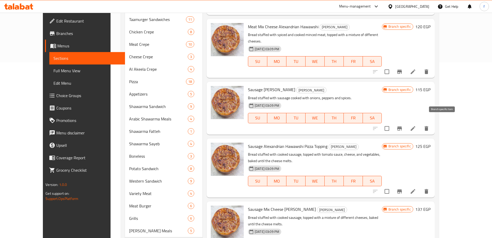
click at [403, 125] on icon "Branch-specific-item" at bounding box center [400, 128] width 6 height 6
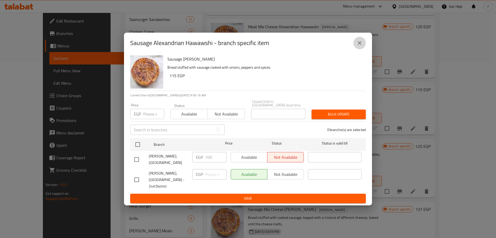
click at [357, 46] on icon "close" at bounding box center [360, 43] width 6 height 6
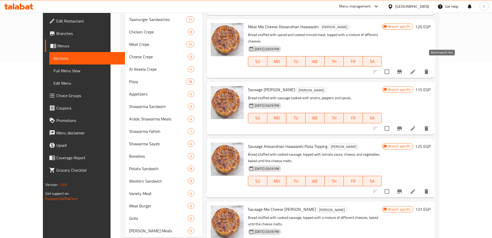
click at [402, 70] on icon "Branch-specific-item" at bounding box center [400, 72] width 5 height 4
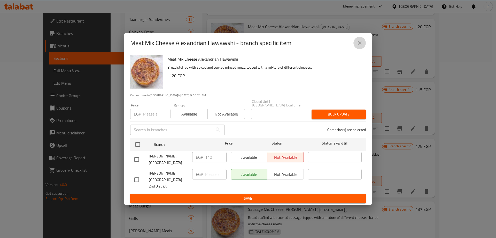
click at [362, 46] on icon "close" at bounding box center [360, 43] width 6 height 6
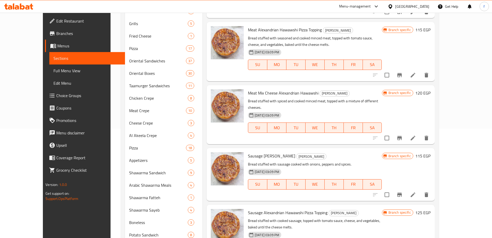
scroll to position [98, 0]
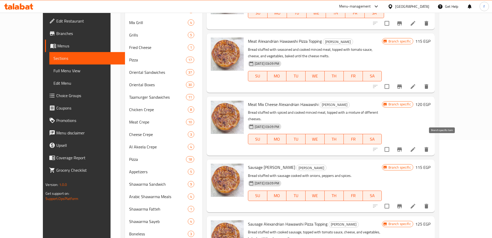
click at [402, 147] on icon "Branch-specific-item" at bounding box center [400, 149] width 5 height 4
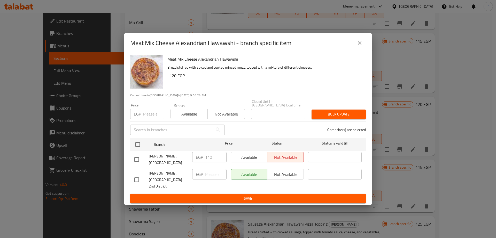
click at [362, 46] on icon "close" at bounding box center [360, 43] width 6 height 6
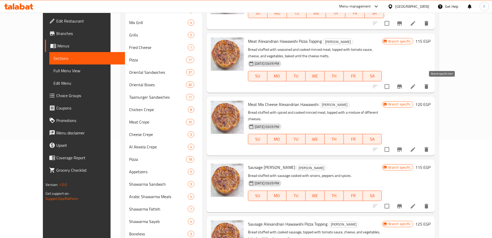
click at [402, 86] on icon "Branch-specific-item" at bounding box center [400, 86] width 5 height 4
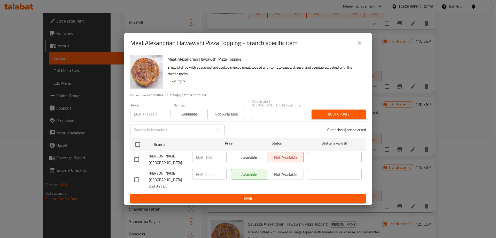
click at [360, 45] on icon "close" at bounding box center [360, 43] width 4 height 4
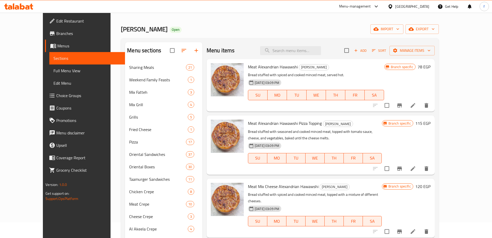
scroll to position [0, 0]
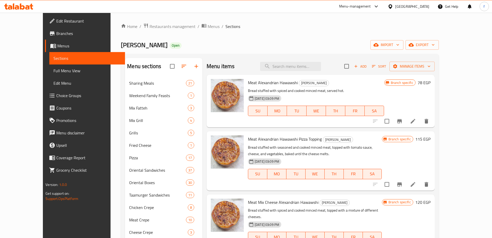
click at [402, 122] on icon "Branch-specific-item" at bounding box center [400, 121] width 5 height 4
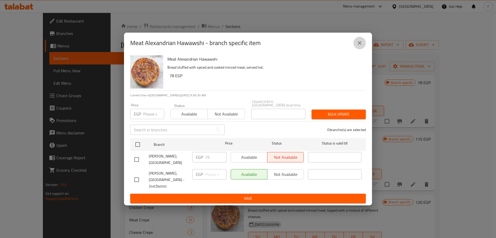
click at [360, 49] on button "close" at bounding box center [360, 43] width 12 height 12
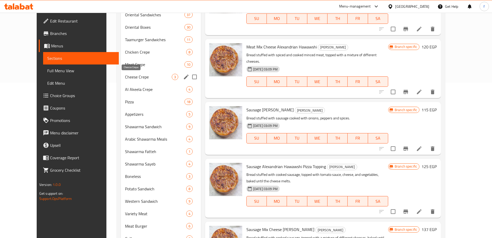
scroll to position [253, 0]
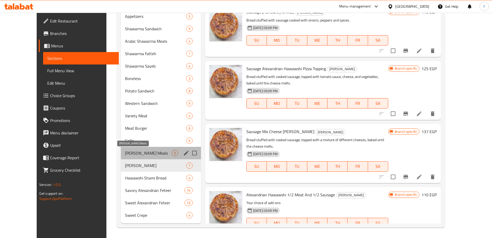
click at [125, 153] on span "Alhay Alsharqy Meals" at bounding box center [148, 153] width 47 height 6
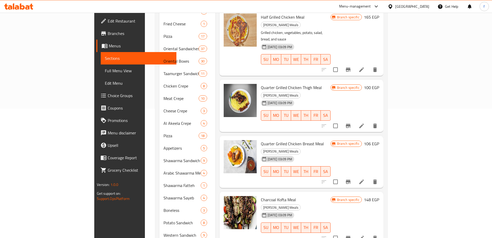
scroll to position [124, 0]
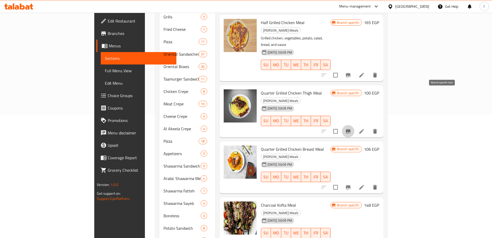
click at [352, 128] on icon "Branch-specific-item" at bounding box center [348, 131] width 6 height 6
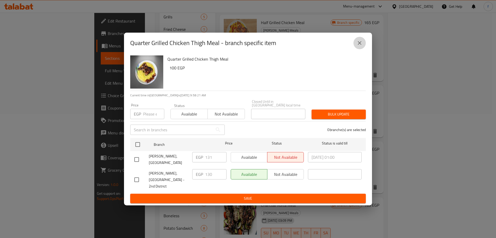
click at [360, 46] on icon "close" at bounding box center [360, 43] width 6 height 6
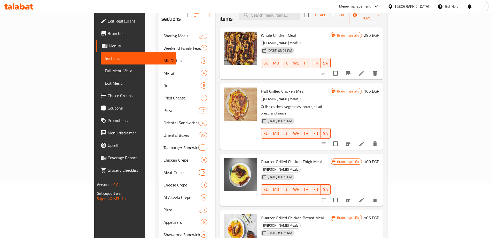
scroll to position [20, 0]
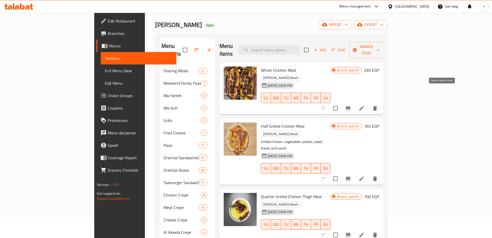
click at [351, 106] on icon "Branch-specific-item" at bounding box center [348, 108] width 5 height 4
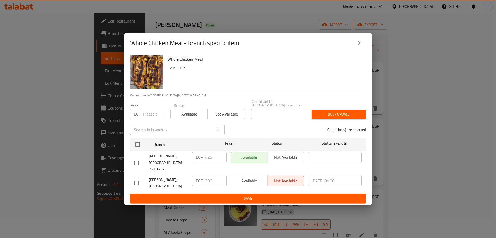
click at [359, 46] on icon "close" at bounding box center [360, 43] width 6 height 6
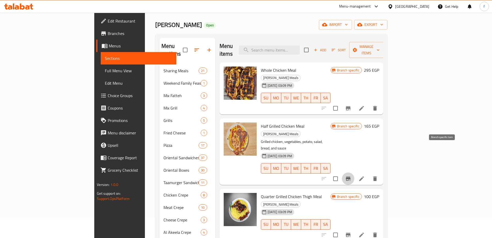
click at [355, 172] on button "Branch-specific-item" at bounding box center [348, 178] width 12 height 12
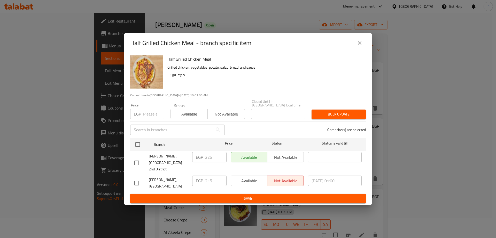
click at [358, 46] on icon "close" at bounding box center [360, 43] width 6 height 6
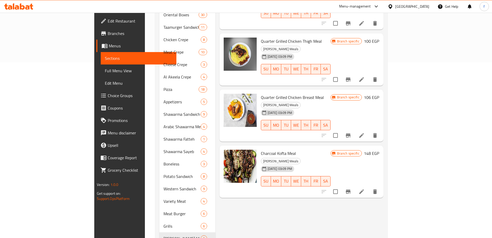
scroll to position [227, 0]
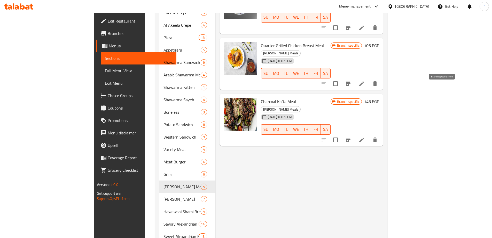
click at [352, 136] on icon "Branch-specific-item" at bounding box center [348, 139] width 6 height 6
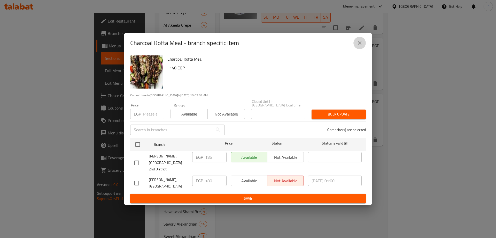
click at [357, 46] on icon "close" at bounding box center [360, 43] width 6 height 6
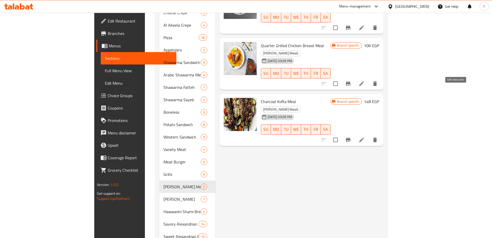
click at [365, 136] on icon at bounding box center [362, 139] width 6 height 6
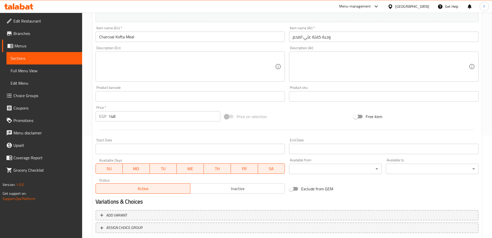
scroll to position [103, 0]
click at [116, 115] on input "148" at bounding box center [165, 115] width 112 height 10
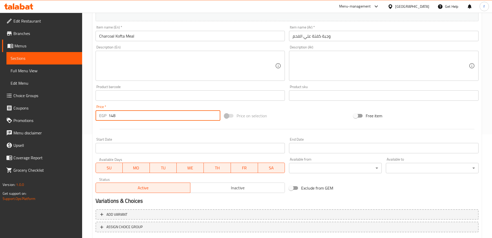
click at [116, 115] on input "148" at bounding box center [165, 115] width 112 height 10
click at [114, 116] on input "148" at bounding box center [165, 115] width 112 height 10
click at [113, 115] on input "148" at bounding box center [165, 115] width 112 height 10
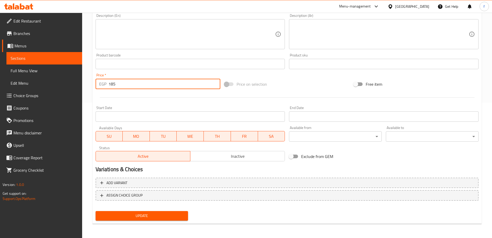
scroll to position [135, 0]
type input "185"
click at [162, 216] on span "Update" at bounding box center [142, 215] width 85 height 6
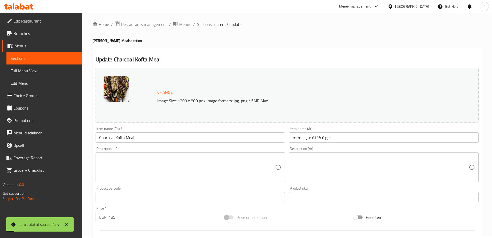
scroll to position [0, 0]
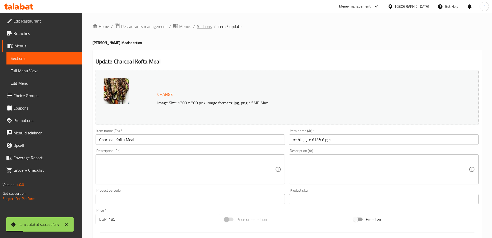
click at [207, 26] on span "Sections" at bounding box center [204, 26] width 15 height 6
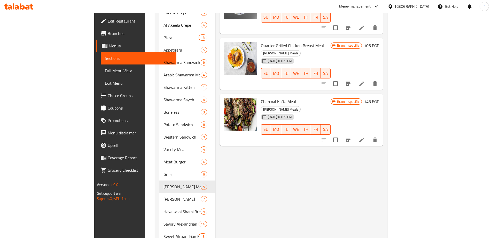
scroll to position [253, 0]
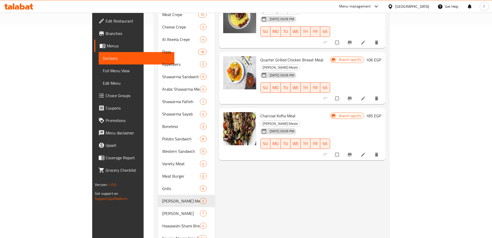
scroll to position [253, 0]
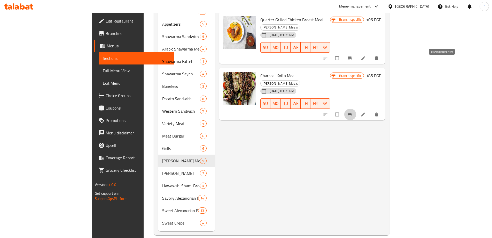
click at [352, 112] on icon "Branch-specific-item" at bounding box center [350, 113] width 4 height 3
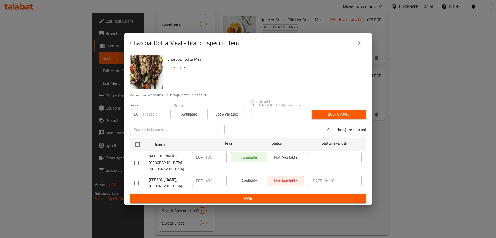
click at [299, 195] on span "Save" at bounding box center [247, 198] width 227 height 6
click at [317, 195] on span "Save" at bounding box center [247, 198] width 227 height 6
click at [358, 46] on icon "close" at bounding box center [360, 43] width 6 height 6
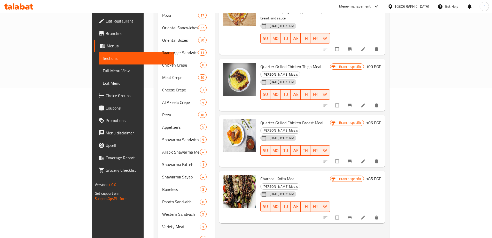
scroll to position [149, 0]
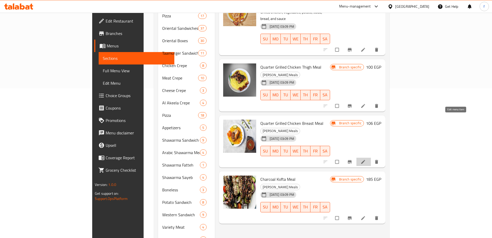
click at [366, 159] on icon at bounding box center [363, 161] width 5 height 5
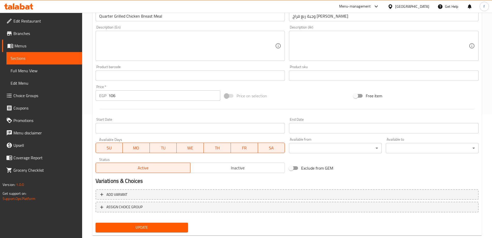
scroll to position [129, 0]
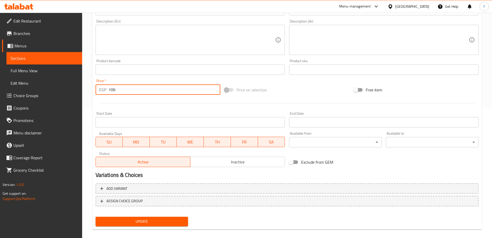
click at [112, 88] on input "106" at bounding box center [165, 89] width 112 height 10
type input "150"
click at [165, 222] on span "Update" at bounding box center [142, 221] width 85 height 6
click at [178, 218] on button "Update" at bounding box center [142, 221] width 93 height 10
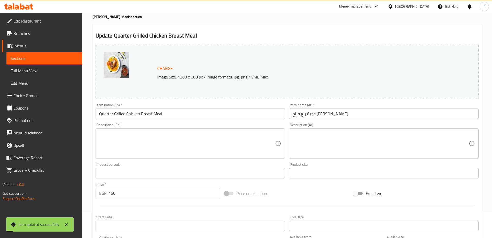
scroll to position [0, 0]
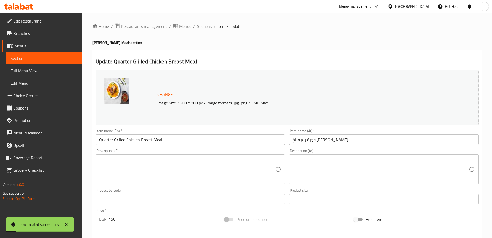
click at [204, 27] on span "Sections" at bounding box center [204, 26] width 15 height 6
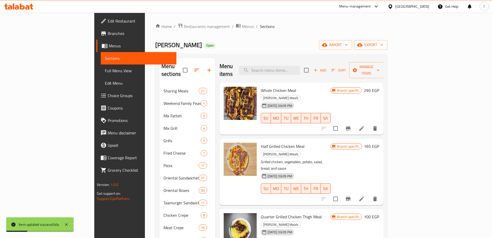
scroll to position [129, 0]
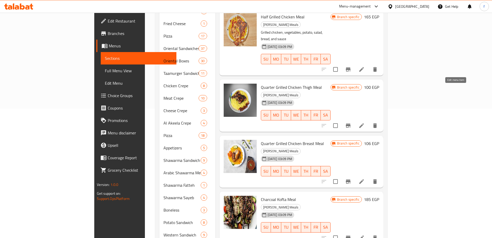
click at [365, 122] on icon at bounding box center [362, 125] width 6 height 6
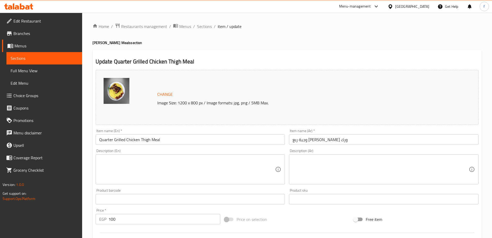
click at [111, 218] on input "100" at bounding box center [165, 219] width 112 height 10
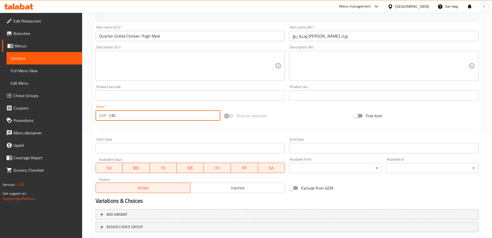
scroll to position [135, 0]
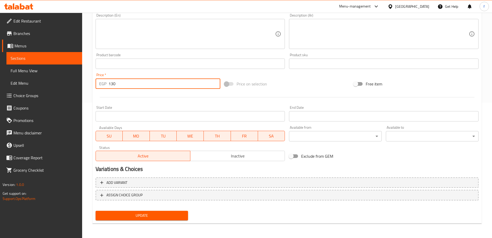
type input "130"
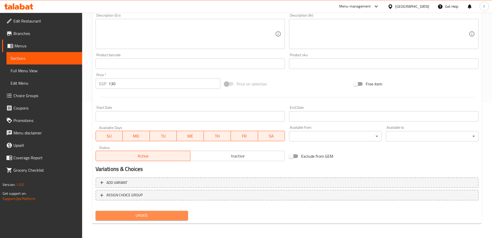
click at [178, 213] on span "Update" at bounding box center [142, 215] width 85 height 6
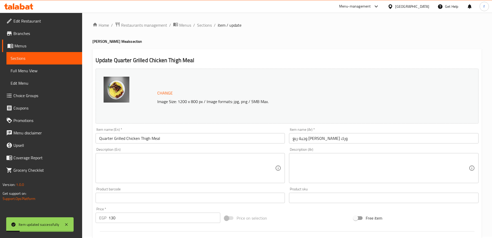
scroll to position [0, 0]
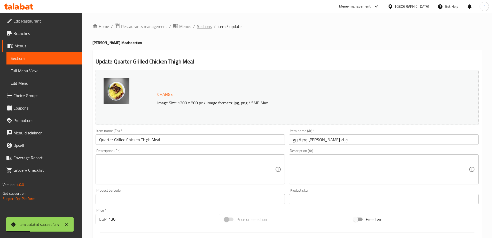
click at [203, 28] on span "Sections" at bounding box center [204, 26] width 15 height 6
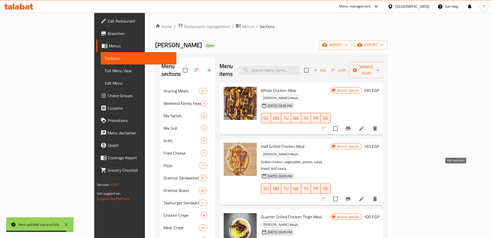
click at [364, 196] on icon at bounding box center [362, 198] width 5 height 5
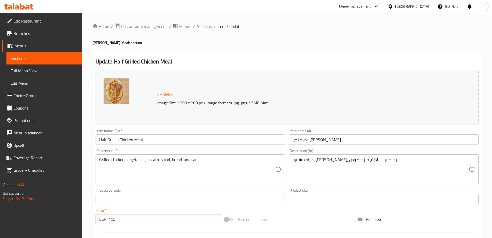
click at [110, 219] on input "165" at bounding box center [165, 219] width 112 height 10
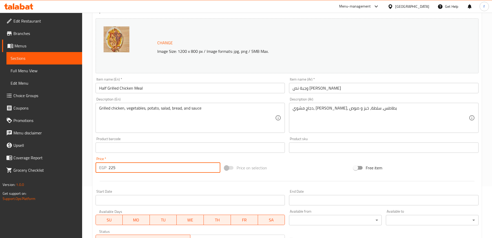
scroll to position [135, 0]
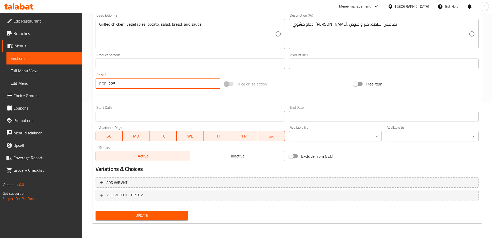
type input "225"
click at [167, 211] on button "Update" at bounding box center [142, 215] width 93 height 10
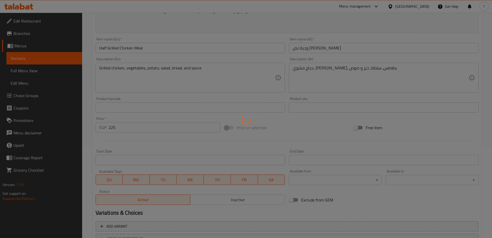
scroll to position [6, 0]
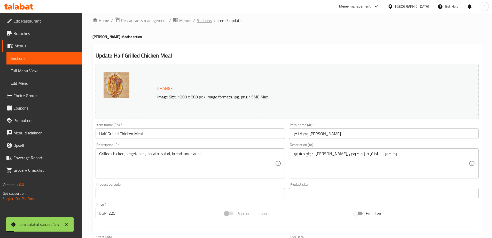
click at [205, 18] on span "Sections" at bounding box center [204, 20] width 15 height 6
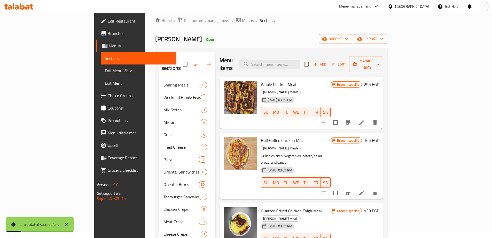
click at [365, 119] on icon at bounding box center [362, 122] width 6 height 6
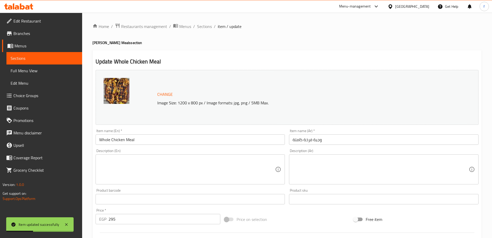
click at [112, 219] on input "295" at bounding box center [165, 219] width 112 height 10
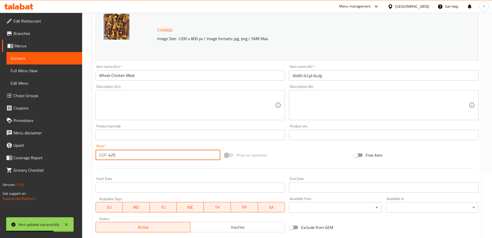
scroll to position [129, 0]
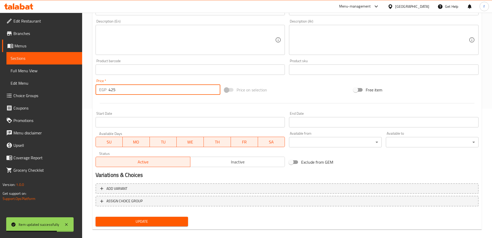
type input "425"
click at [150, 222] on span "Update" at bounding box center [142, 221] width 85 height 6
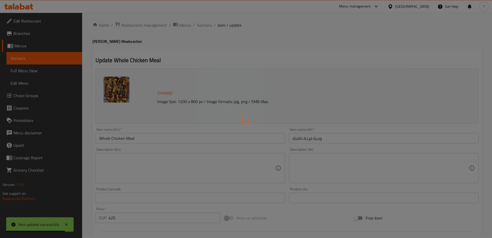
scroll to position [0, 0]
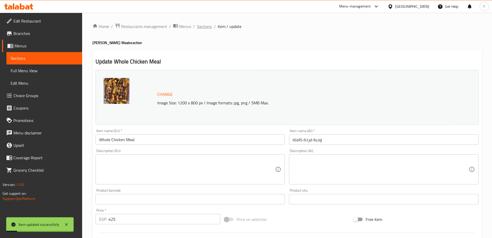
click at [211, 26] on span "Sections" at bounding box center [204, 26] width 15 height 6
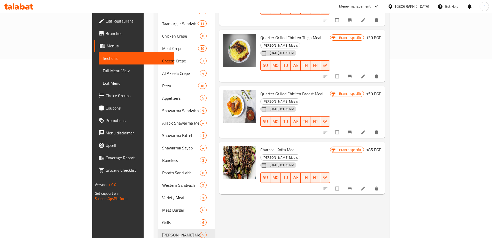
scroll to position [181, 0]
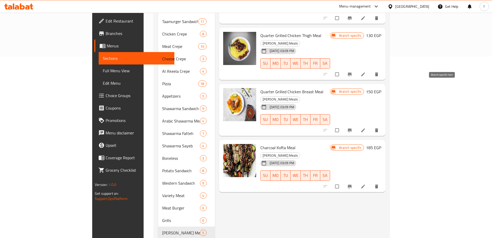
click at [353, 127] on icon "Branch-specific-item" at bounding box center [349, 129] width 5 height 5
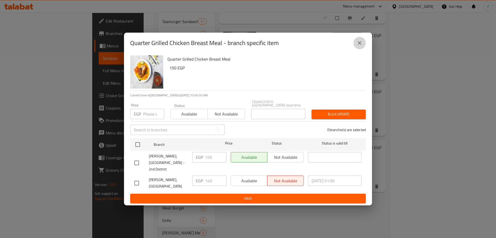
click at [361, 46] on icon "close" at bounding box center [360, 43] width 6 height 6
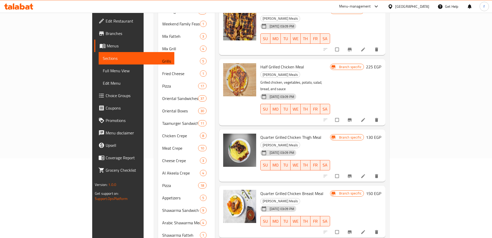
scroll to position [78, 0]
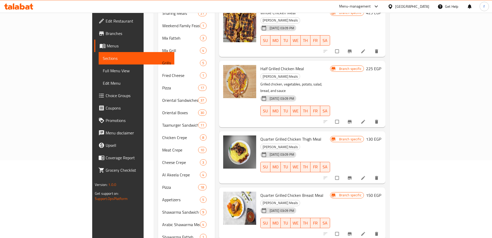
click at [352, 176] on icon "Branch-specific-item" at bounding box center [350, 177] width 4 height 3
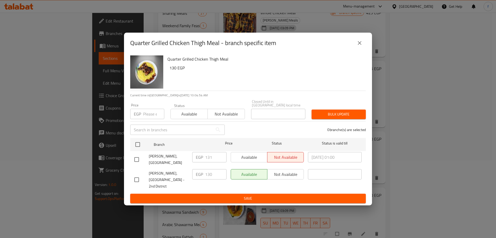
click at [361, 46] on icon "close" at bounding box center [360, 43] width 6 height 6
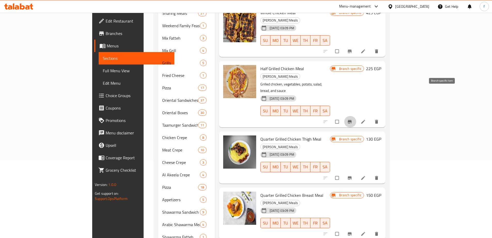
click at [352, 120] on icon "Branch-specific-item" at bounding box center [350, 121] width 4 height 3
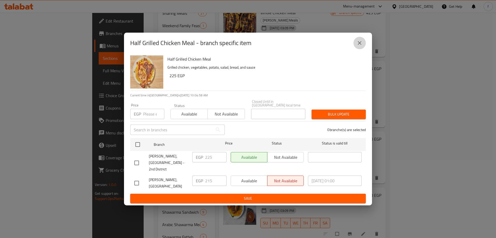
click at [357, 46] on icon "close" at bounding box center [360, 43] width 6 height 6
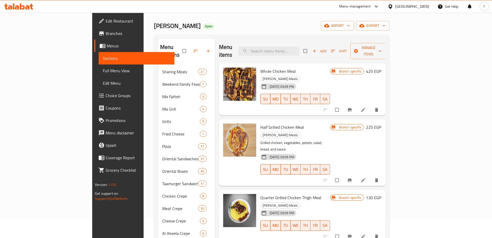
scroll to position [0, 0]
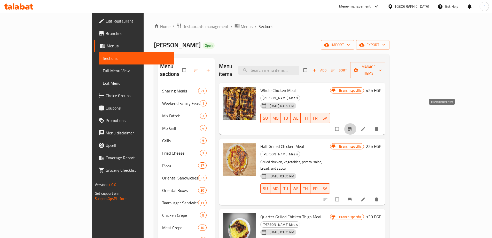
click at [354, 126] on span "Branch-specific-item" at bounding box center [350, 128] width 6 height 5
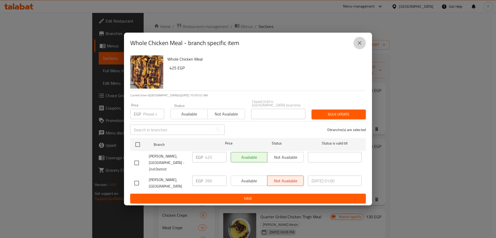
click at [357, 46] on icon "close" at bounding box center [360, 43] width 6 height 6
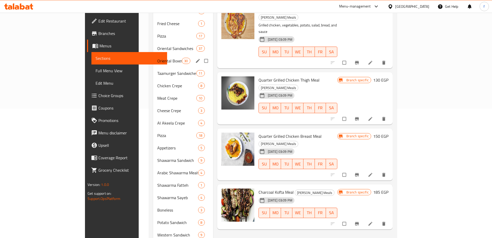
scroll to position [253, 0]
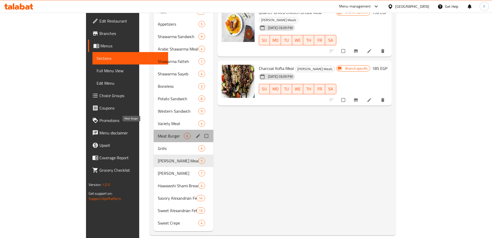
click at [158, 133] on span "Meat Burger" at bounding box center [171, 136] width 26 height 6
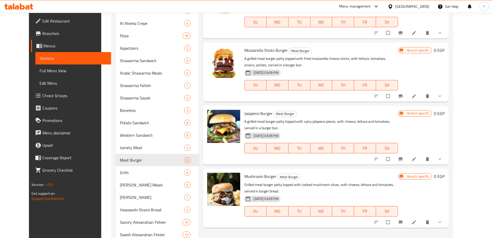
scroll to position [233, 0]
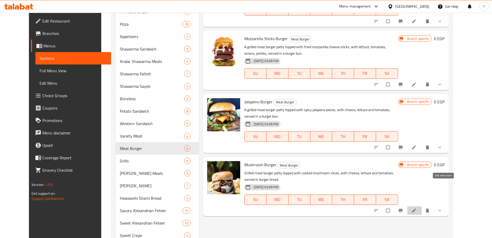
click at [417, 208] on icon at bounding box center [414, 210] width 5 height 5
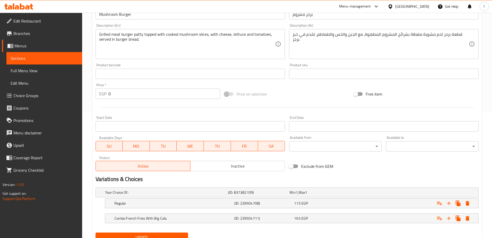
scroll to position [147, 0]
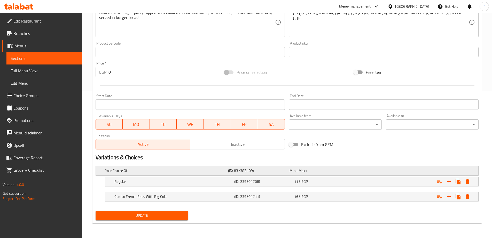
click at [361, 172] on div "Your Choice Of: (ID: 837382109) Min 1 , Max 1" at bounding box center [288, 170] width 369 height 11
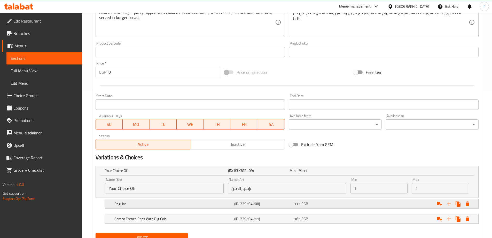
click at [361, 199] on div "Expand" at bounding box center [413, 203] width 120 height 11
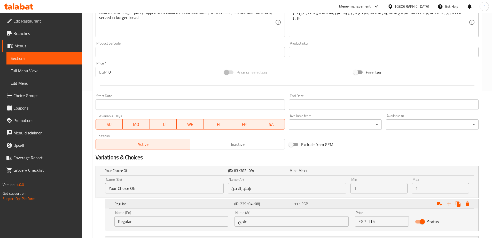
scroll to position [191, 0]
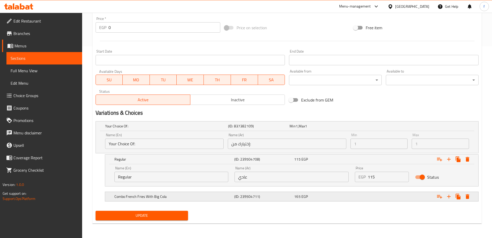
click at [387, 194] on div "Expand" at bounding box center [413, 195] width 120 height 11
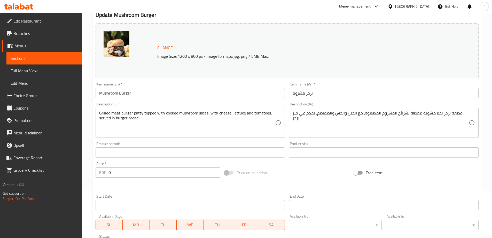
scroll to position [0, 0]
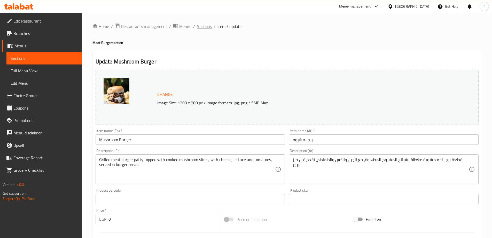
click at [204, 26] on span "Sections" at bounding box center [204, 26] width 15 height 6
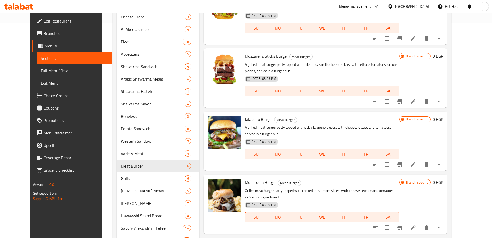
scroll to position [253, 0]
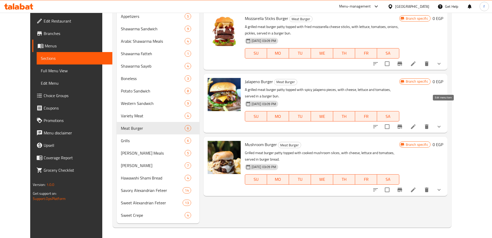
click at [417, 123] on icon at bounding box center [413, 126] width 6 height 6
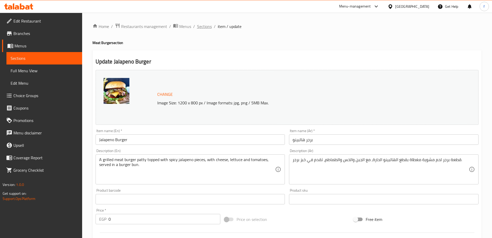
click at [207, 26] on span "Sections" at bounding box center [204, 26] width 15 height 6
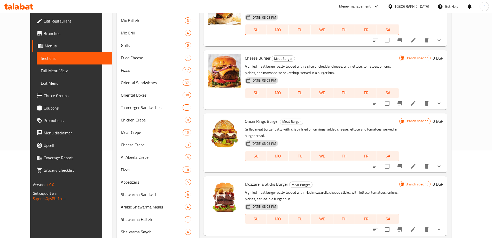
scroll to position [103, 0]
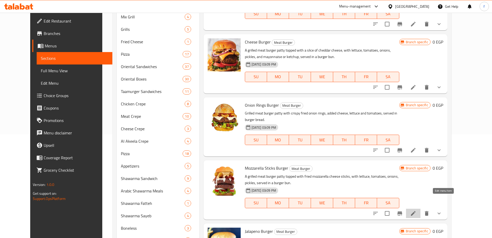
click at [417, 210] on icon at bounding box center [413, 213] width 6 height 6
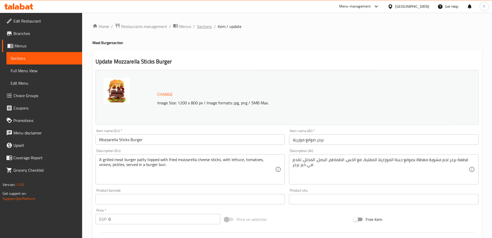
click at [204, 27] on span "Sections" at bounding box center [204, 26] width 15 height 6
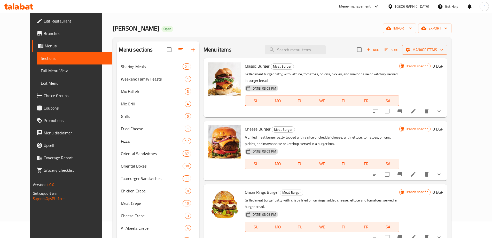
scroll to position [26, 0]
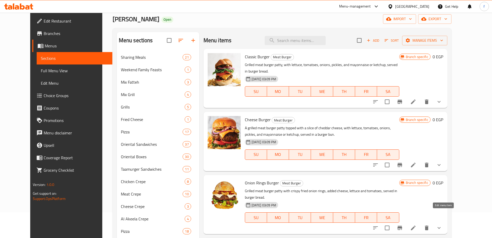
click at [416, 225] on icon at bounding box center [413, 227] width 5 height 5
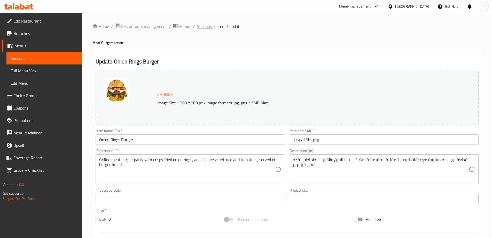
click at [207, 24] on span "Sections" at bounding box center [204, 26] width 15 height 6
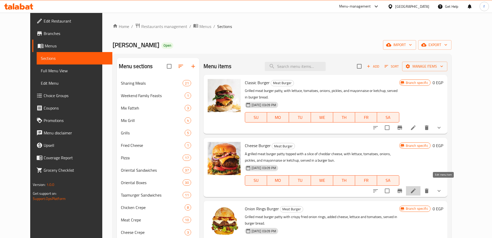
click at [416, 188] on icon at bounding box center [413, 190] width 5 height 5
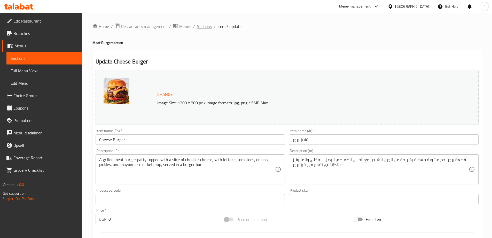
click at [204, 28] on span "Sections" at bounding box center [204, 26] width 15 height 6
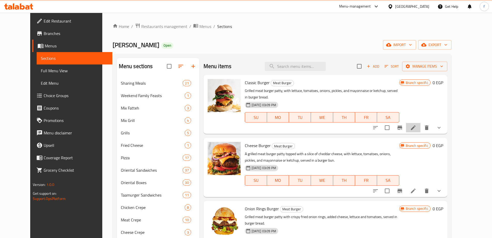
click at [421, 123] on li at bounding box center [413, 127] width 14 height 9
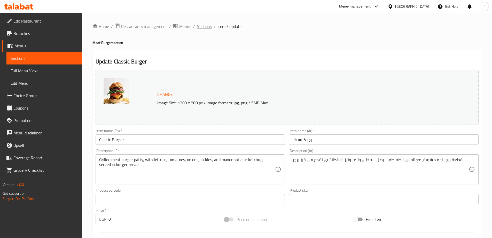
click at [203, 29] on span "Sections" at bounding box center [204, 26] width 15 height 6
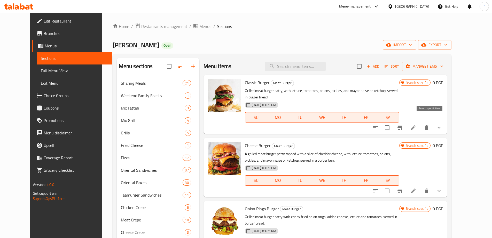
click at [406, 121] on button "Branch-specific-item" at bounding box center [400, 127] width 12 height 12
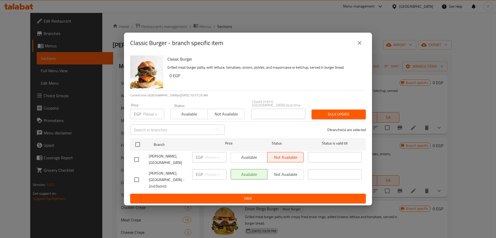
click at [134, 178] on input "checkbox" at bounding box center [136, 179] width 11 height 11
checkbox input "true"
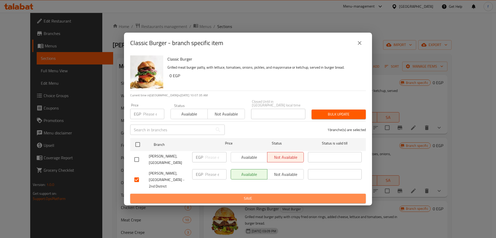
click at [337, 195] on span "Save" at bounding box center [247, 198] width 227 height 6
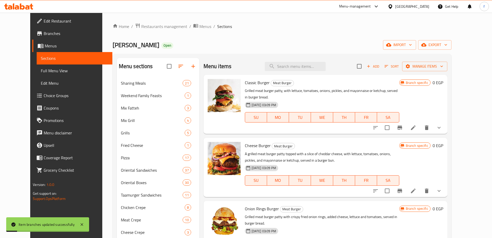
click at [403, 187] on icon "Branch-specific-item" at bounding box center [400, 190] width 6 height 6
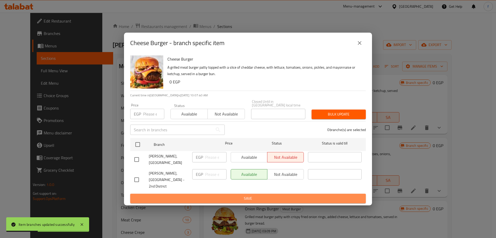
click at [183, 195] on span "Save" at bounding box center [247, 198] width 227 height 6
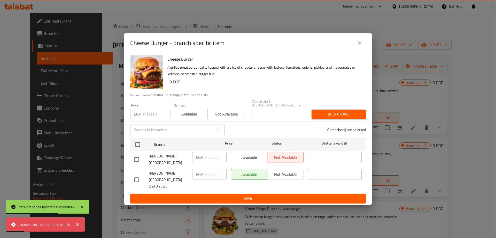
click at [141, 177] on input "checkbox" at bounding box center [136, 179] width 11 height 11
checkbox input "true"
click at [240, 193] on button "Save" at bounding box center [248, 198] width 236 height 10
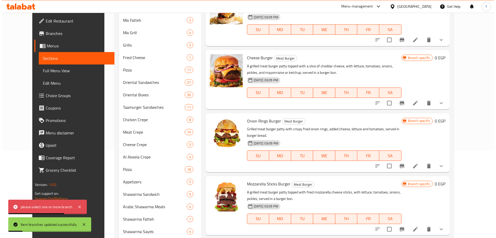
scroll to position [103, 0]
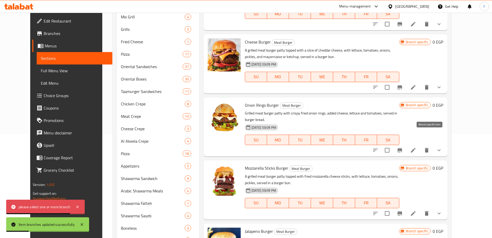
click at [403, 147] on icon "Branch-specific-item" at bounding box center [400, 150] width 6 height 6
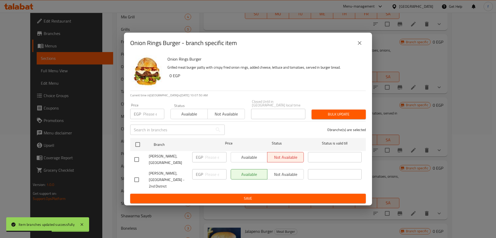
click at [136, 178] on input "checkbox" at bounding box center [136, 179] width 11 height 11
checkbox input "true"
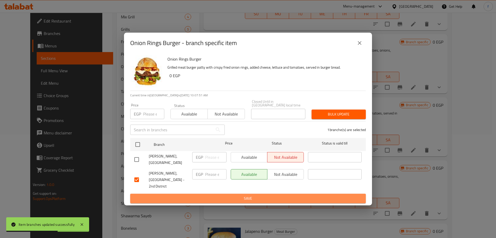
click at [206, 195] on span "Save" at bounding box center [247, 198] width 227 height 6
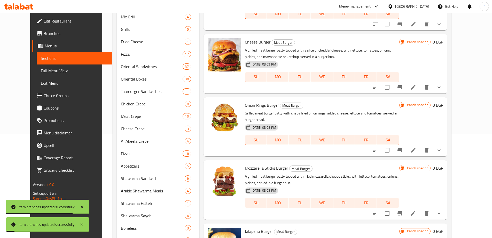
click at [406, 207] on button "Branch-specific-item" at bounding box center [400, 213] width 12 height 12
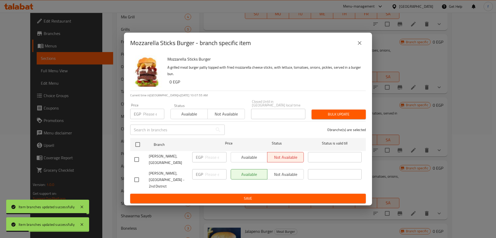
click at [137, 178] on input "checkbox" at bounding box center [136, 179] width 11 height 11
checkbox input "true"
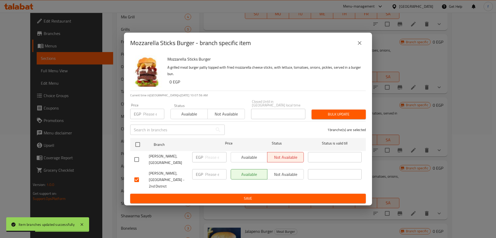
click at [194, 195] on span "Save" at bounding box center [247, 198] width 227 height 6
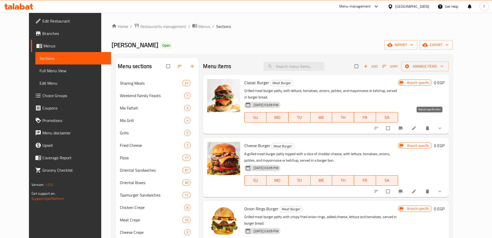
click at [408, 125] on button "Branch-specific-item" at bounding box center [401, 127] width 12 height 11
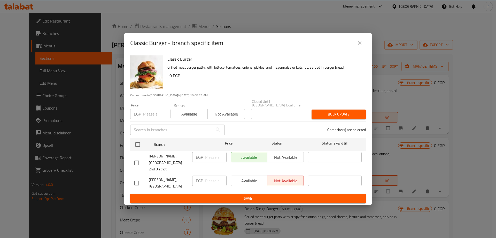
click at [136, 161] on input "checkbox" at bounding box center [136, 162] width 11 height 11
checkbox input "true"
click at [200, 195] on span "Save" at bounding box center [247, 198] width 227 height 6
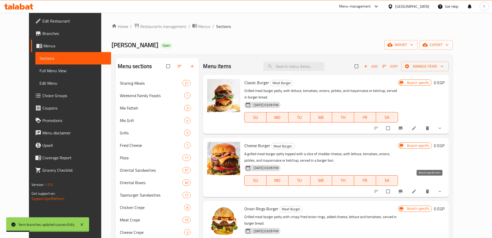
click at [403, 189] on icon "Branch-specific-item" at bounding box center [401, 190] width 4 height 3
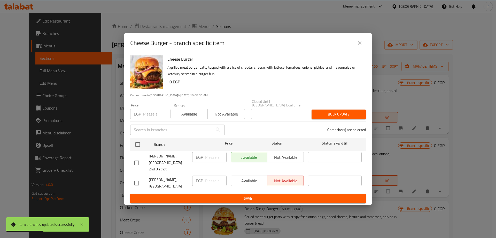
click at [164, 163] on span "[PERSON_NAME], [GEOGRAPHIC_DATA] - 2nd District" at bounding box center [168, 162] width 39 height 19
click at [135, 162] on input "checkbox" at bounding box center [136, 162] width 11 height 11
checkbox input "true"
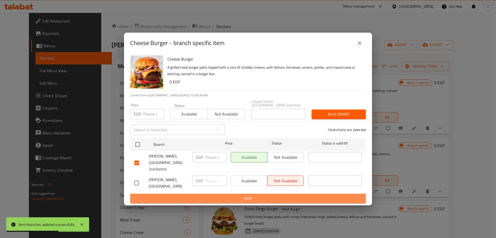
click at [180, 195] on span "Save" at bounding box center [247, 198] width 227 height 6
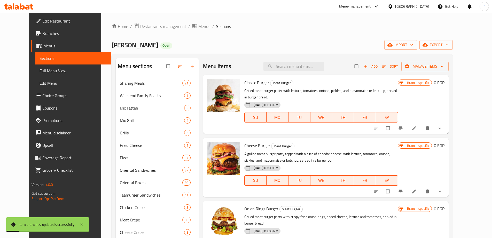
scroll to position [52, 0]
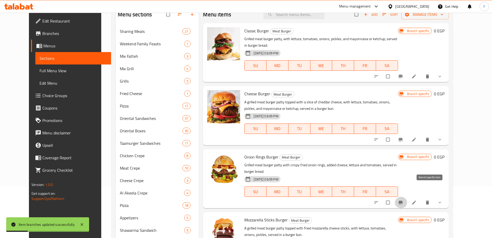
click at [403, 200] on icon "Branch-specific-item" at bounding box center [400, 202] width 5 height 5
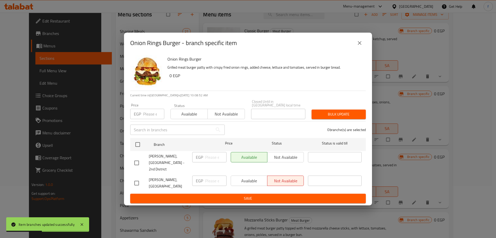
click at [137, 160] on input "checkbox" at bounding box center [136, 162] width 11 height 11
checkbox input "true"
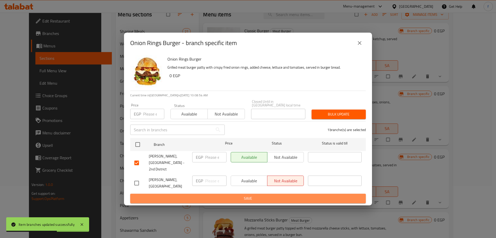
click at [199, 195] on span "Save" at bounding box center [247, 198] width 227 height 6
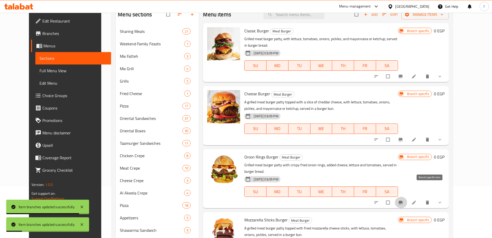
click at [403, 201] on icon "Branch-specific-item" at bounding box center [401, 202] width 4 height 3
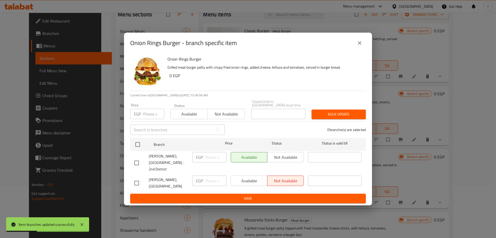
click at [135, 161] on input "checkbox" at bounding box center [136, 162] width 11 height 11
checkbox input "true"
click at [242, 195] on span "Save" at bounding box center [247, 198] width 227 height 6
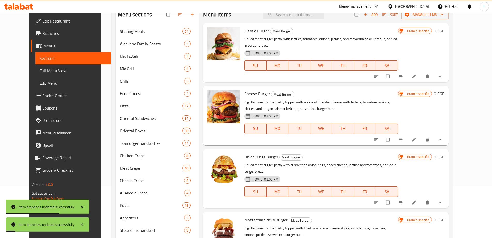
click at [403, 201] on icon "Branch-specific-item" at bounding box center [401, 202] width 4 height 3
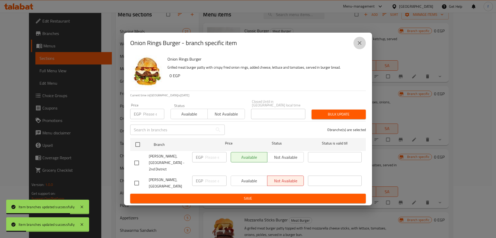
click at [360, 44] on button "close" at bounding box center [360, 43] width 12 height 12
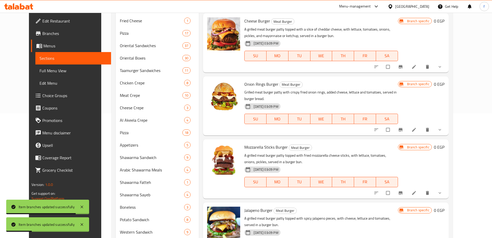
scroll to position [155, 0]
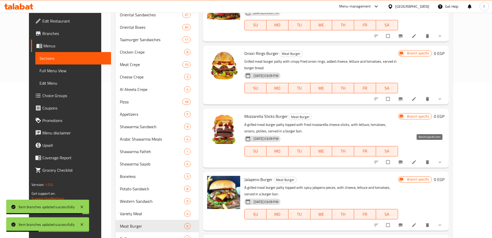
click at [403, 160] on icon "Branch-specific-item" at bounding box center [401, 161] width 4 height 3
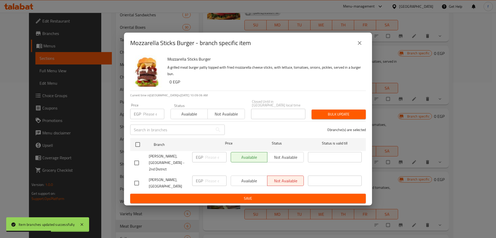
click at [360, 46] on icon "close" at bounding box center [360, 43] width 6 height 6
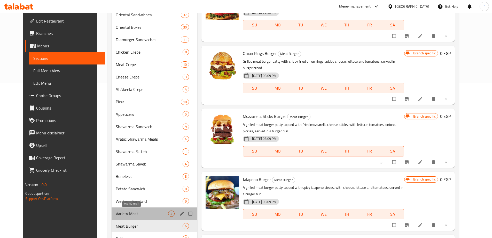
click at [118, 212] on span "Variety Meat" at bounding box center [142, 213] width 52 height 6
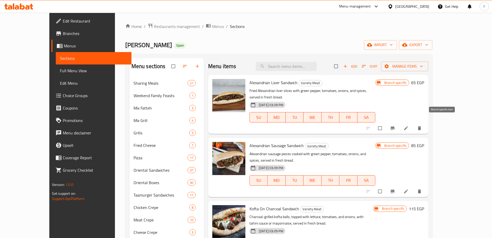
click at [400, 122] on button "Branch-specific-item" at bounding box center [393, 127] width 12 height 11
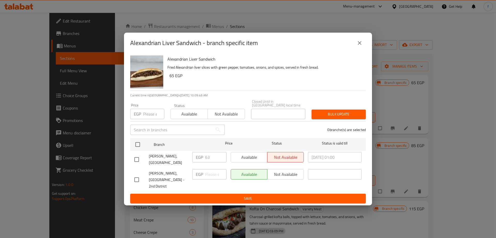
click at [361, 46] on icon "close" at bounding box center [360, 43] width 6 height 6
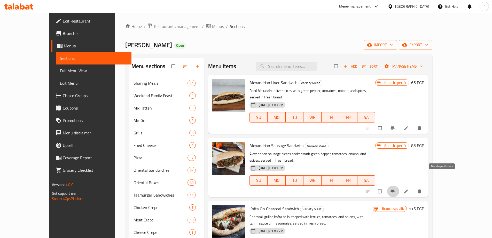
click at [395, 188] on icon "Branch-specific-item" at bounding box center [392, 190] width 5 height 5
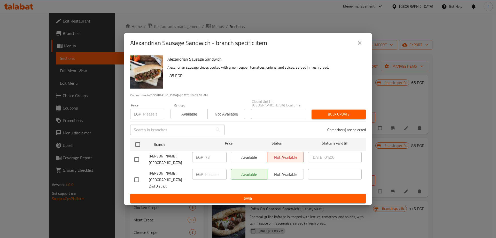
click at [361, 46] on icon "close" at bounding box center [360, 43] width 6 height 6
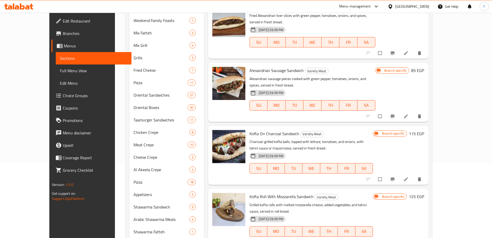
scroll to position [78, 0]
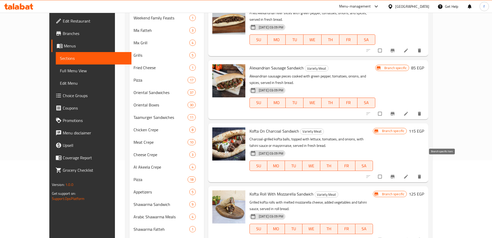
click at [395, 175] on icon "Branch-specific-item" at bounding box center [393, 176] width 4 height 3
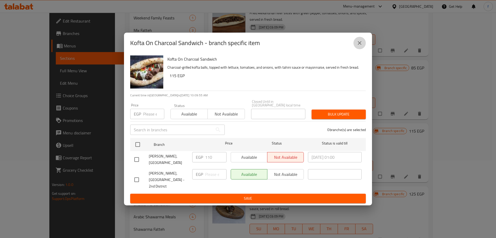
click at [362, 46] on icon "close" at bounding box center [360, 43] width 6 height 6
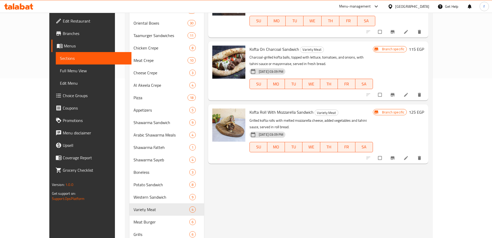
scroll to position [181, 0]
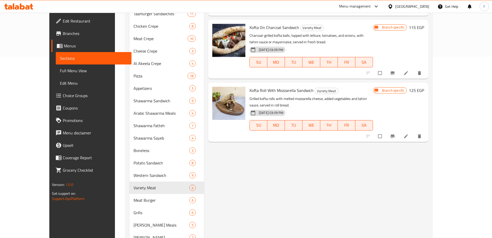
click at [395, 134] on icon "Branch-specific-item" at bounding box center [393, 135] width 4 height 3
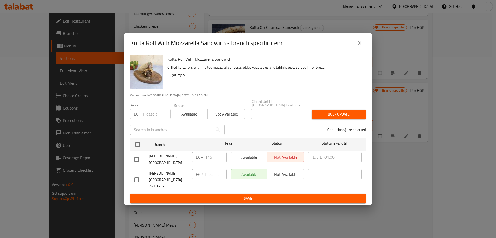
click at [359, 46] on icon "close" at bounding box center [360, 43] width 6 height 6
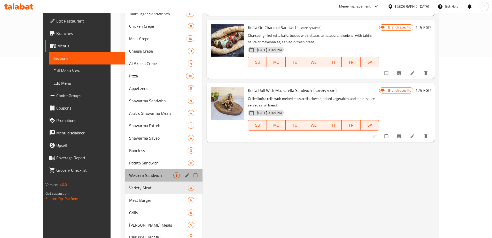
click at [147, 172] on span "Western Sandwich" at bounding box center [151, 175] width 44 height 6
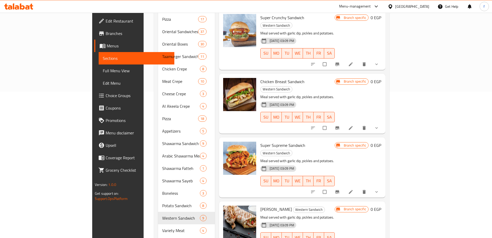
scroll to position [155, 0]
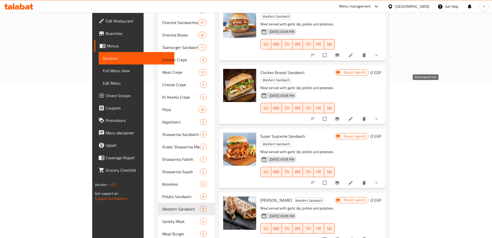
click at [340, 116] on icon "Branch-specific-item" at bounding box center [337, 118] width 5 height 5
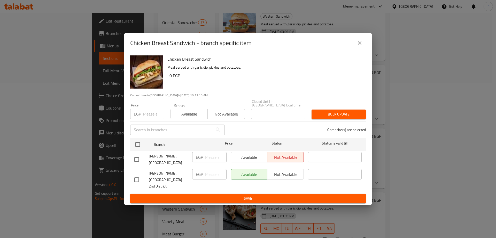
click at [363, 46] on icon "close" at bounding box center [360, 43] width 6 height 6
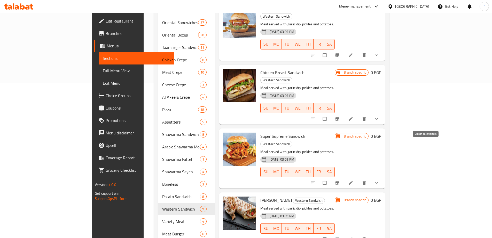
click at [340, 180] on icon "Branch-specific-item" at bounding box center [337, 182] width 5 height 5
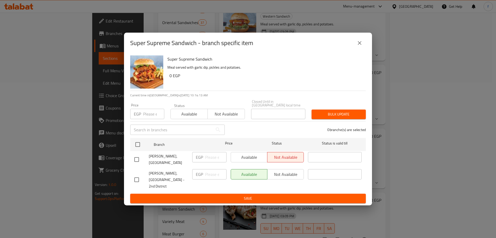
click at [361, 49] on button "close" at bounding box center [360, 43] width 12 height 12
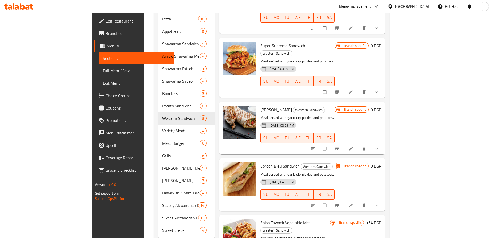
scroll to position [253, 0]
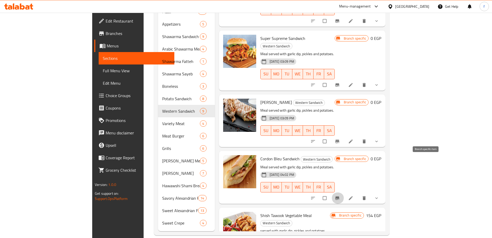
click at [339, 196] on icon "Branch-specific-item" at bounding box center [338, 197] width 4 height 3
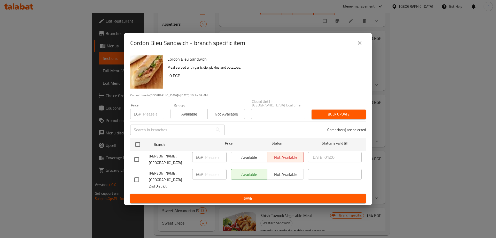
click at [358, 46] on icon "close" at bounding box center [360, 43] width 6 height 6
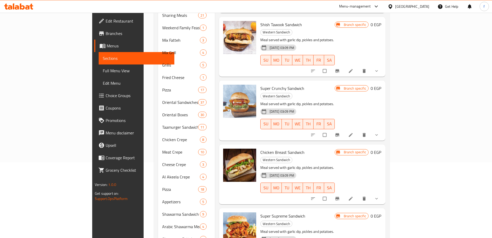
scroll to position [103, 0]
